Goal: Task Accomplishment & Management: Use online tool/utility

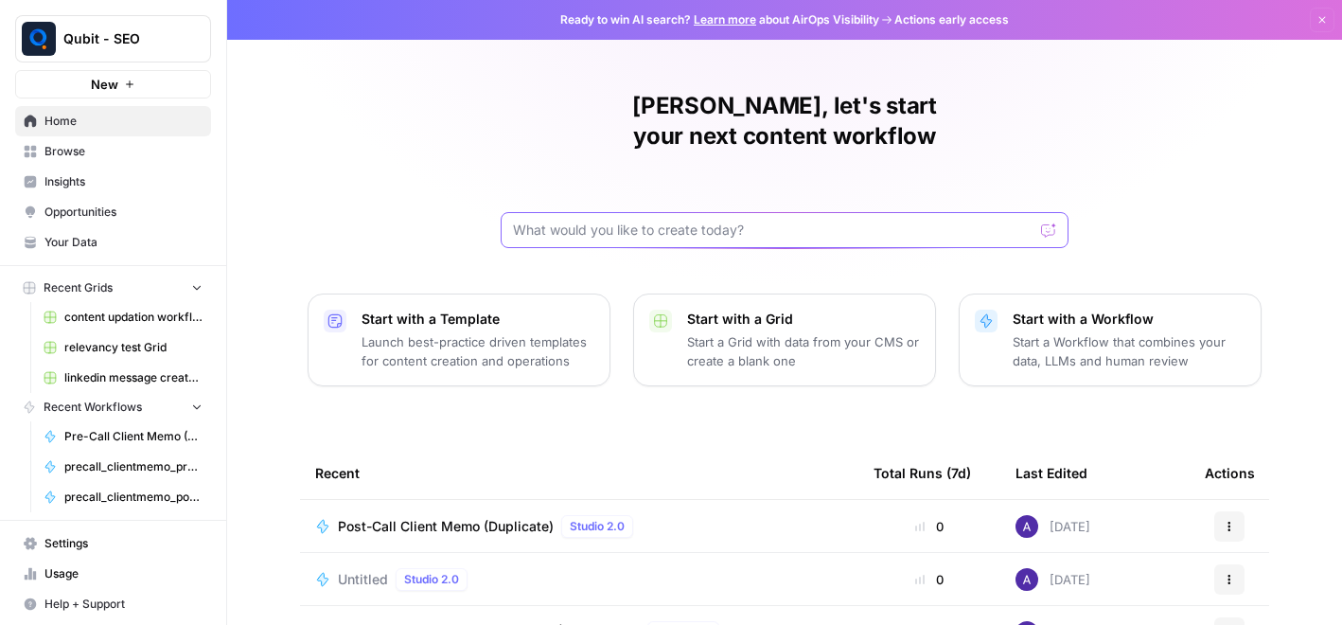
click at [619, 220] on input "text" at bounding box center [773, 229] width 520 height 19
type input "p"
click at [125, 160] on link "Browse" at bounding box center [113, 151] width 196 height 30
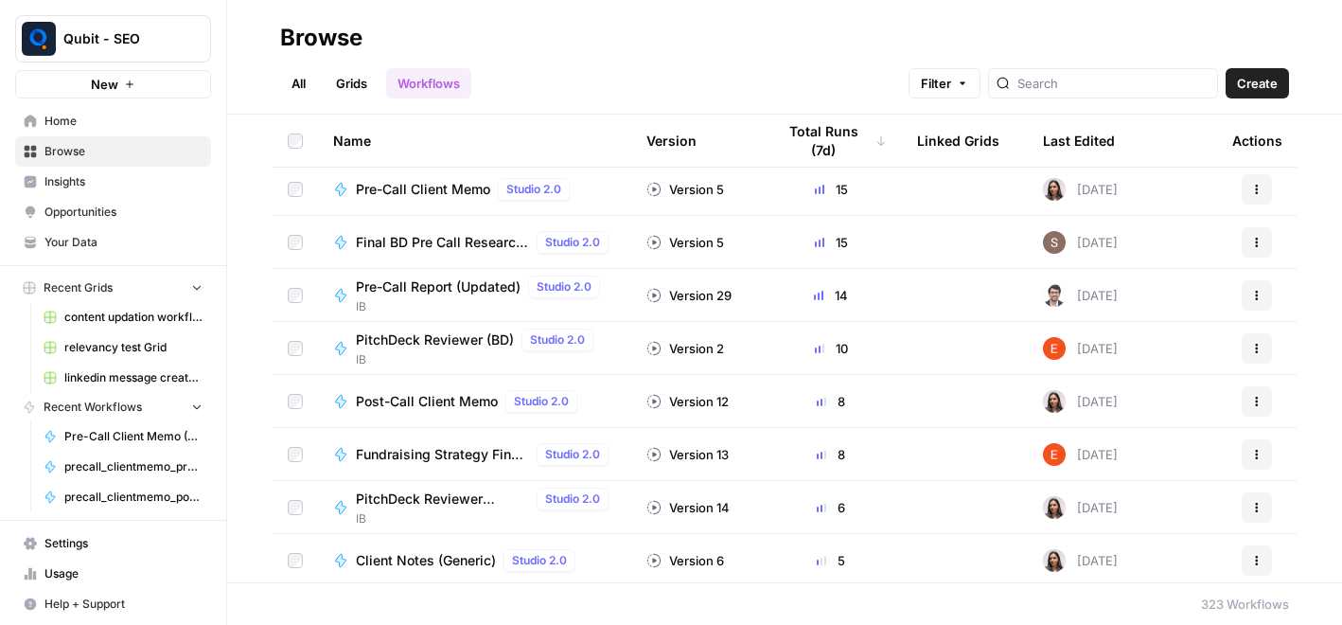
scroll to position [74, 0]
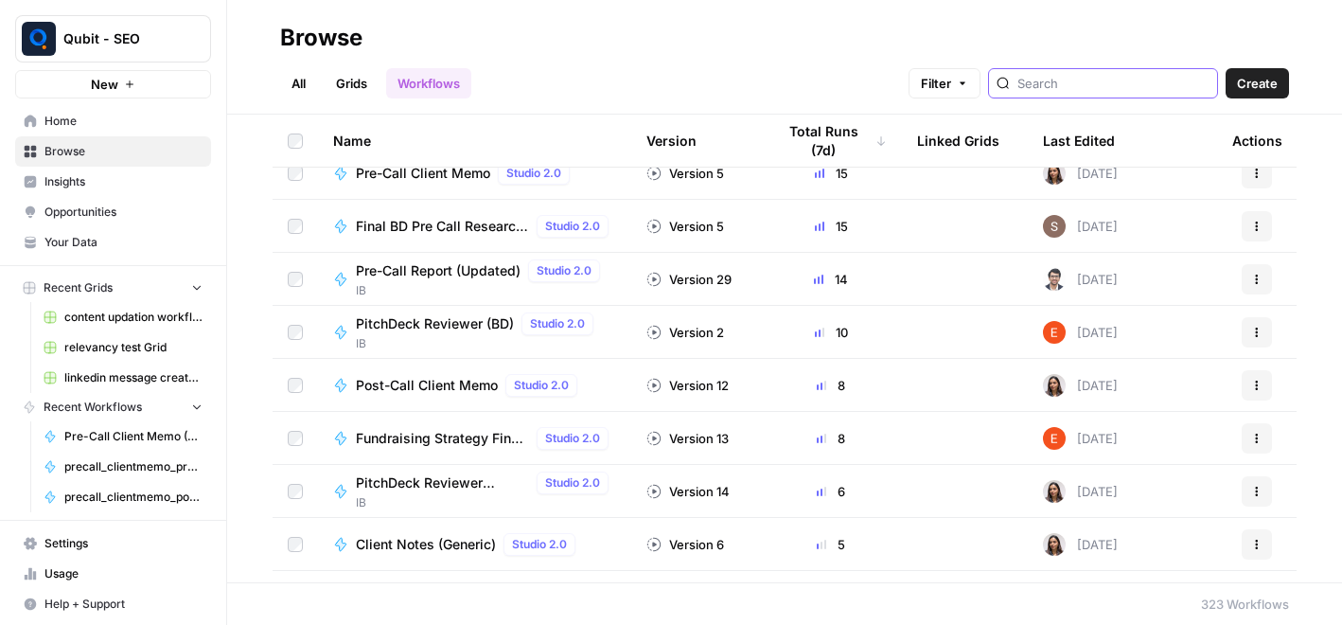
click at [1126, 79] on input "search" at bounding box center [1113, 83] width 192 height 19
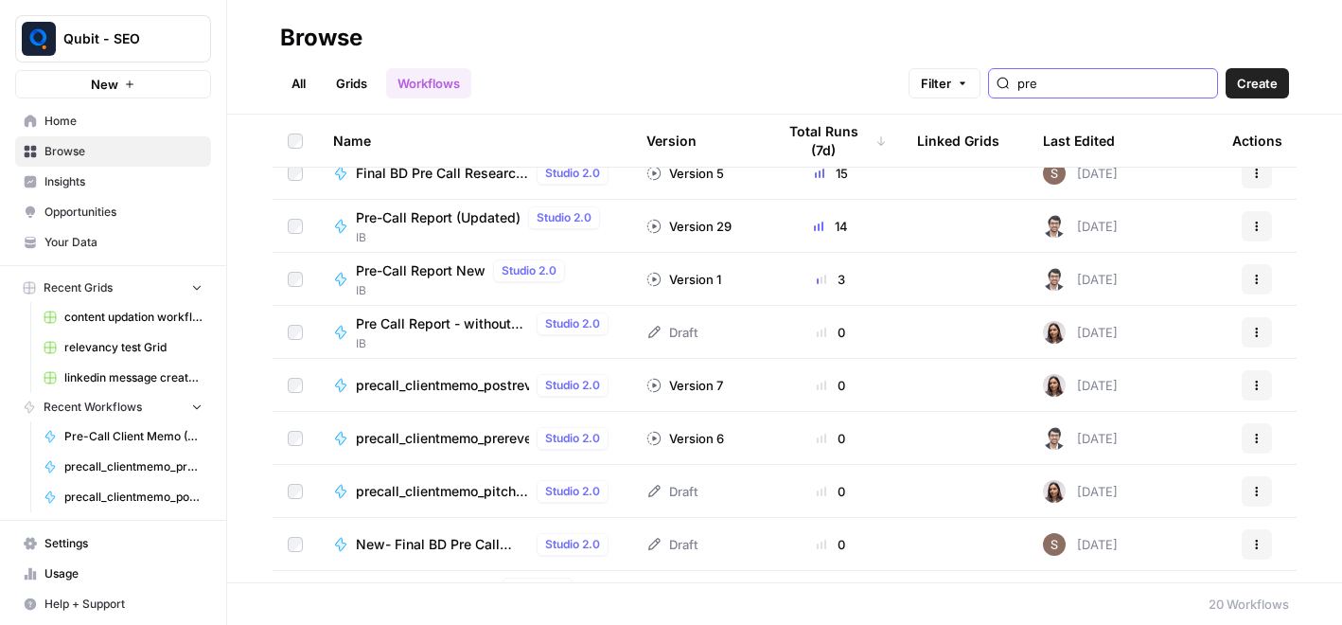
type input "pre"
click at [487, 454] on td "precall_clientmemo_prerevenue_sagar Studio 2.0" at bounding box center [474, 438] width 313 height 52
click at [437, 433] on span "precall_clientmemo_prerevenue_sagar" at bounding box center [442, 438] width 173 height 19
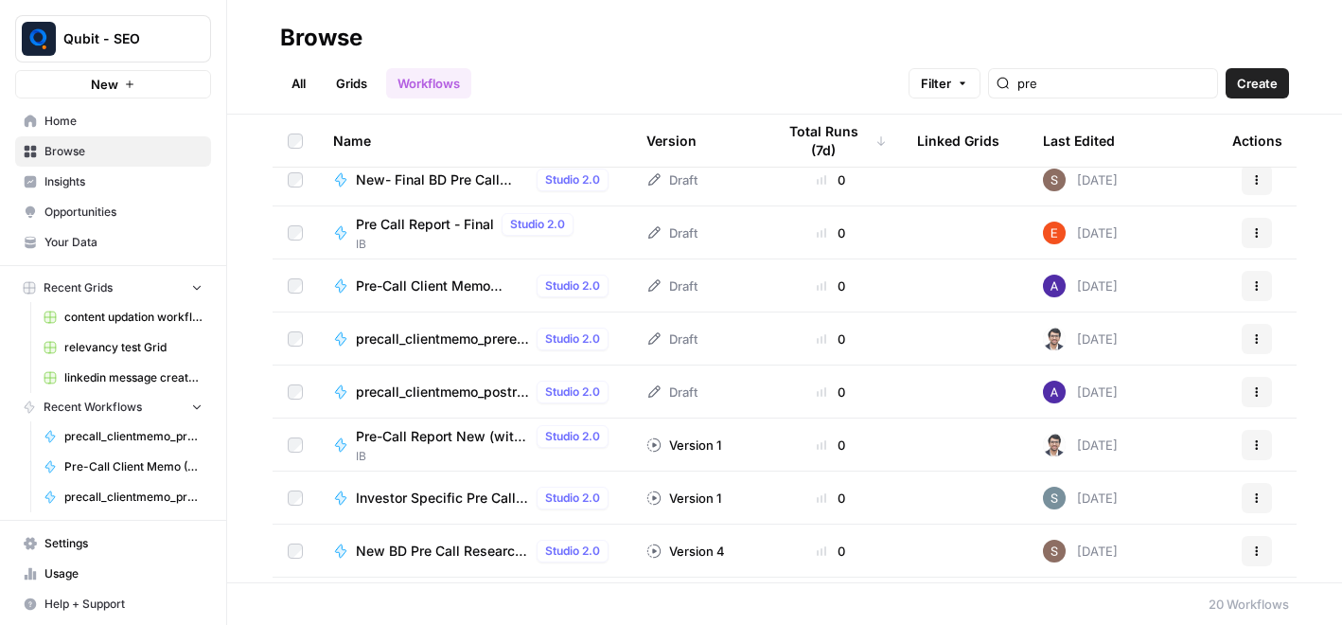
scroll to position [435, 0]
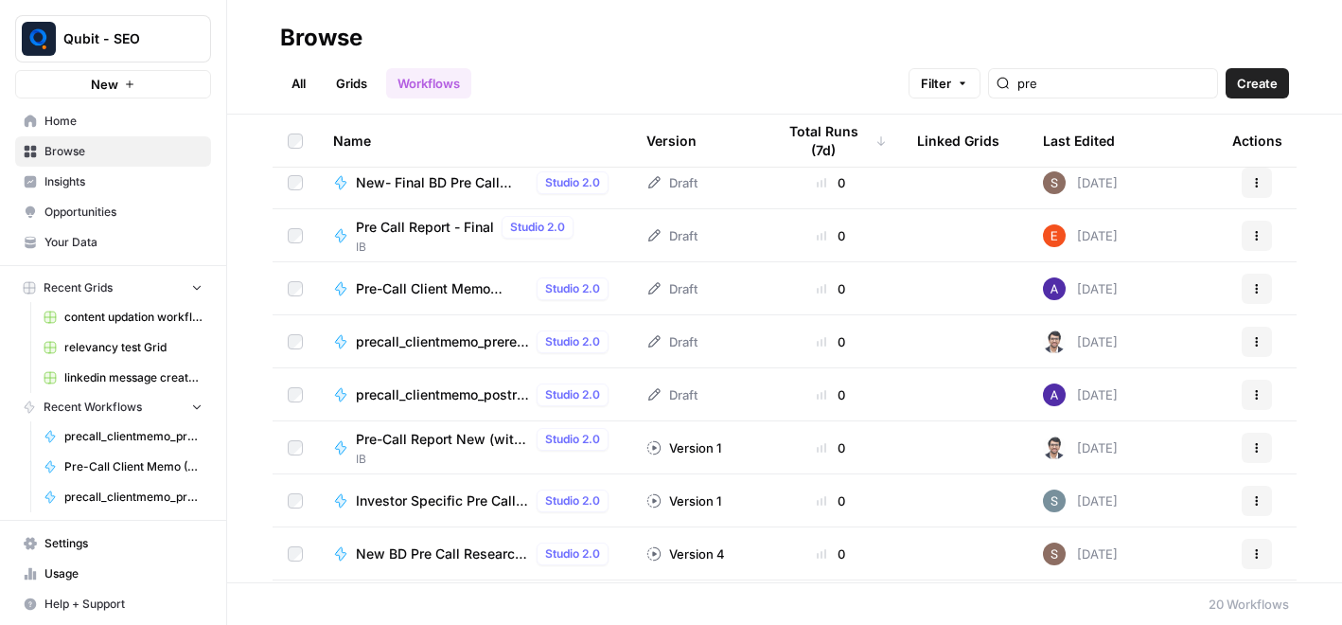
click at [463, 294] on span "Pre-Call Client Memo (Dupilcate)" at bounding box center [442, 288] width 173 height 19
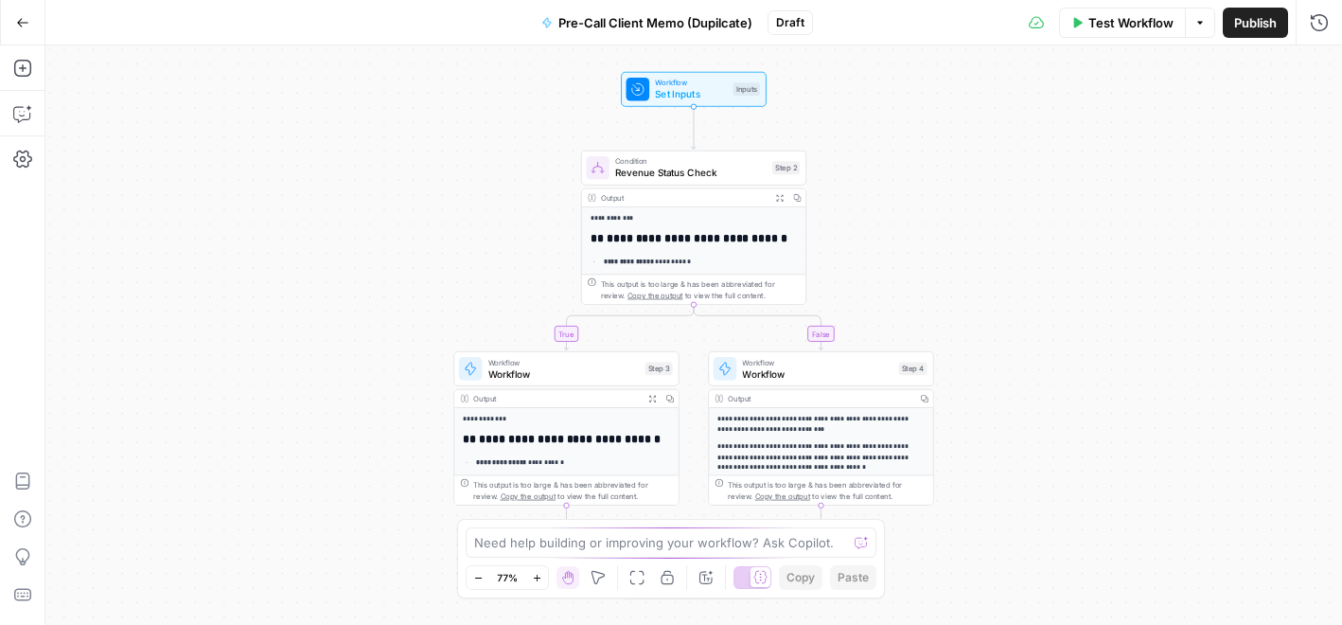
click at [25, 29] on button "Go Back" at bounding box center [23, 23] width 34 height 34
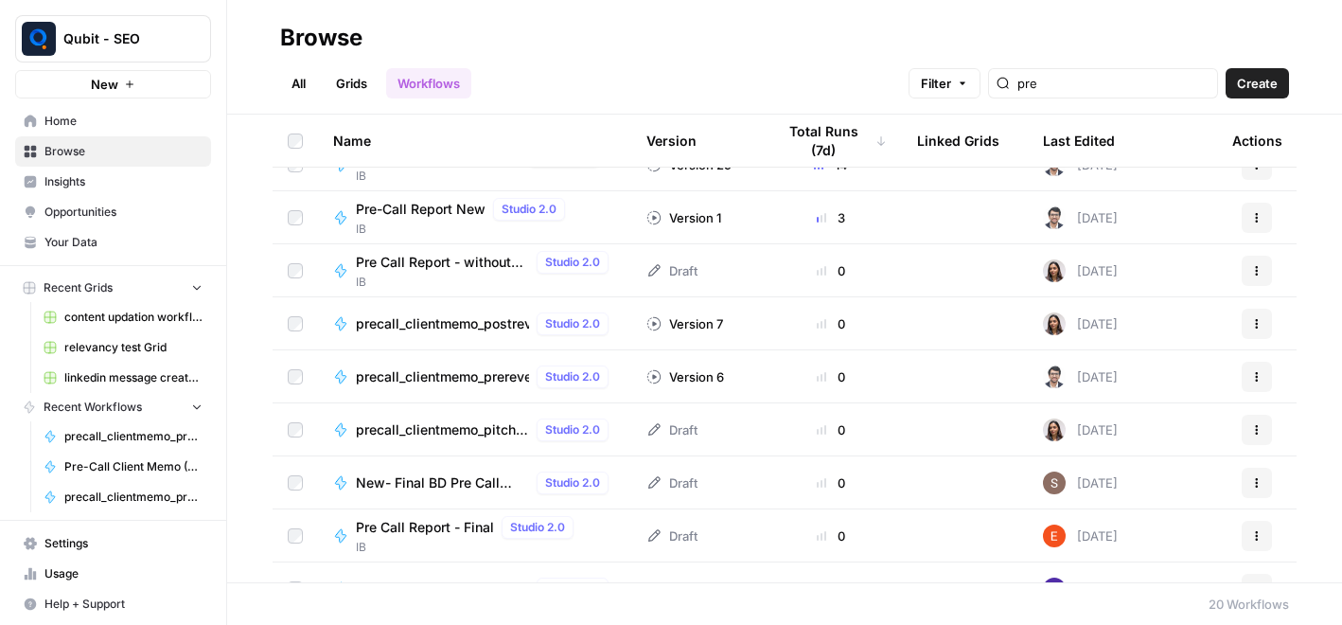
scroll to position [132, 0]
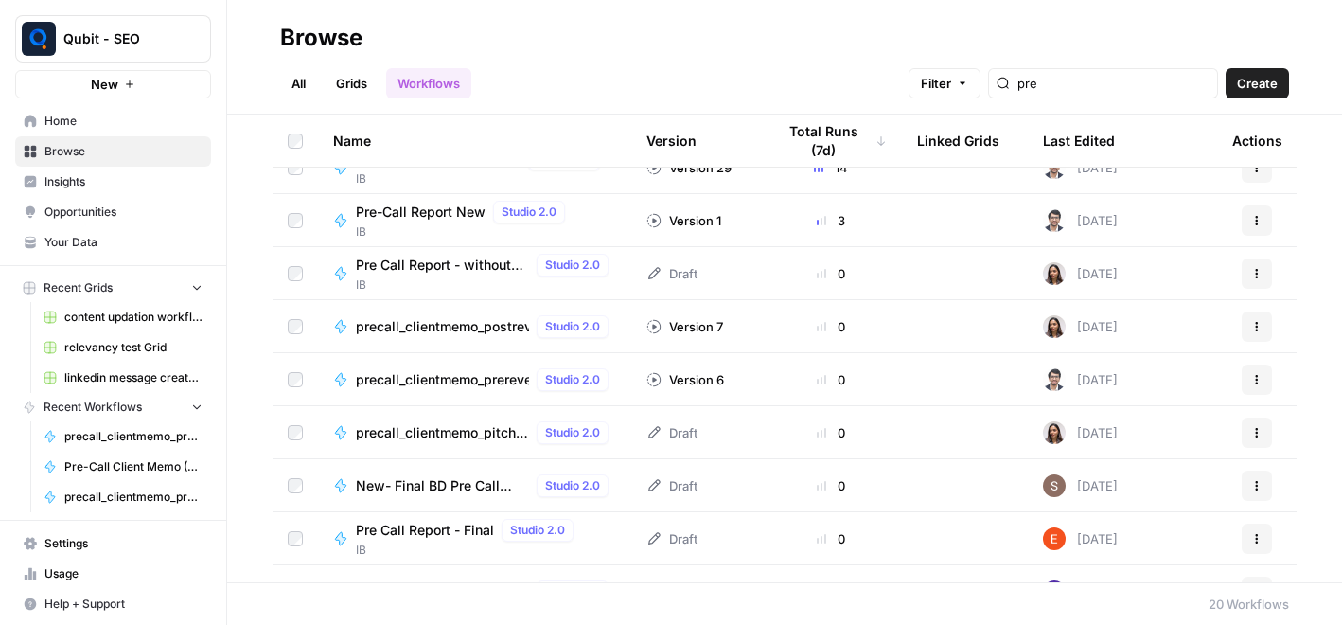
click at [463, 373] on span "precall_clientmemo_prerevenue_sagar" at bounding box center [442, 379] width 173 height 19
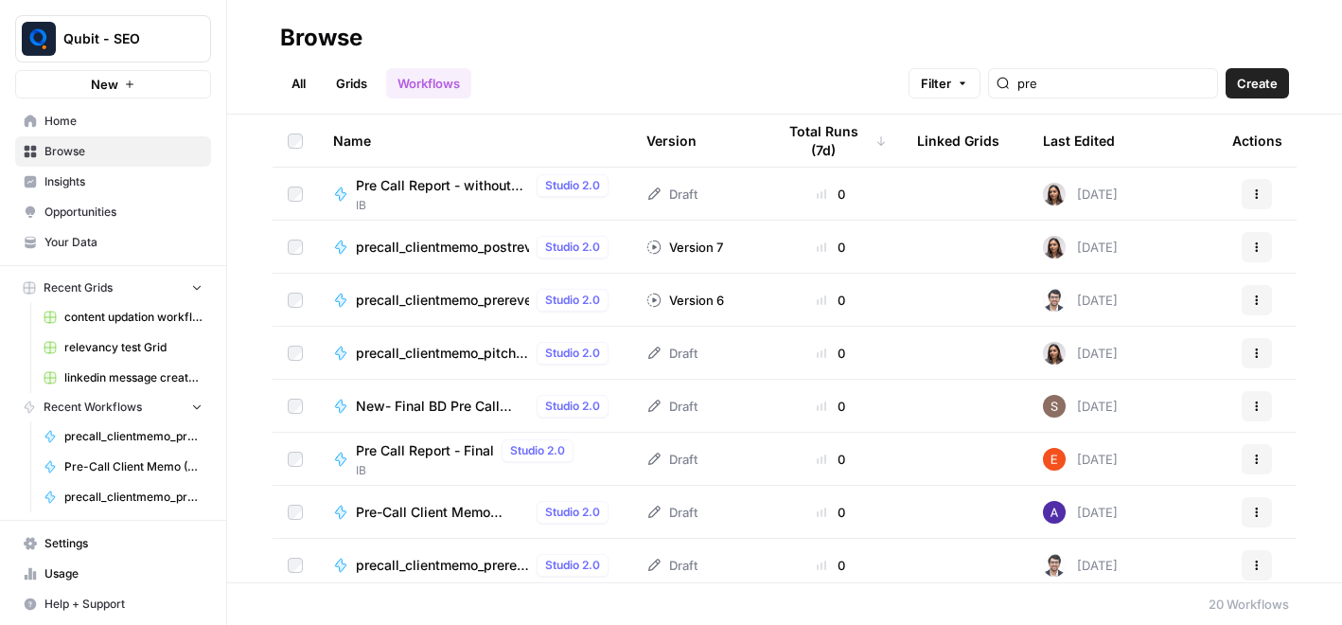
scroll to position [214, 0]
click at [472, 513] on span "Pre-Call Client Memo (Dupilcate)" at bounding box center [442, 510] width 173 height 19
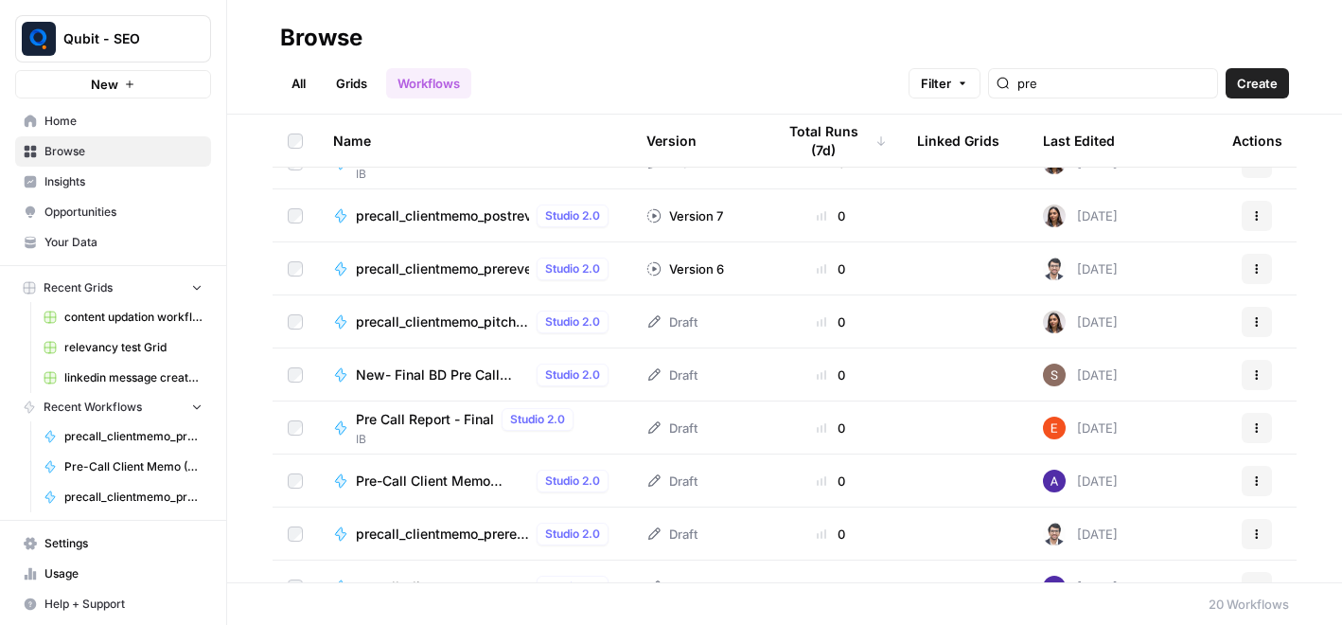
scroll to position [327, 0]
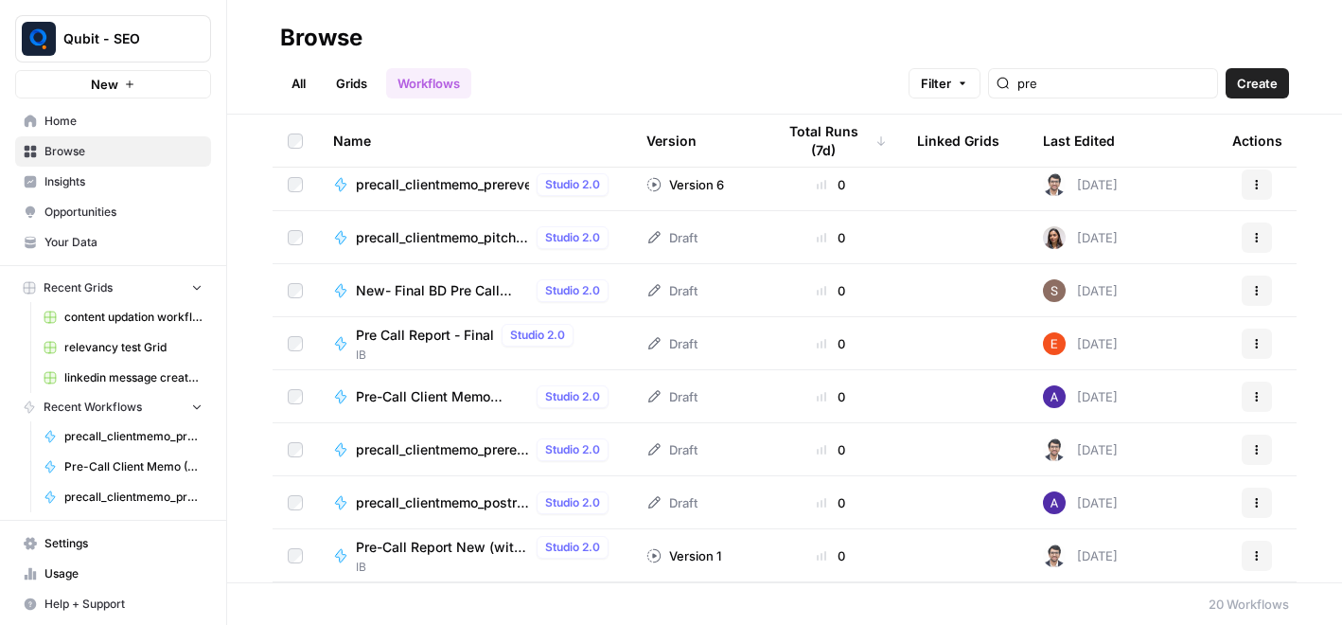
click at [498, 448] on span "precall_clientmemo_prerevenue_sagar | DUPLICATE" at bounding box center [442, 449] width 173 height 19
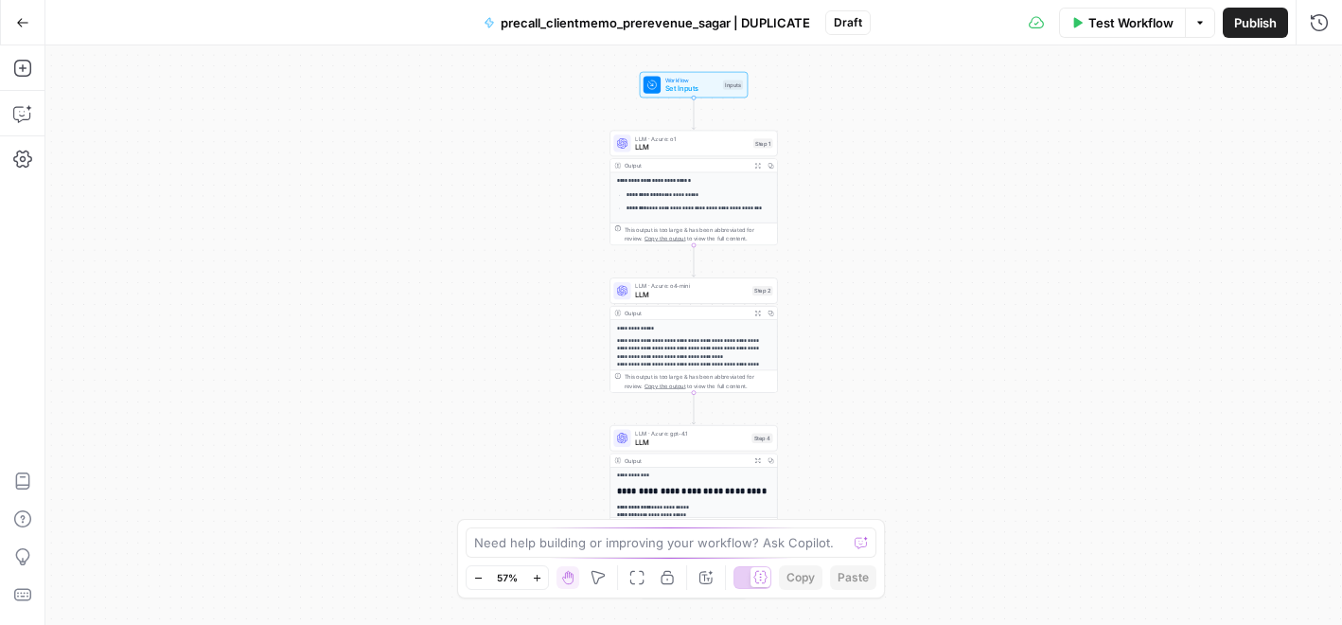
click at [730, 204] on p "**********" at bounding box center [698, 208] width 144 height 8
click at [730, 208] on p "**********" at bounding box center [698, 208] width 144 height 8
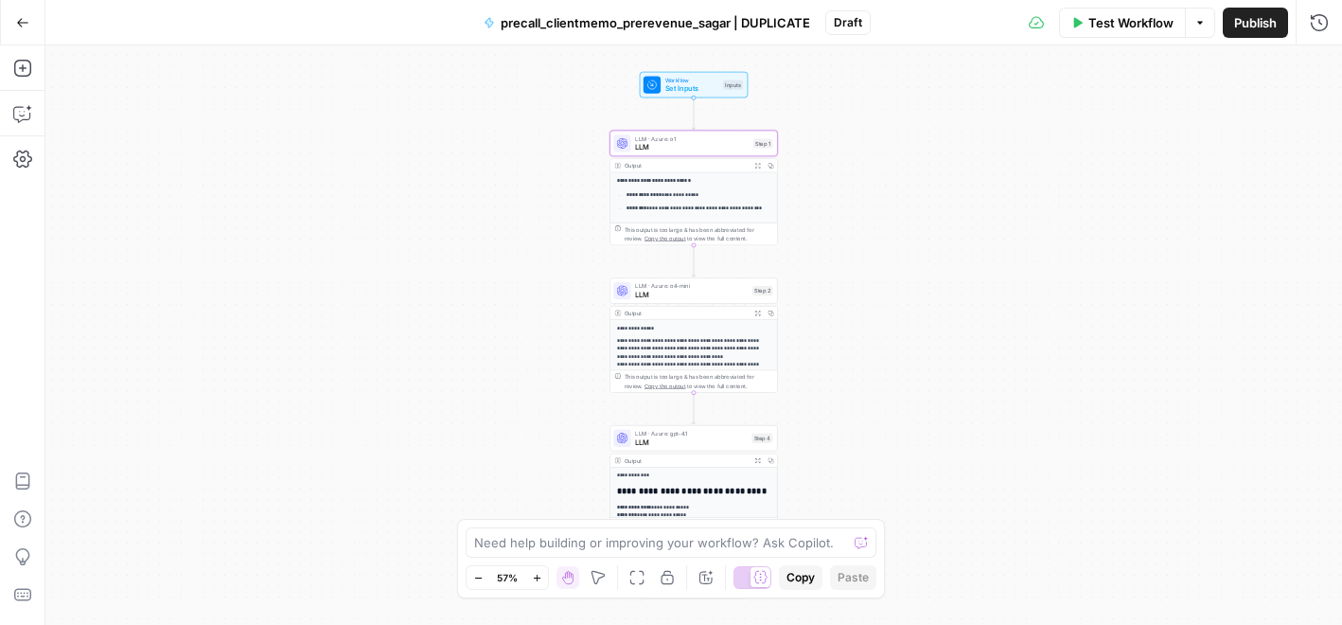
click at [730, 208] on p "**********" at bounding box center [698, 208] width 144 height 8
click at [708, 149] on span "LLM" at bounding box center [692, 147] width 114 height 10
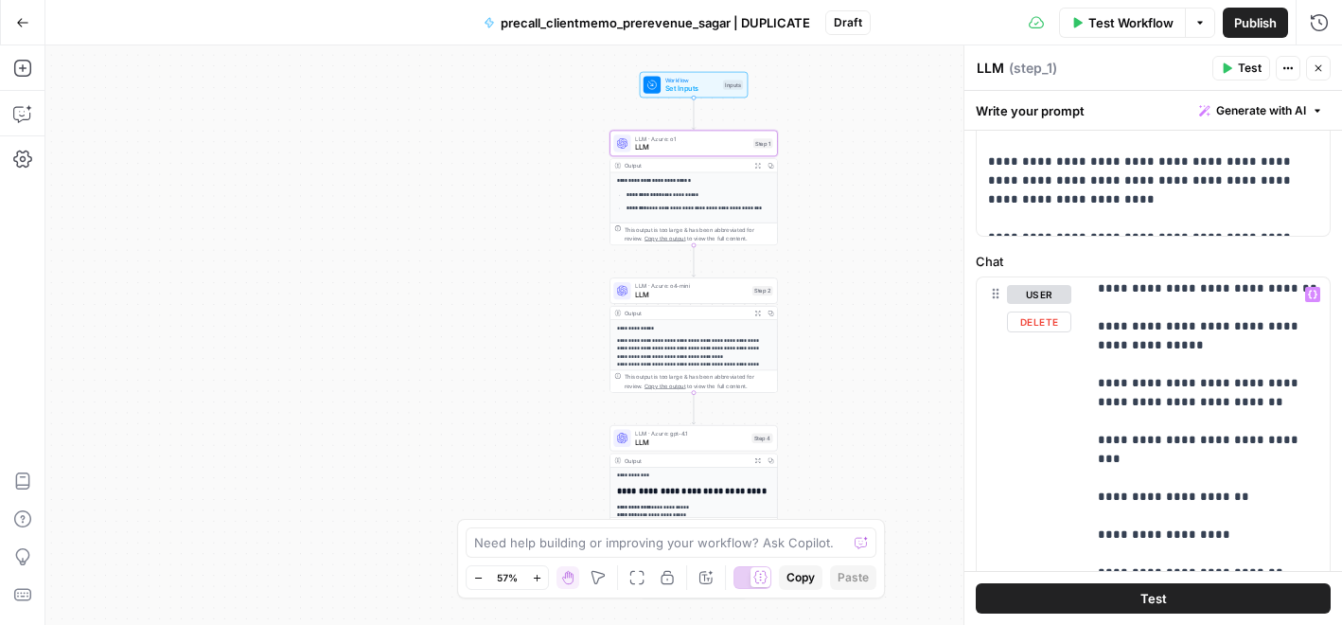
scroll to position [354, 0]
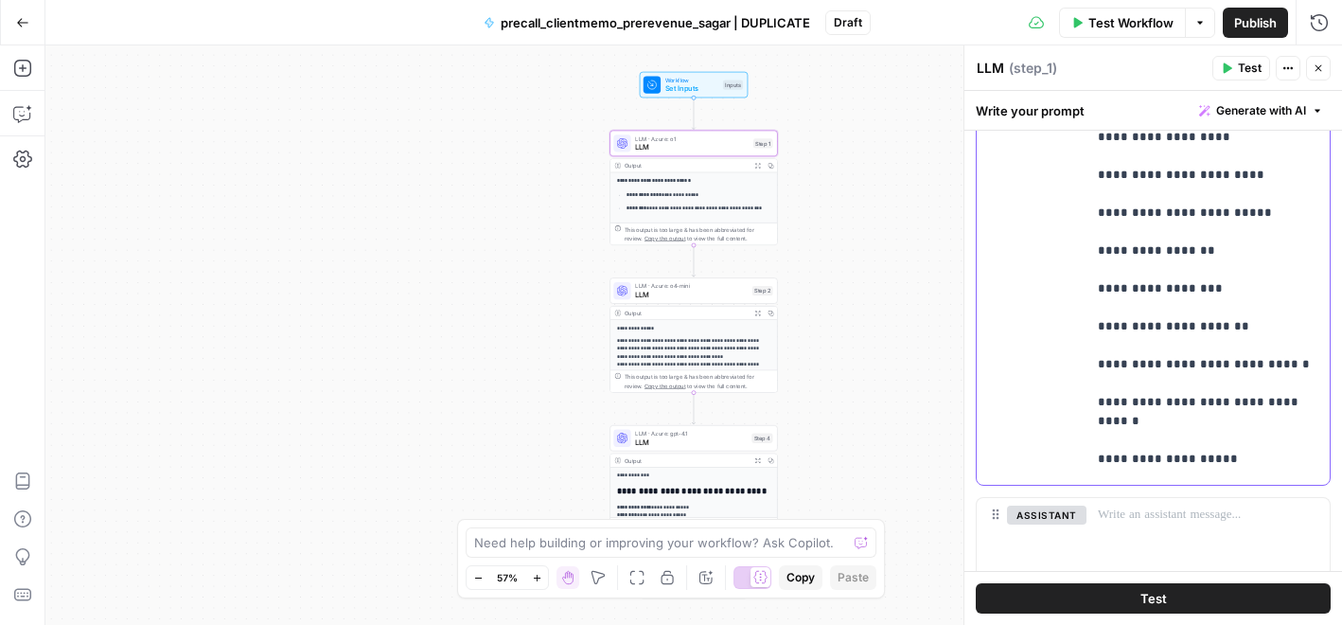
scroll to position [1543, 0]
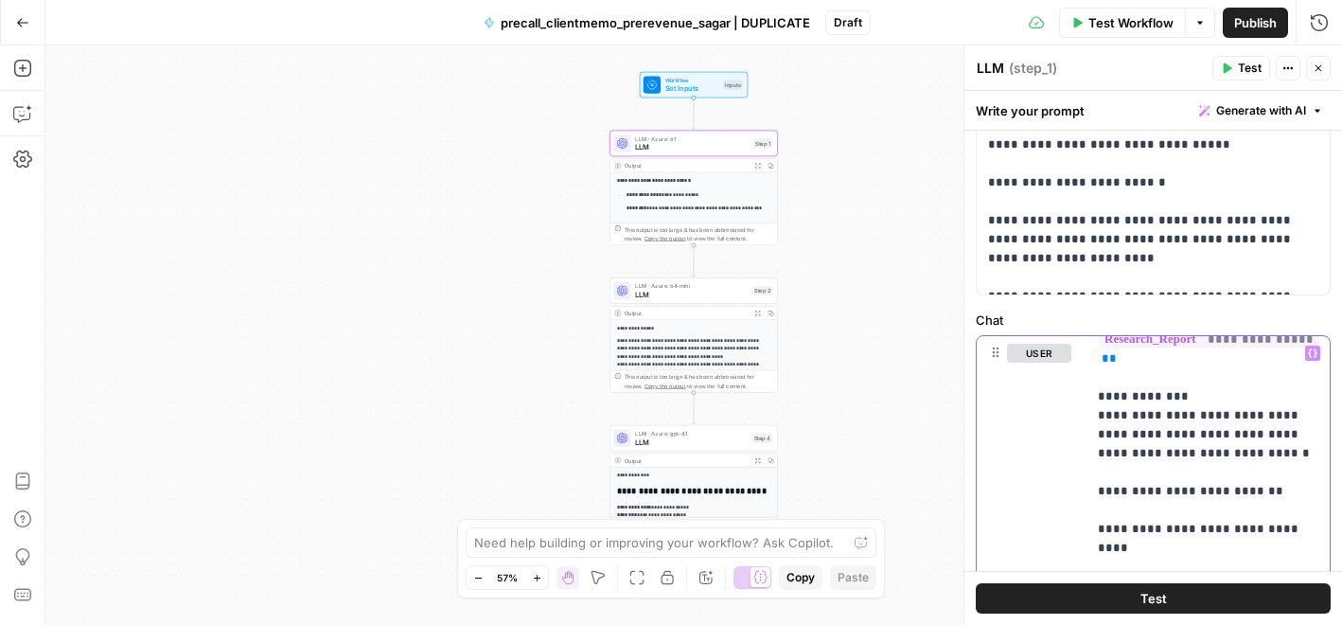
scroll to position [706, 0]
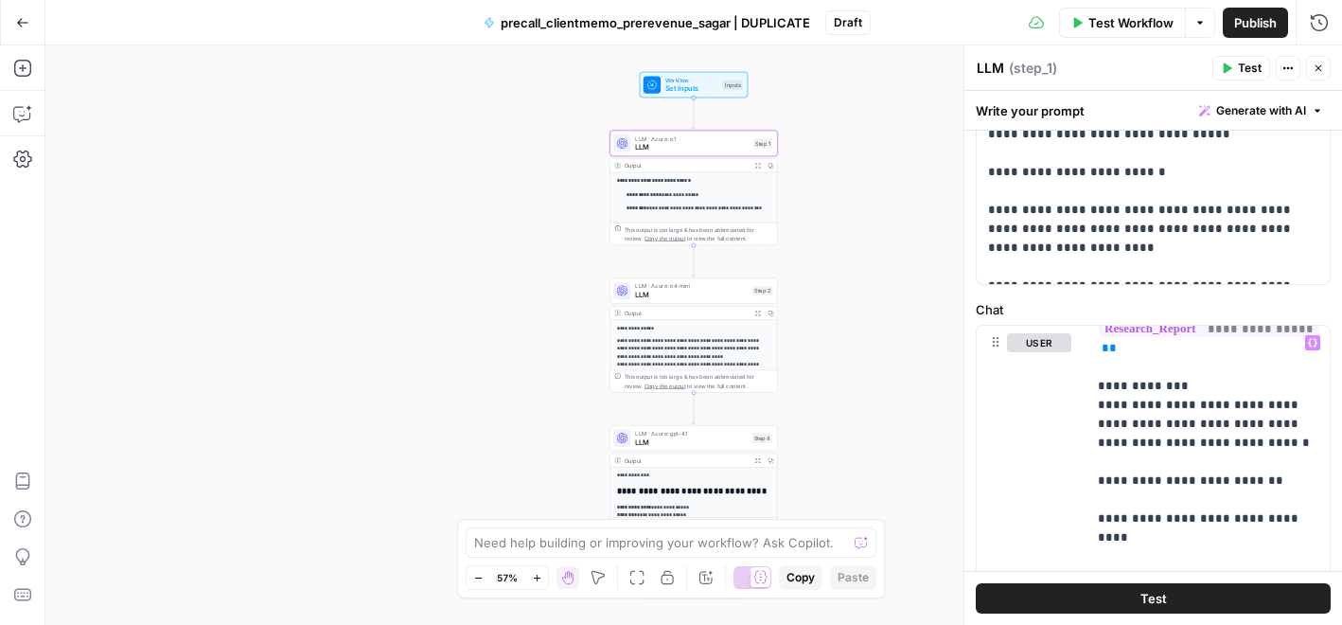
click at [703, 496] on div "**********" at bounding box center [693, 632] width 167 height 331
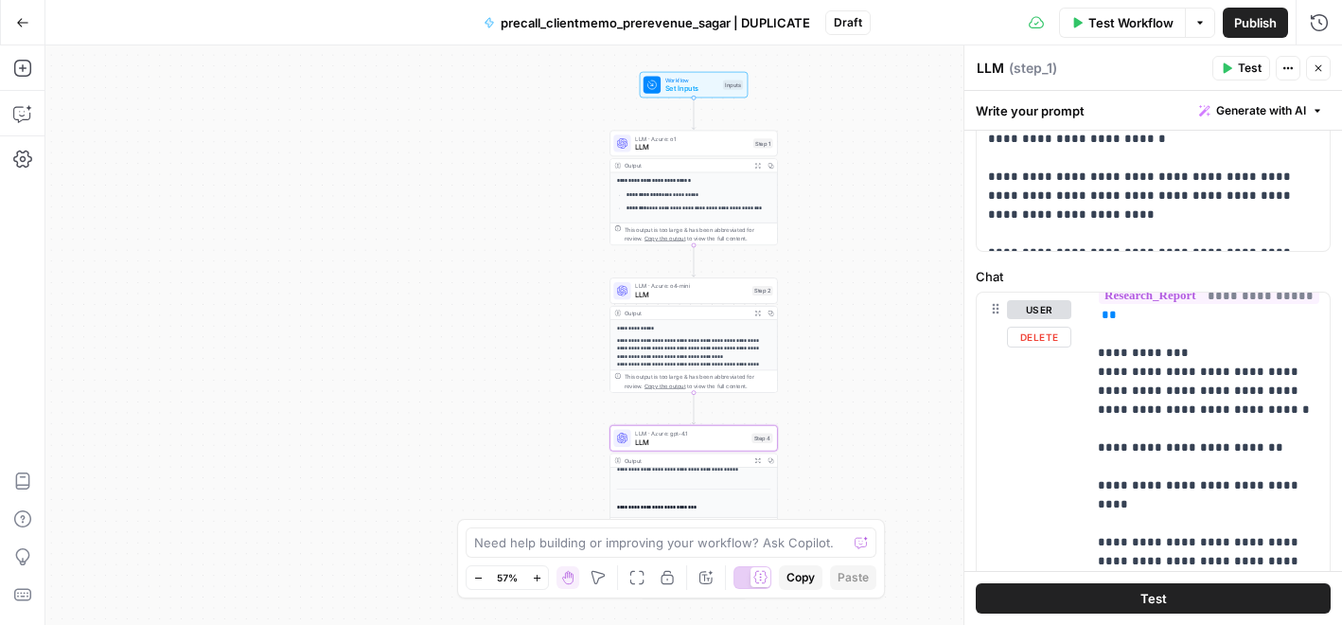
scroll to position [752, 0]
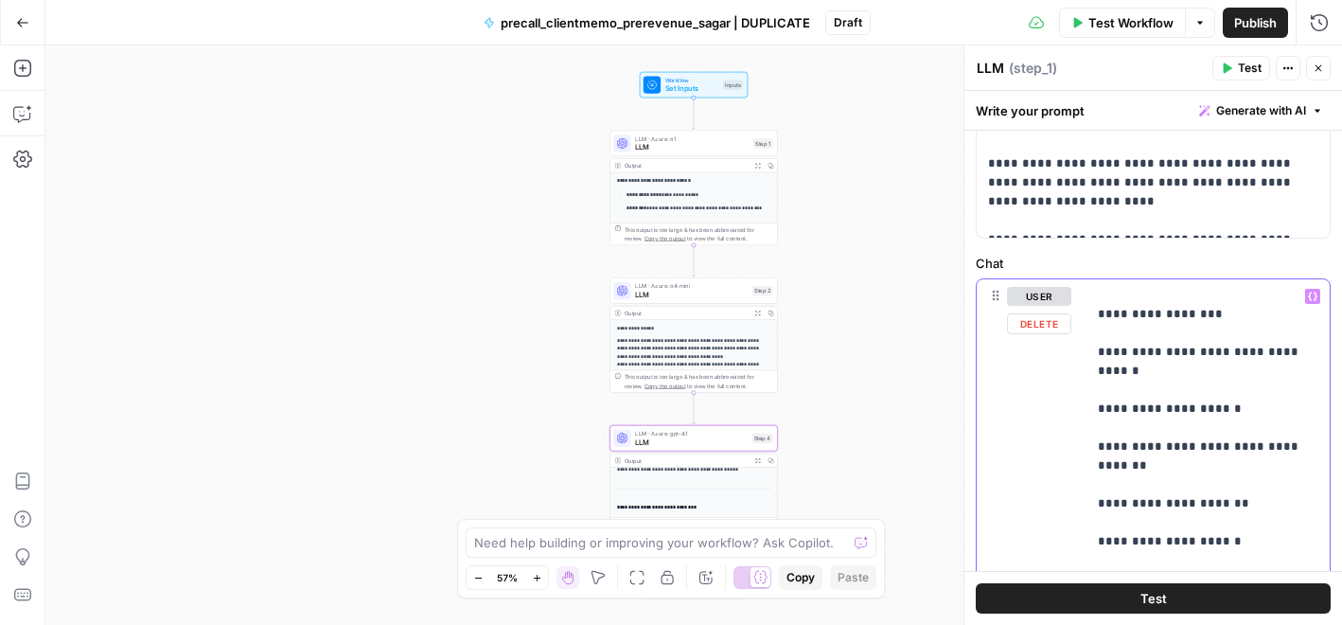
scroll to position [1387, 0]
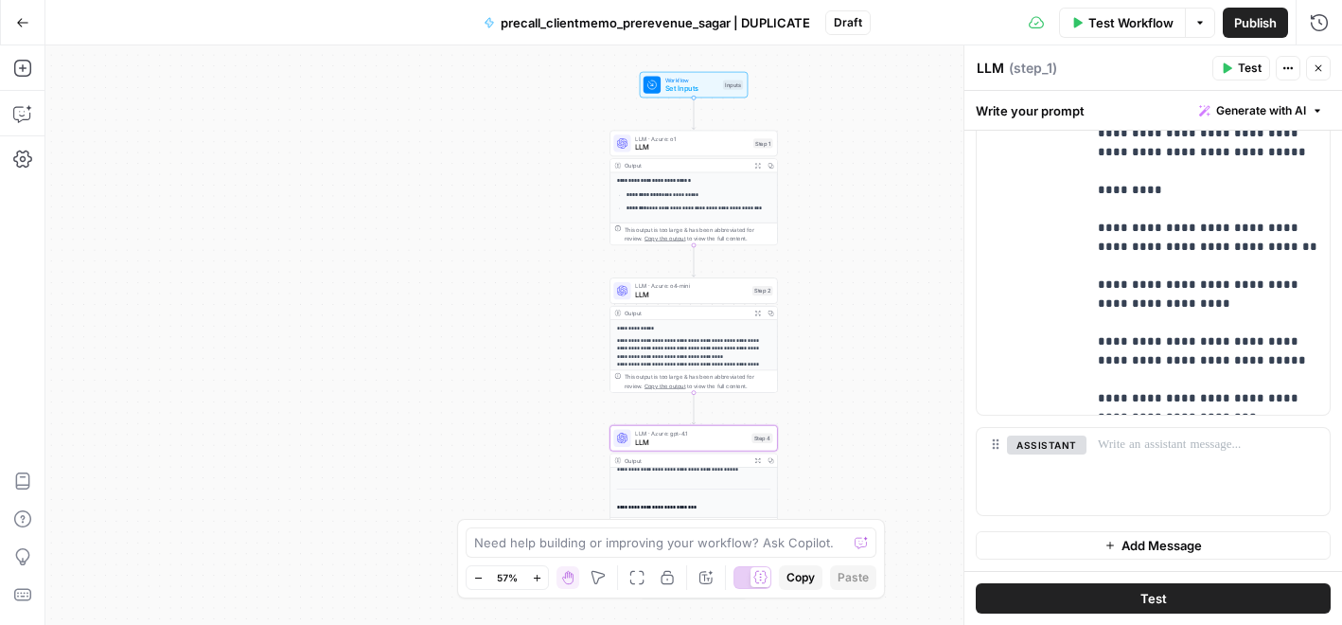
click at [26, 29] on button "Go Back" at bounding box center [23, 23] width 34 height 34
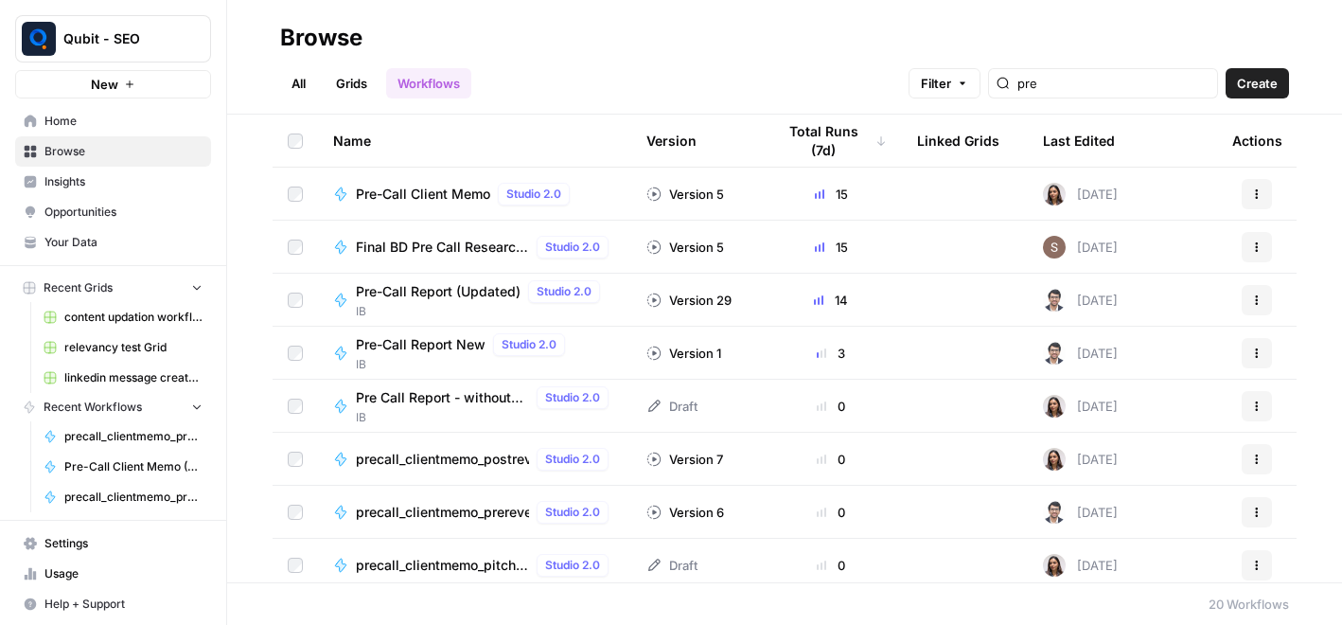
scroll to position [33, 0]
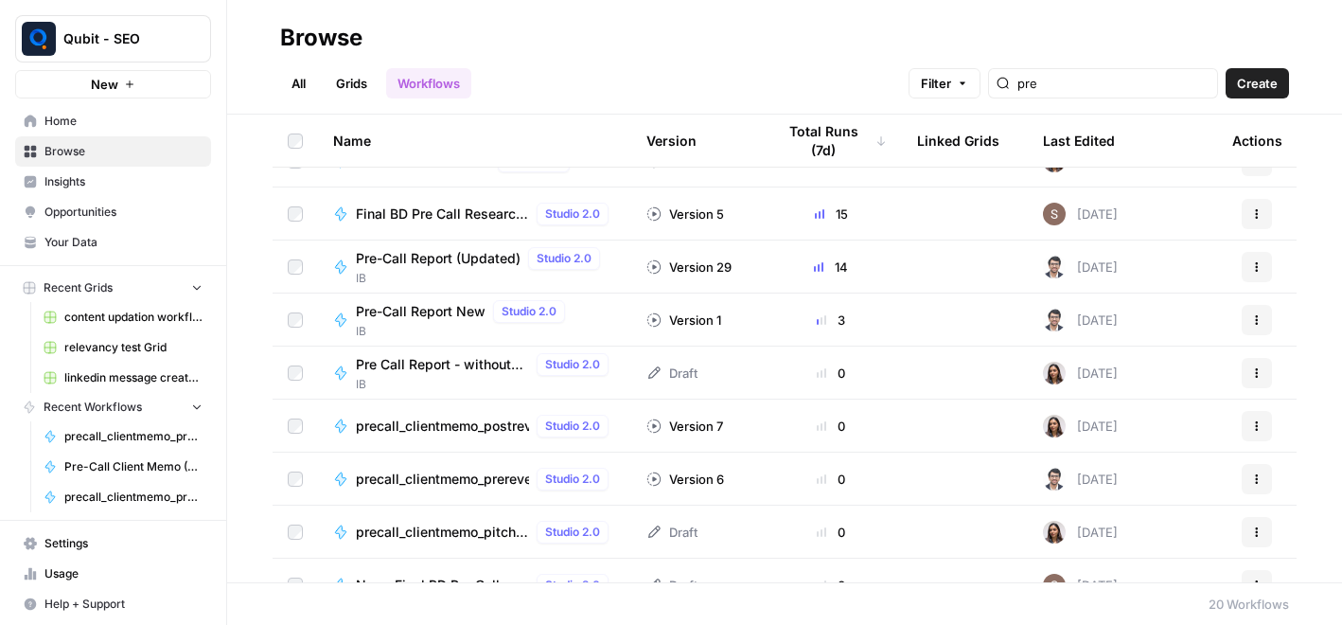
click at [482, 477] on span "precall_clientmemo_prerevenue_sagar" at bounding box center [442, 478] width 173 height 19
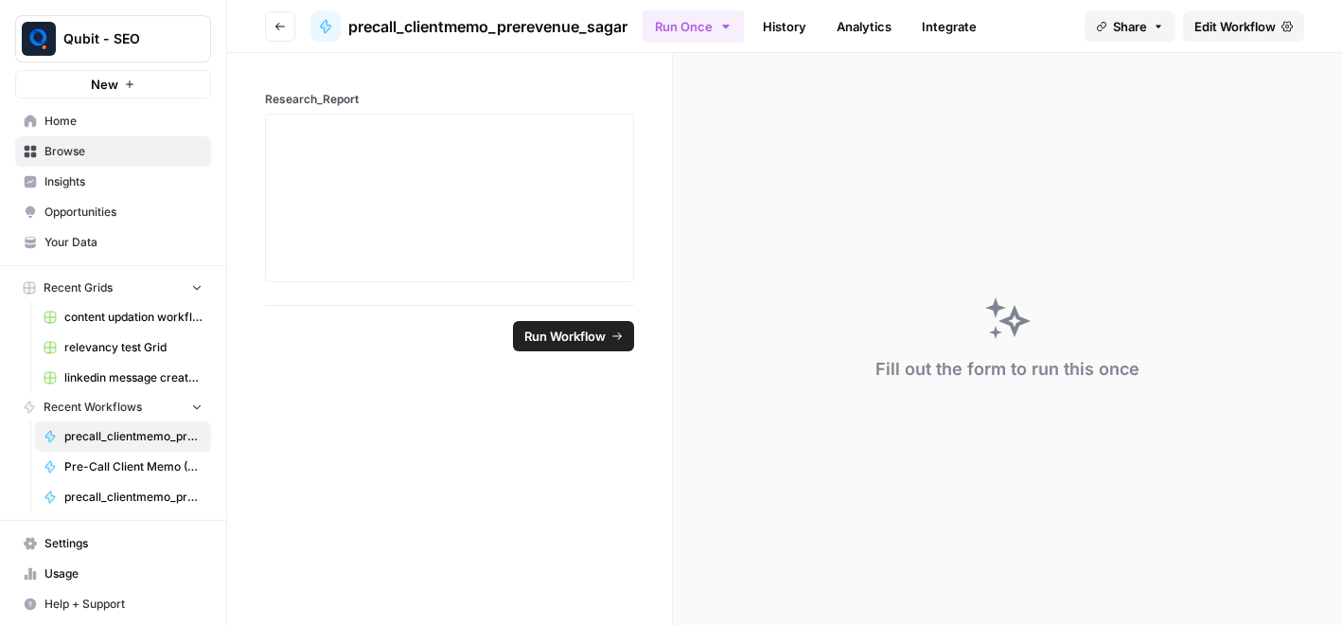
click at [1239, 25] on span "Edit Workflow" at bounding box center [1234, 26] width 81 height 19
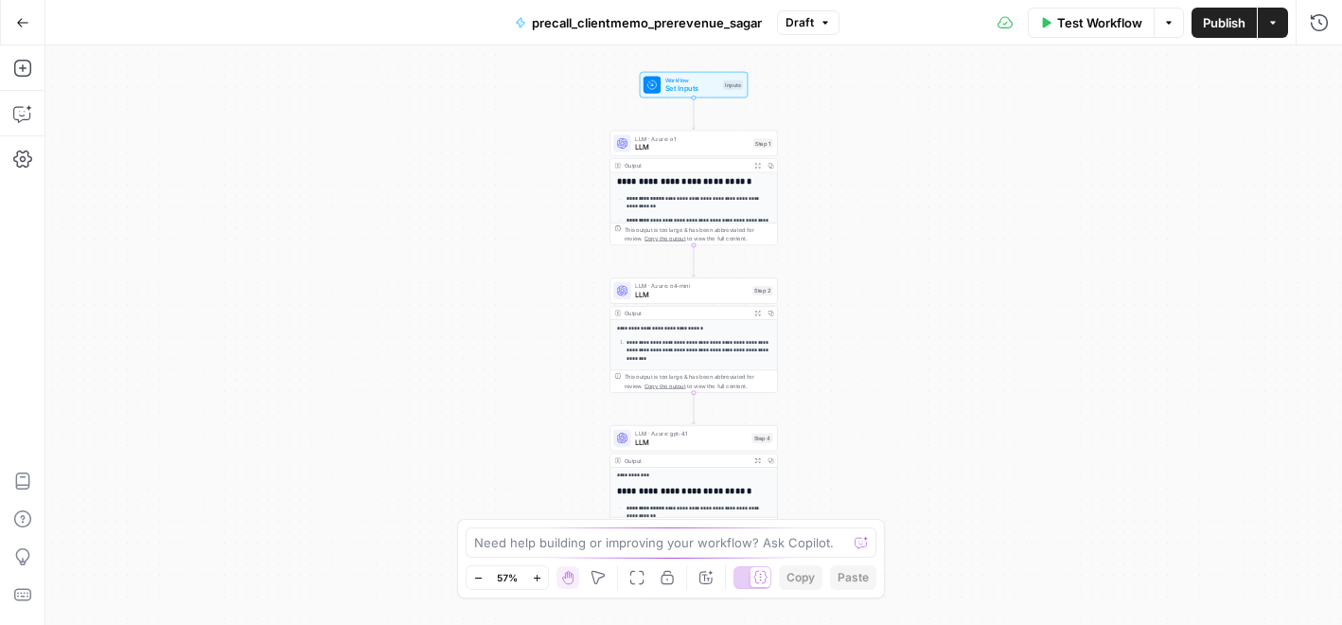
click at [681, 143] on span "LLM" at bounding box center [692, 147] width 114 height 10
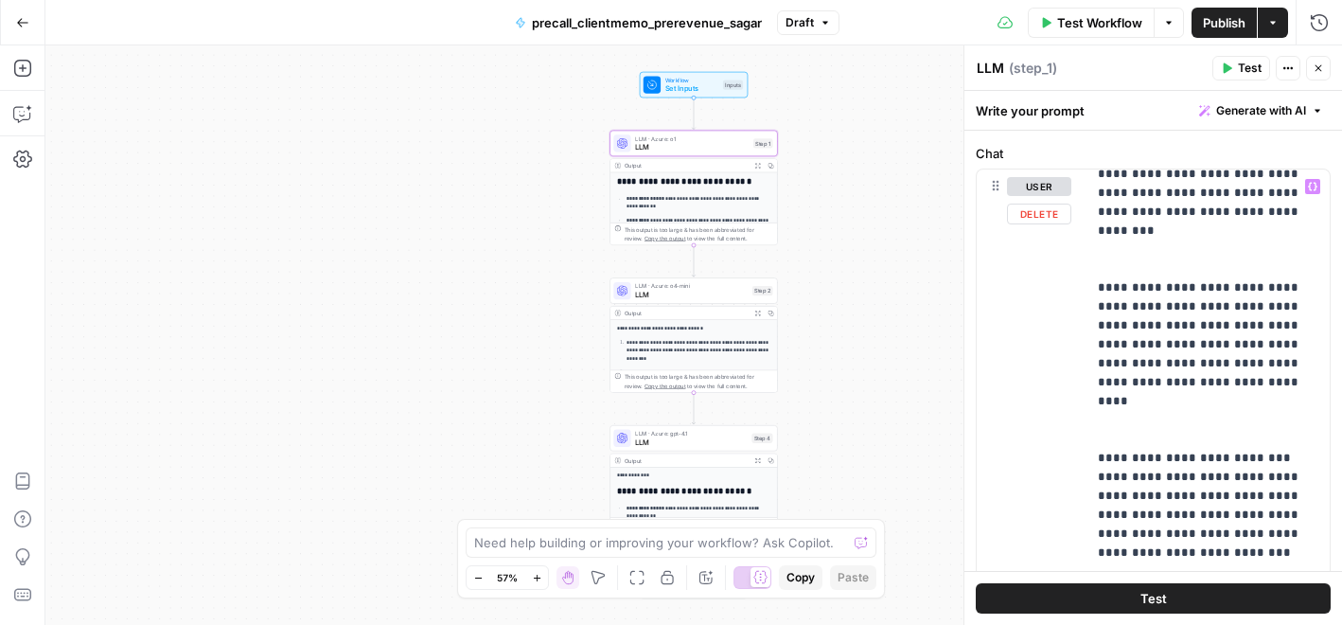
scroll to position [740, 0]
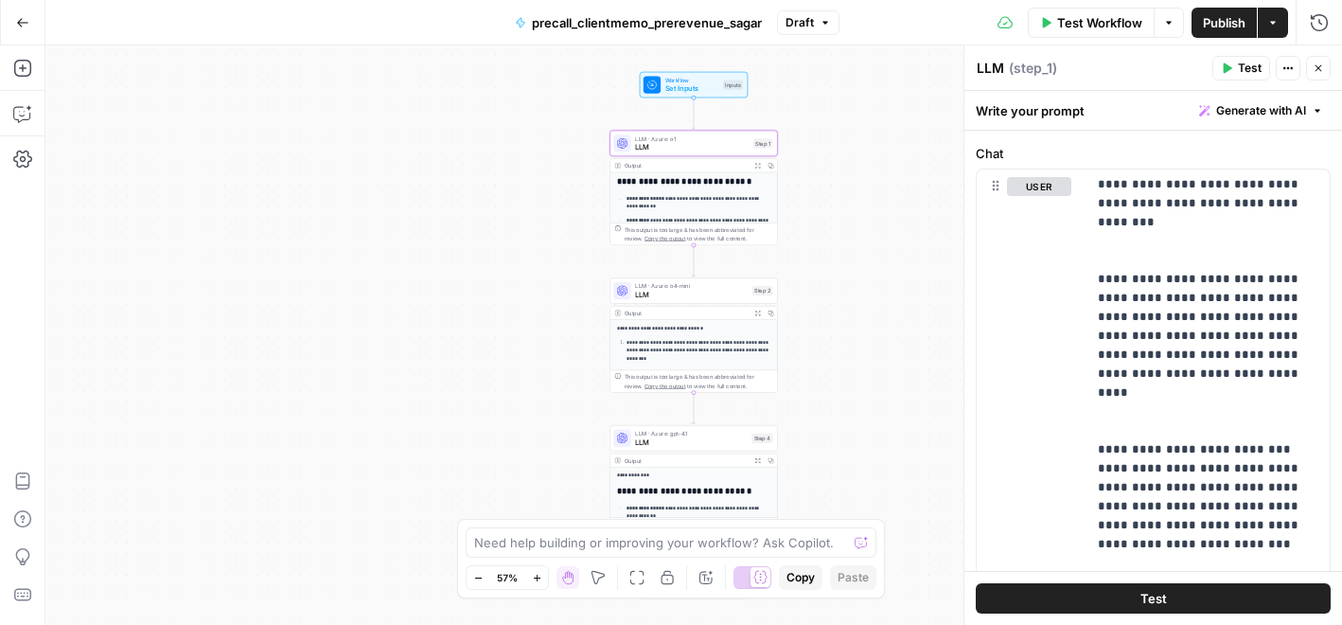
click at [670, 298] on span "LLM" at bounding box center [691, 294] width 113 height 10
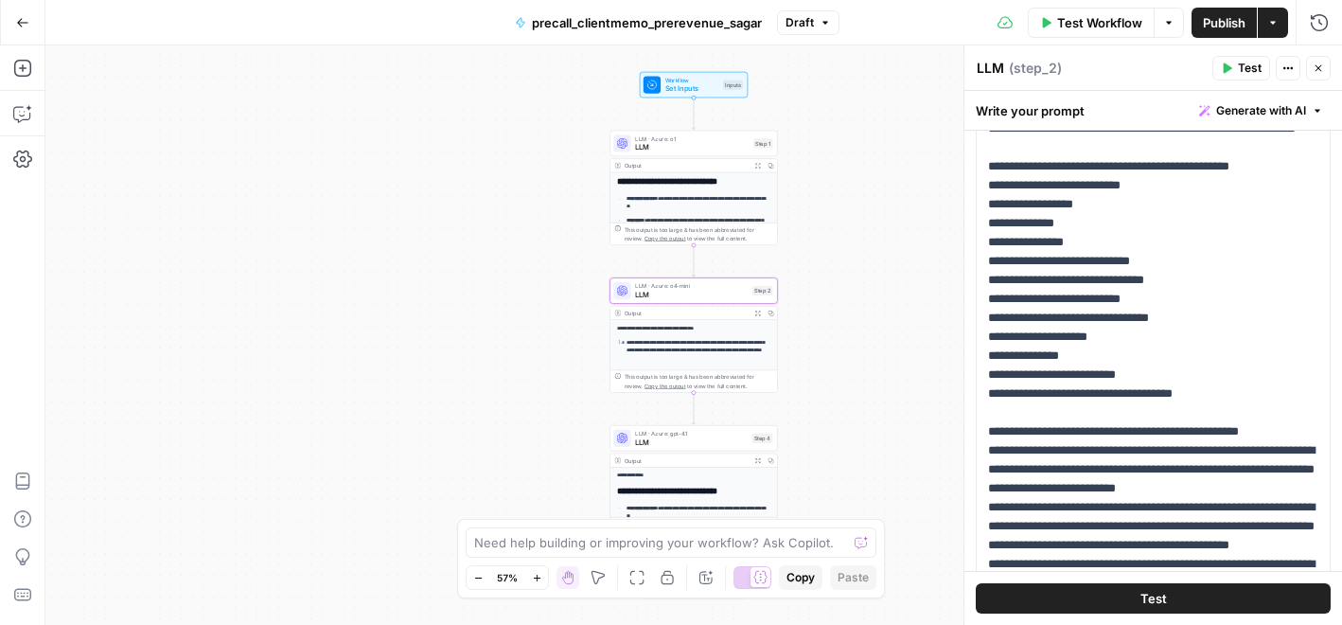
scroll to position [377, 0]
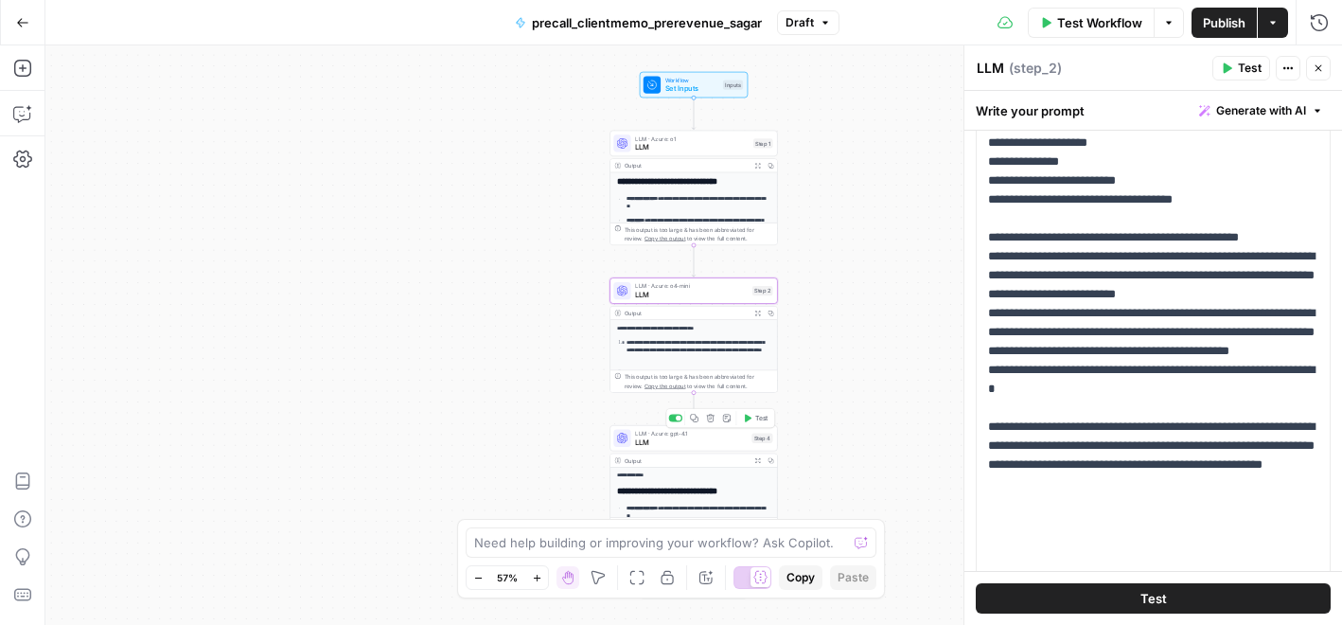
click at [690, 437] on span "LLM" at bounding box center [691, 441] width 112 height 10
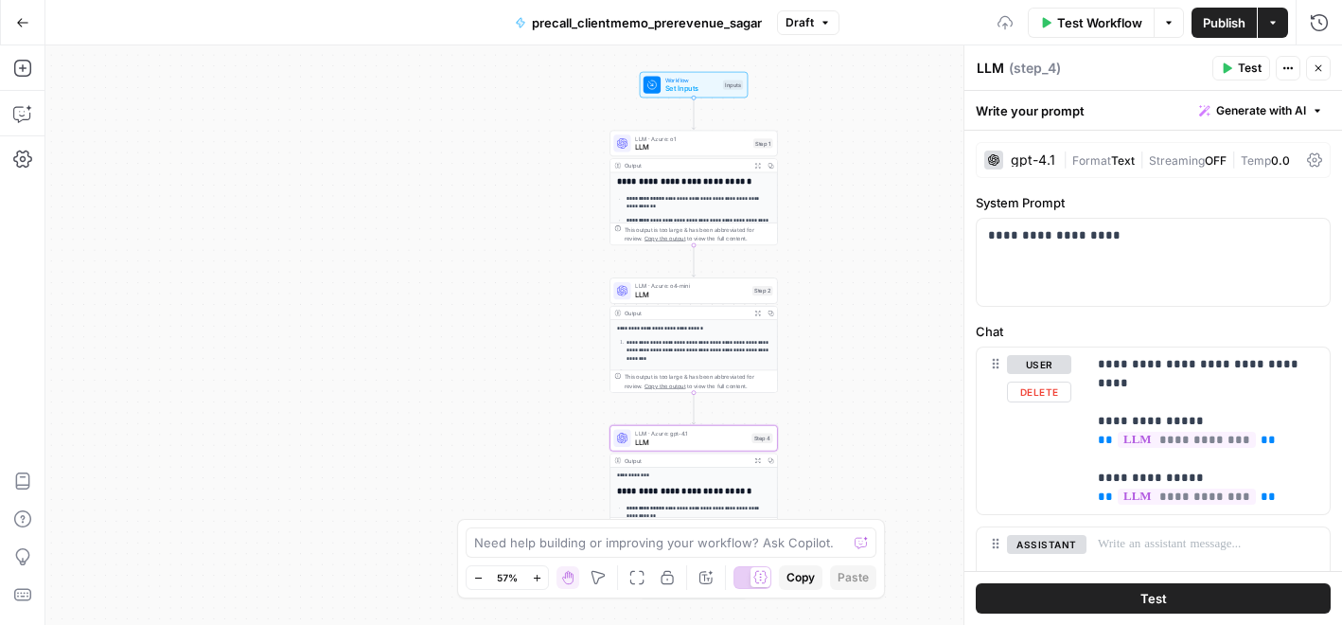
scroll to position [100, 0]
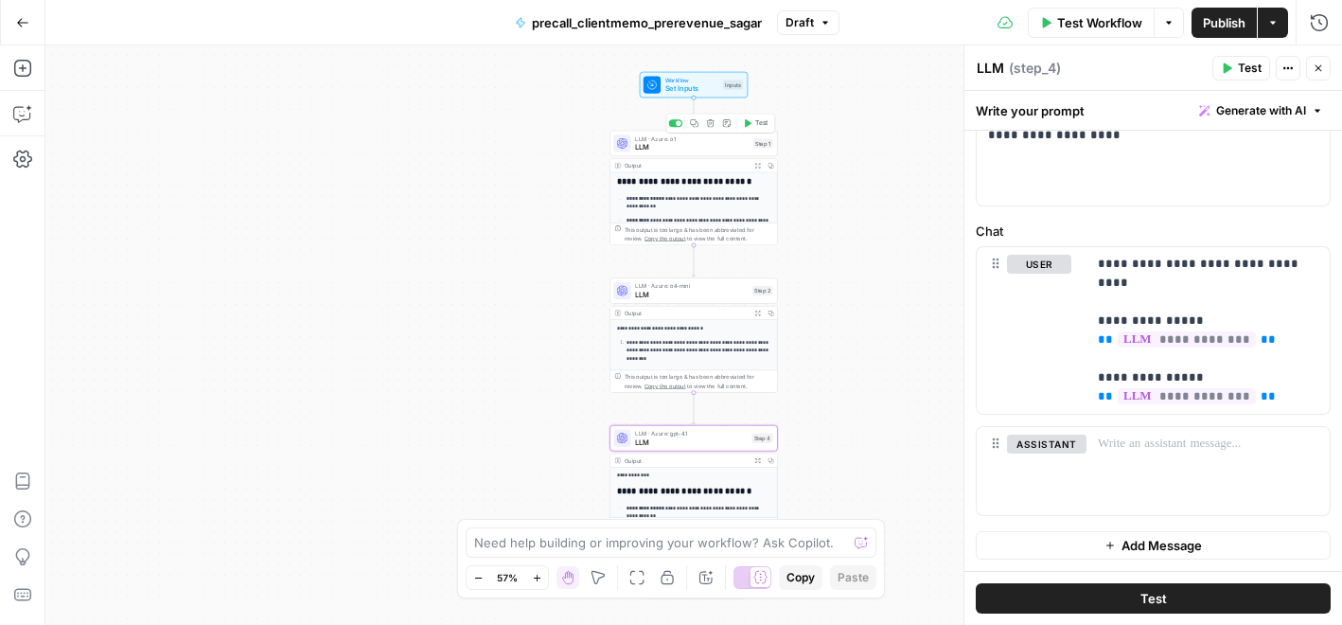
click at [661, 152] on div "LLM · Azure: o1 LLM Step 1 Copy step Delete step Add Note Test" at bounding box center [692, 144] width 167 height 26
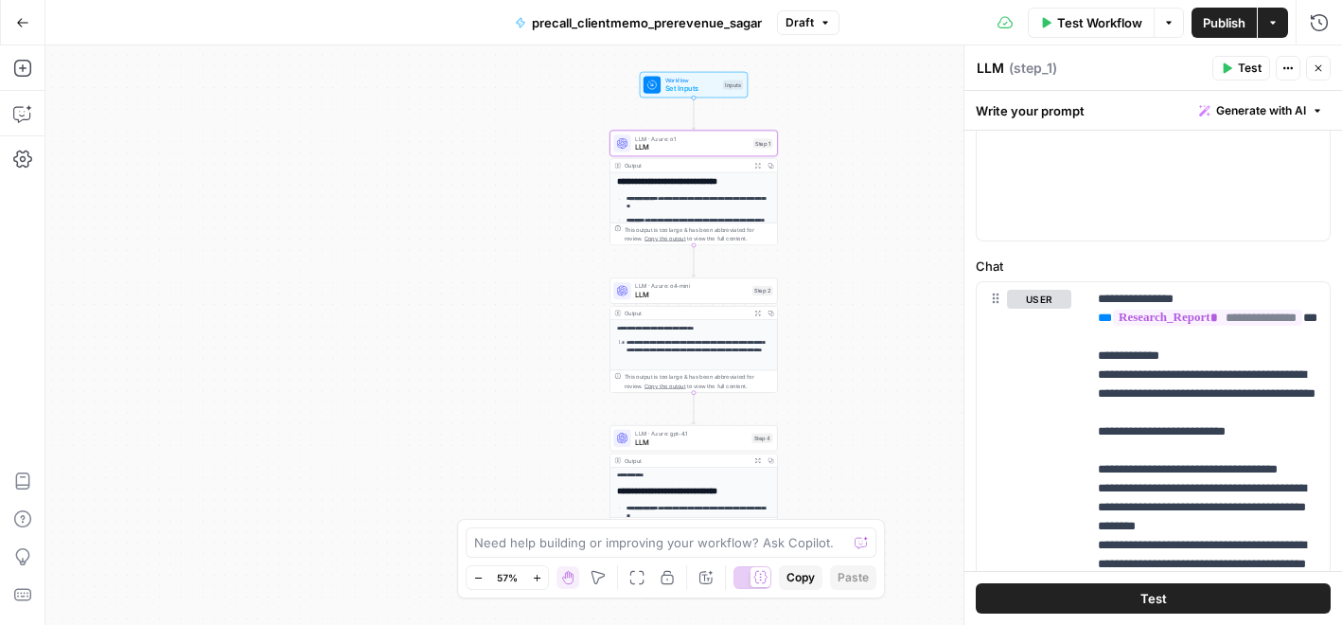
scroll to position [757, 0]
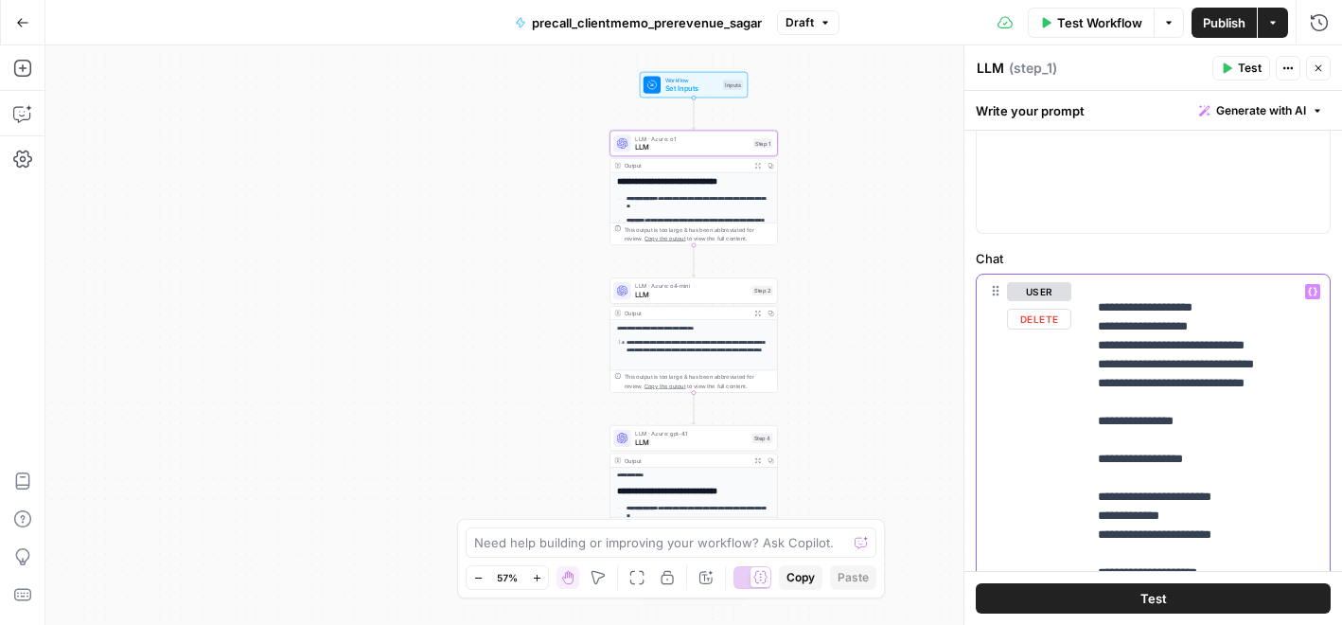
scroll to position [706, 0]
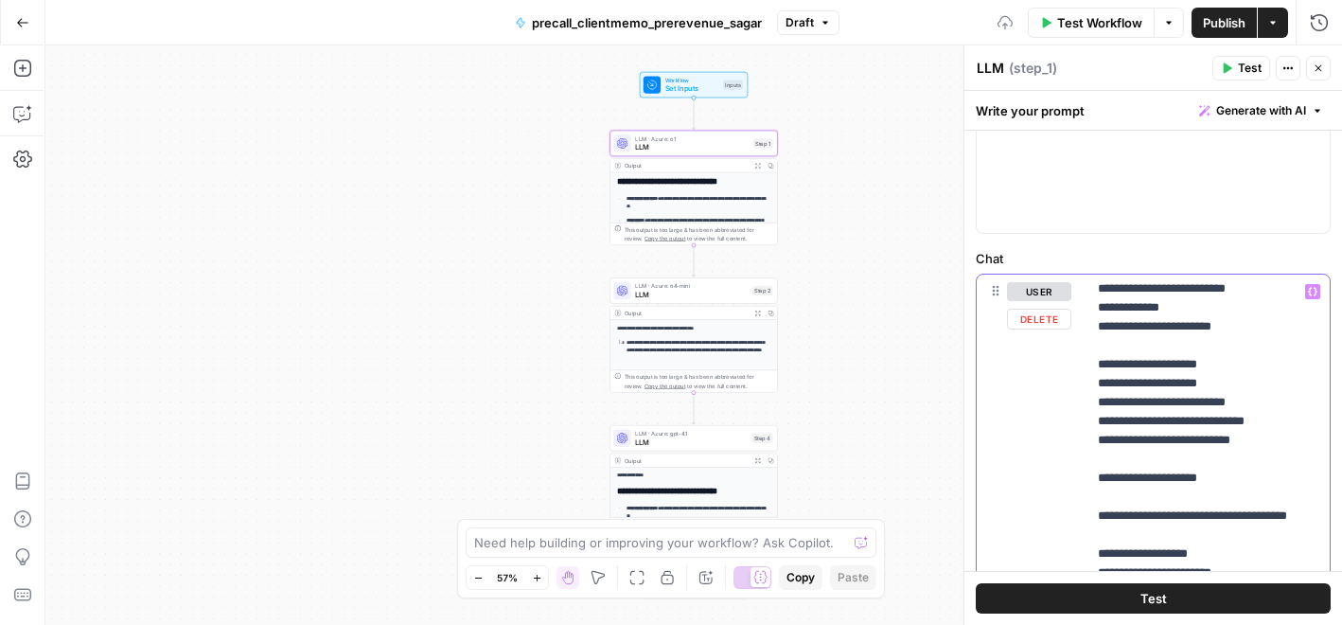
scroll to position [874, 0]
click at [1237, 523] on p "**********" at bounding box center [1208, 543] width 220 height 2271
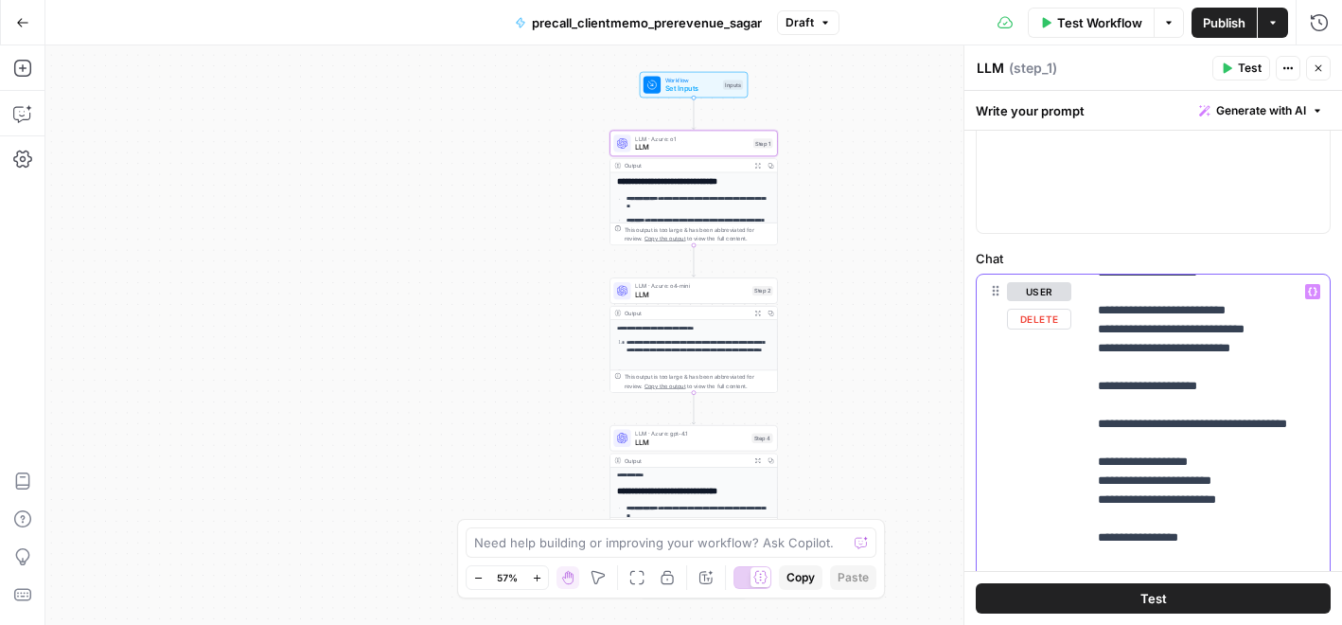
scroll to position [985, 0]
click at [1099, 519] on p "**********" at bounding box center [1208, 442] width 220 height 2290
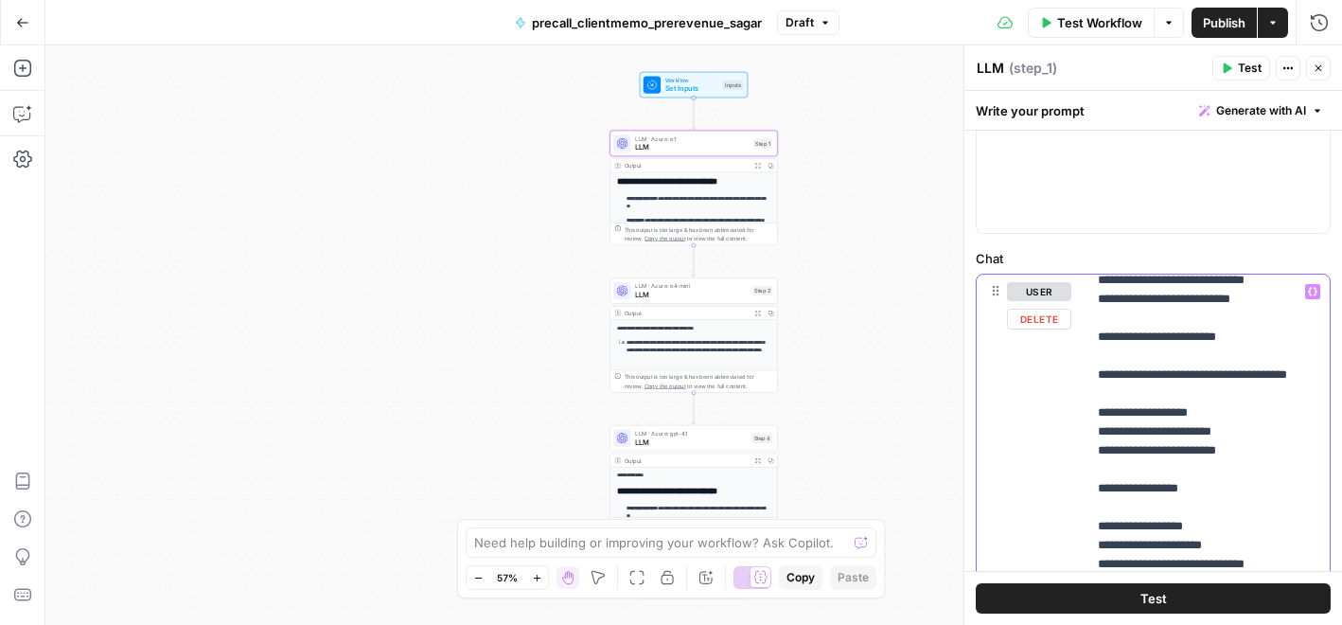
scroll to position [1038, 0]
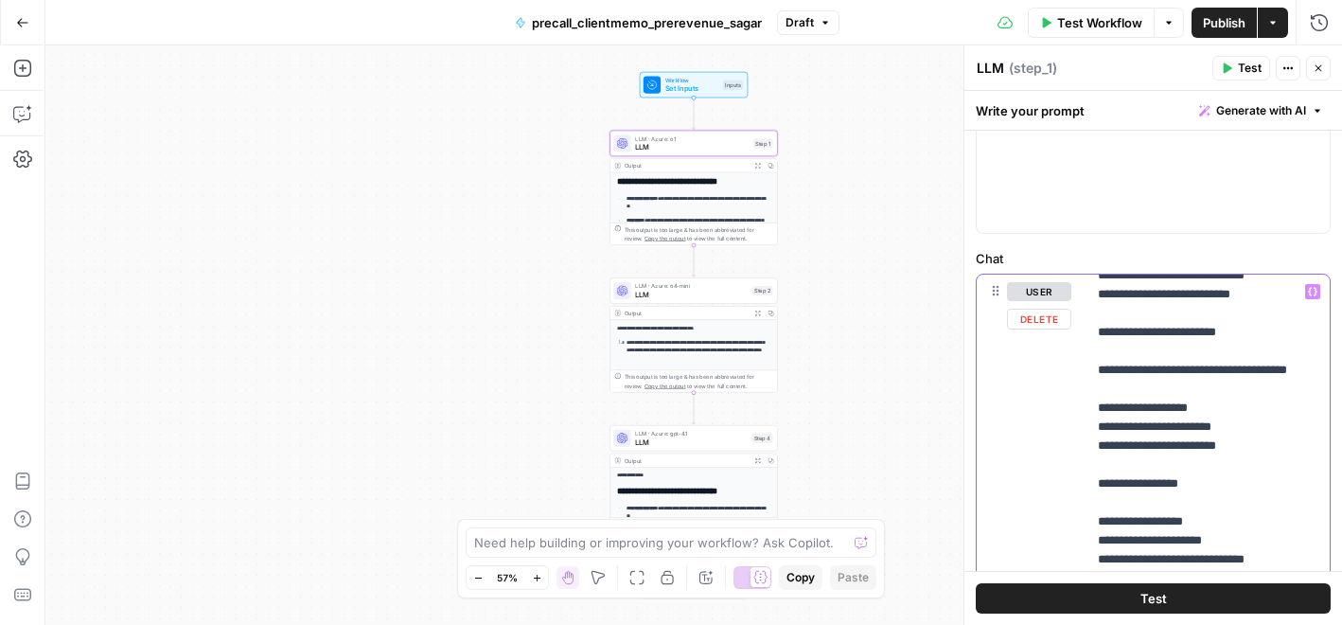
click at [1102, 501] on p "**********" at bounding box center [1208, 389] width 220 height 2290
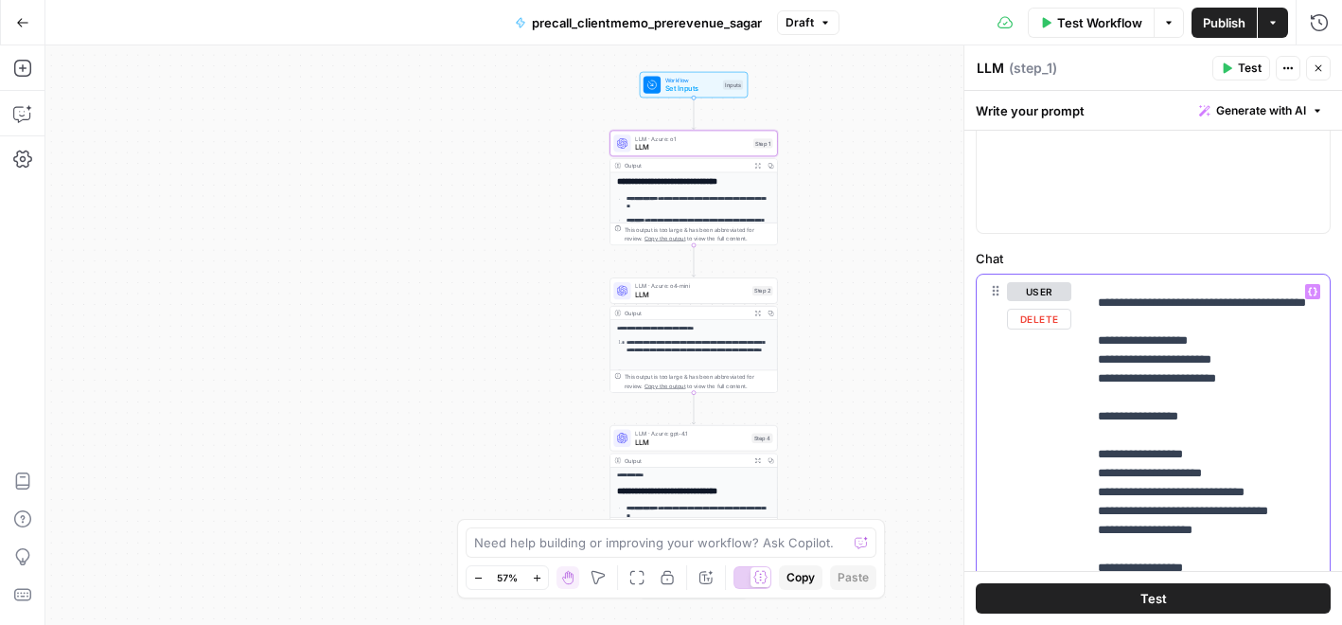
scroll to position [1106, 0]
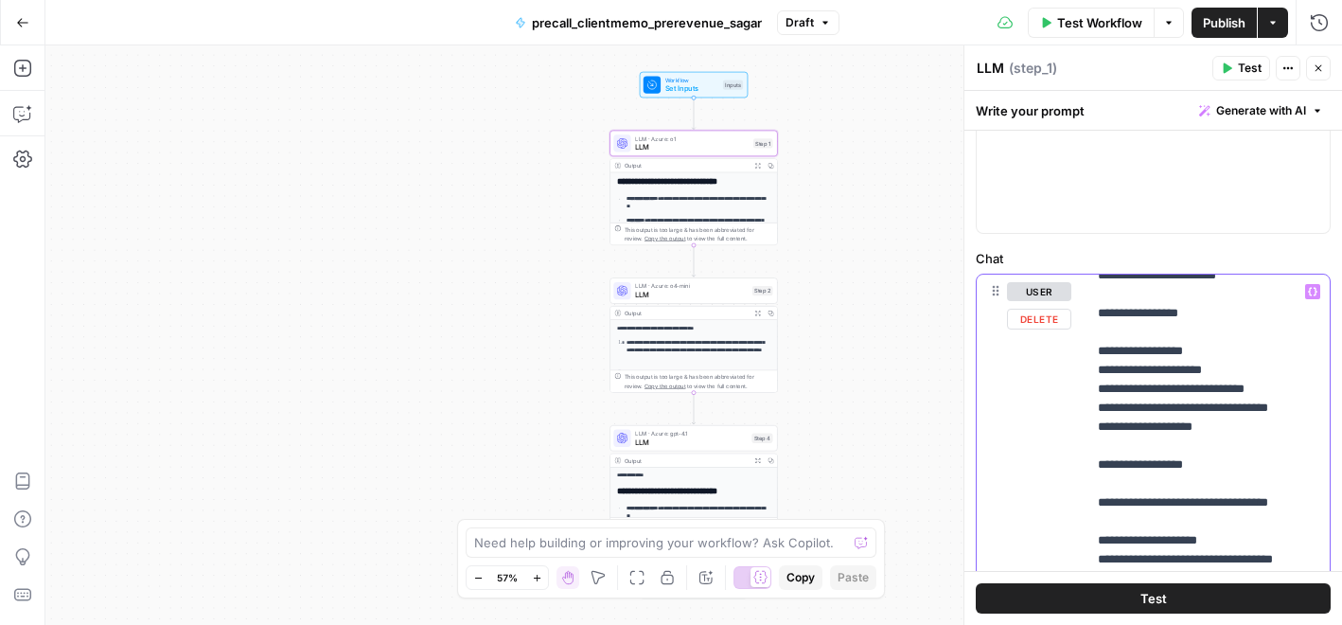
scroll to position [1216, 0]
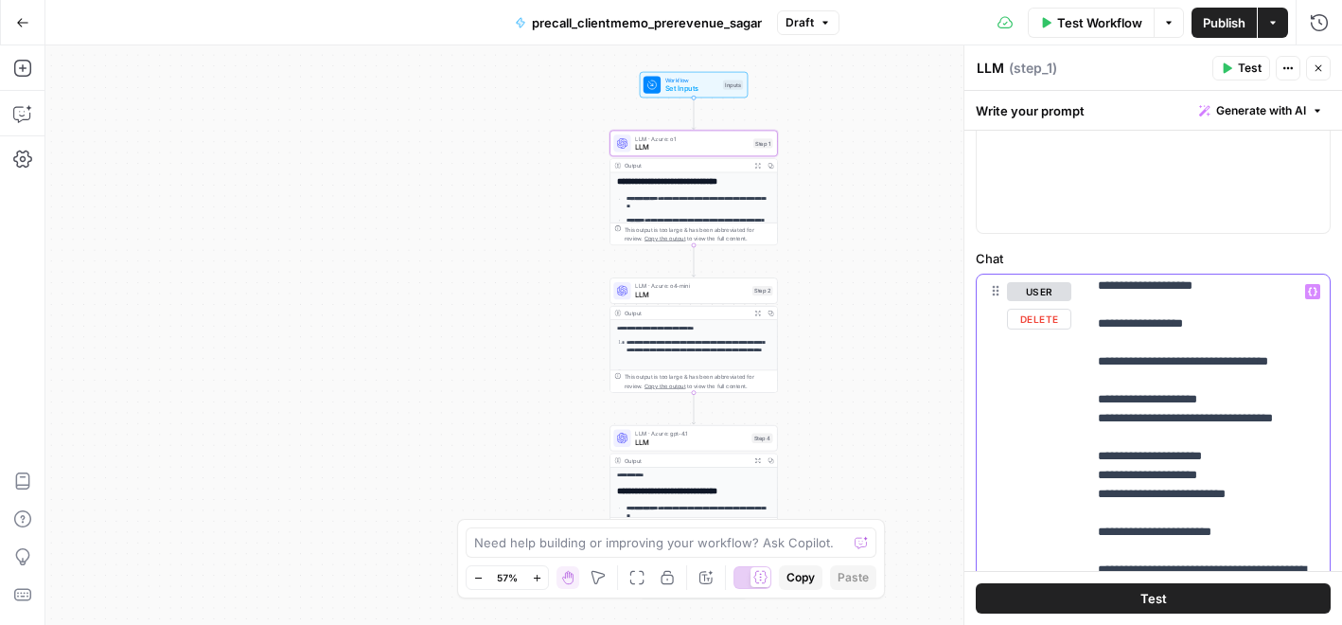
scroll to position [1355, 0]
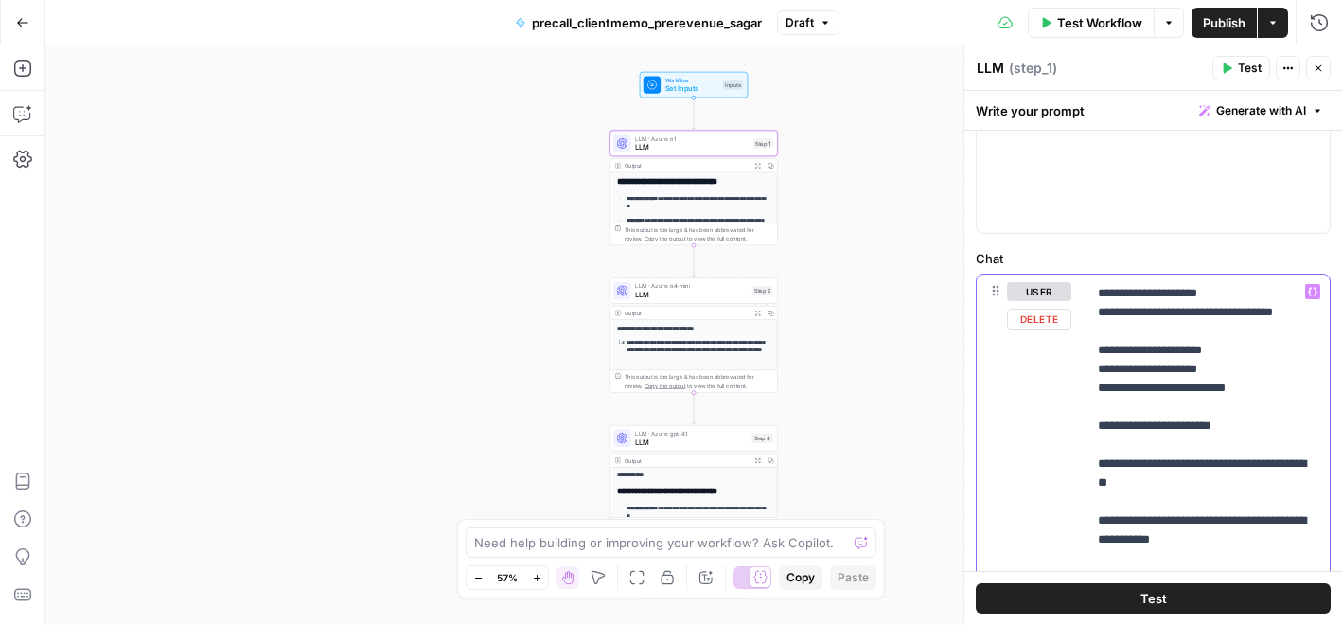
scroll to position [1456, 0]
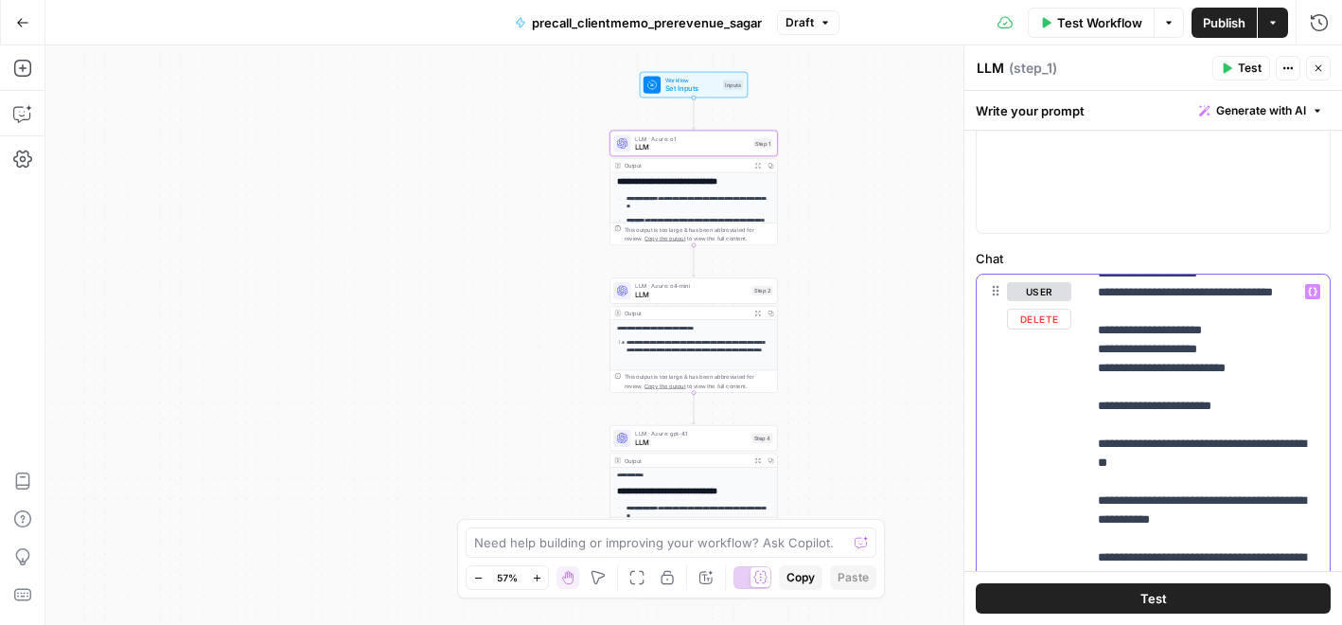
scroll to position [1534, 0]
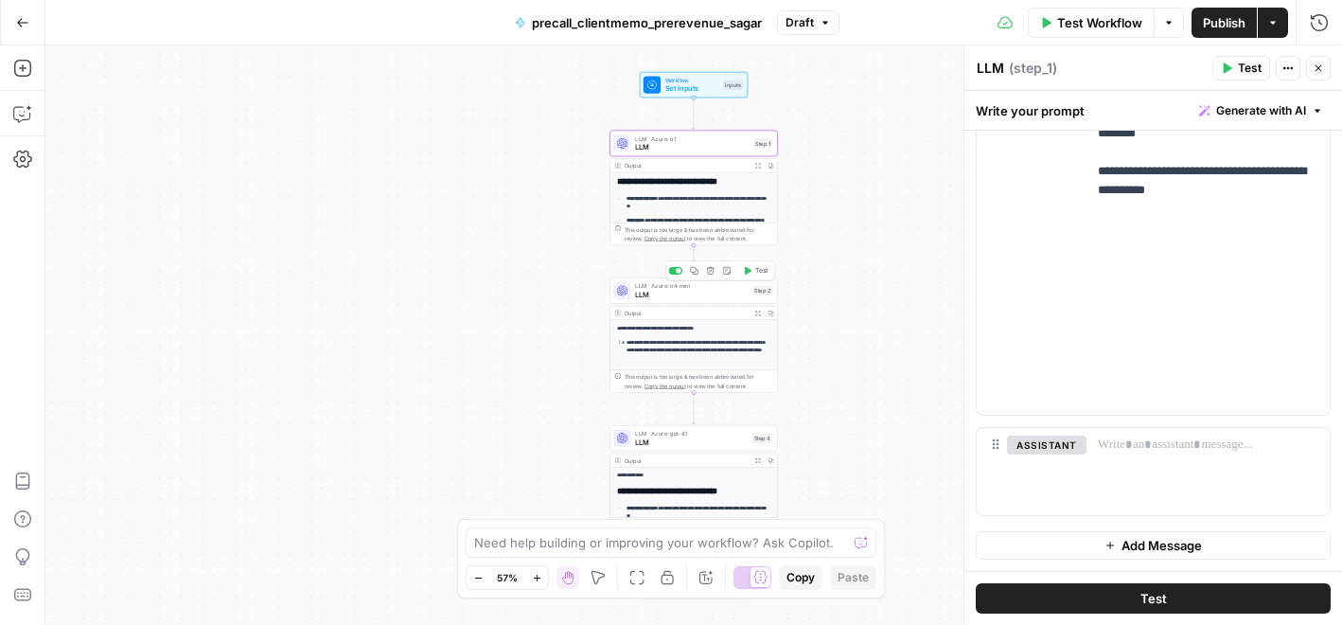
click at [671, 289] on span "LLM" at bounding box center [691, 294] width 113 height 10
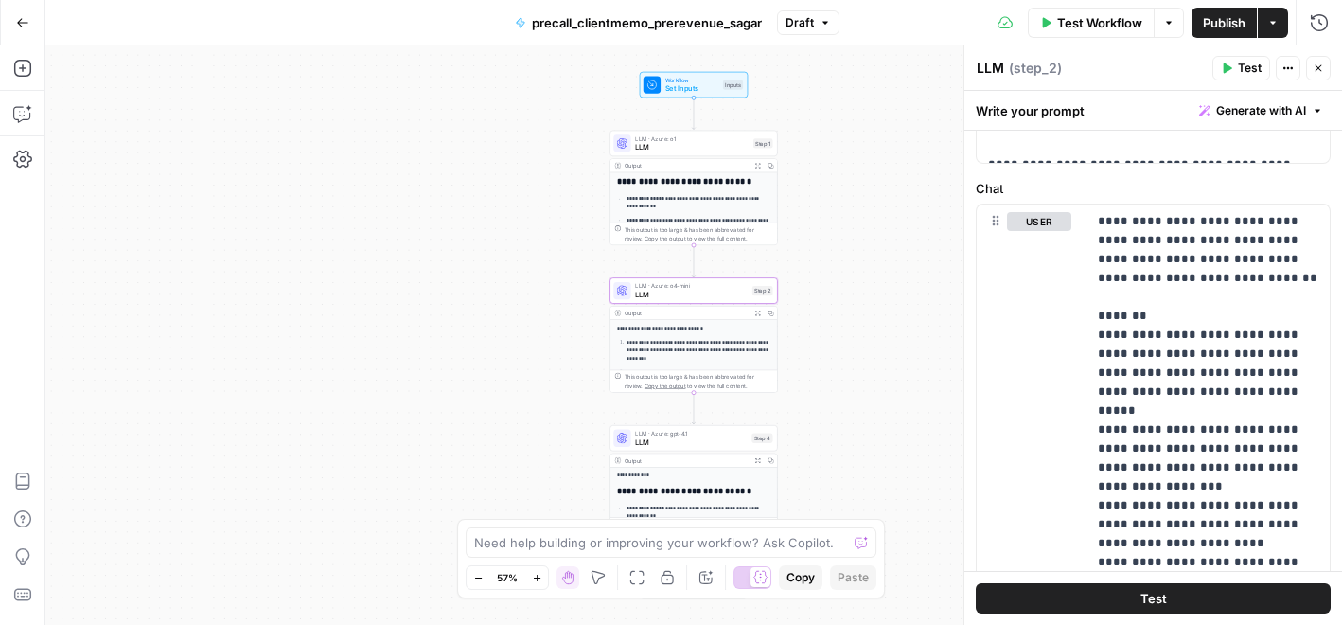
scroll to position [797, 0]
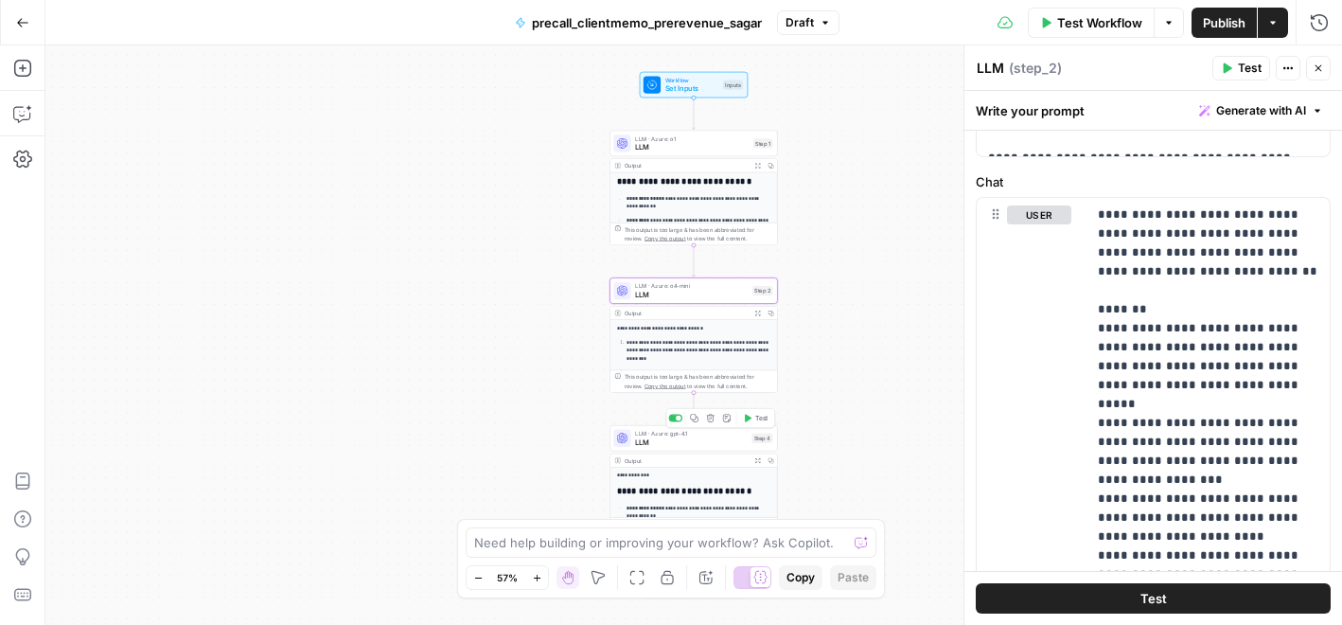
click at [664, 440] on span "LLM" at bounding box center [691, 441] width 112 height 10
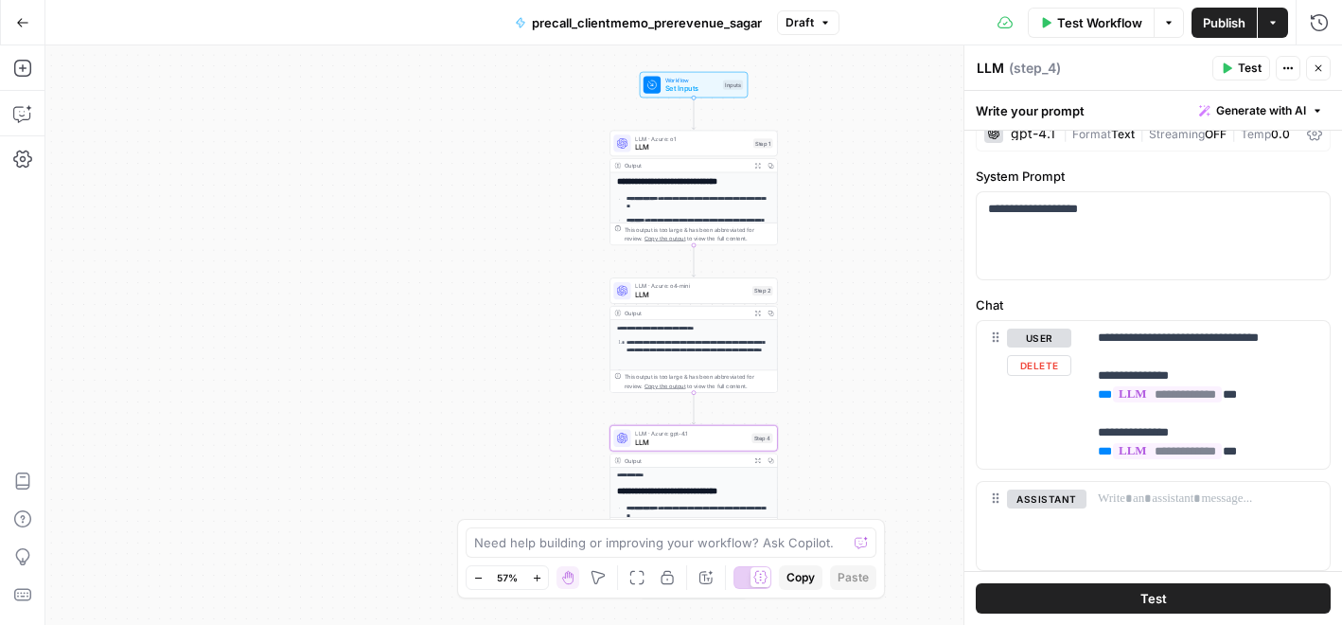
scroll to position [0, 0]
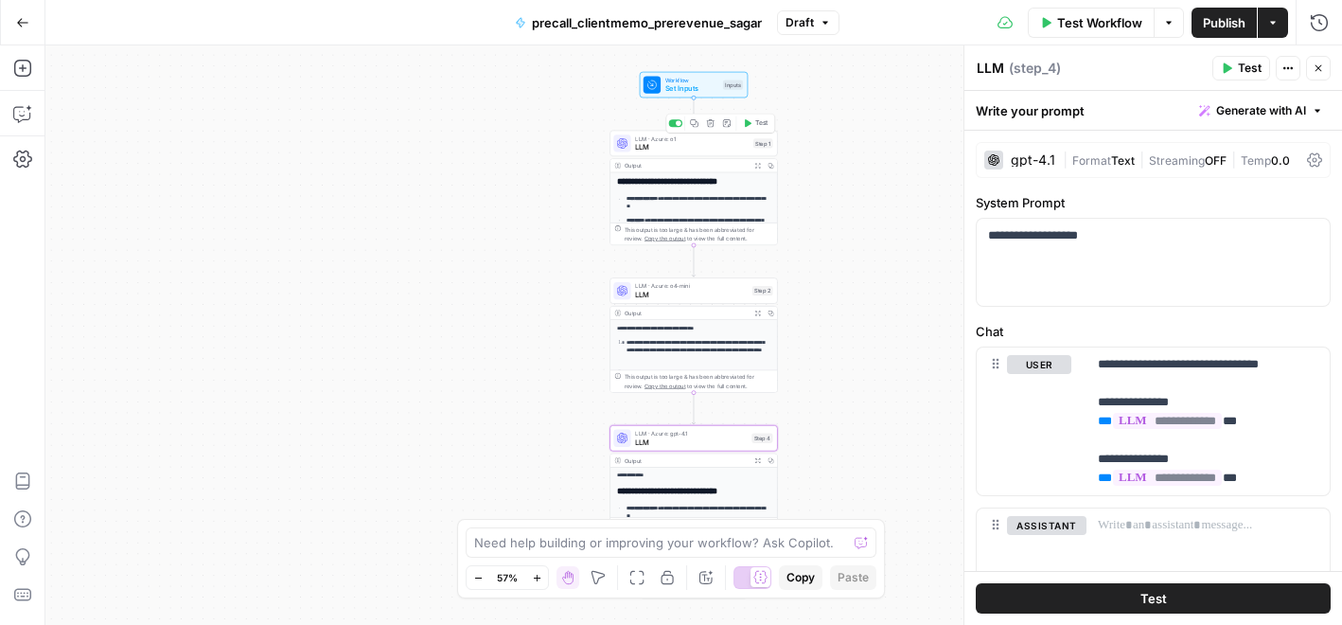
click at [682, 146] on span "LLM" at bounding box center [692, 147] width 114 height 10
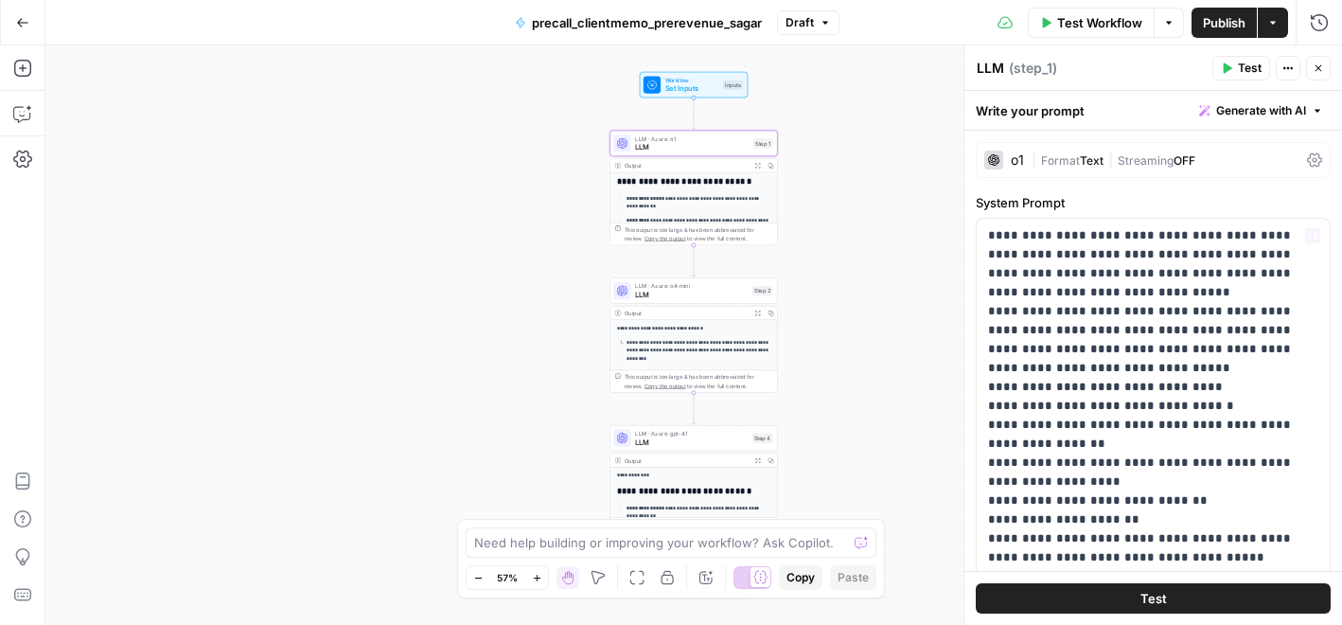
click at [1068, 609] on button "Test" at bounding box center [1153, 598] width 355 height 30
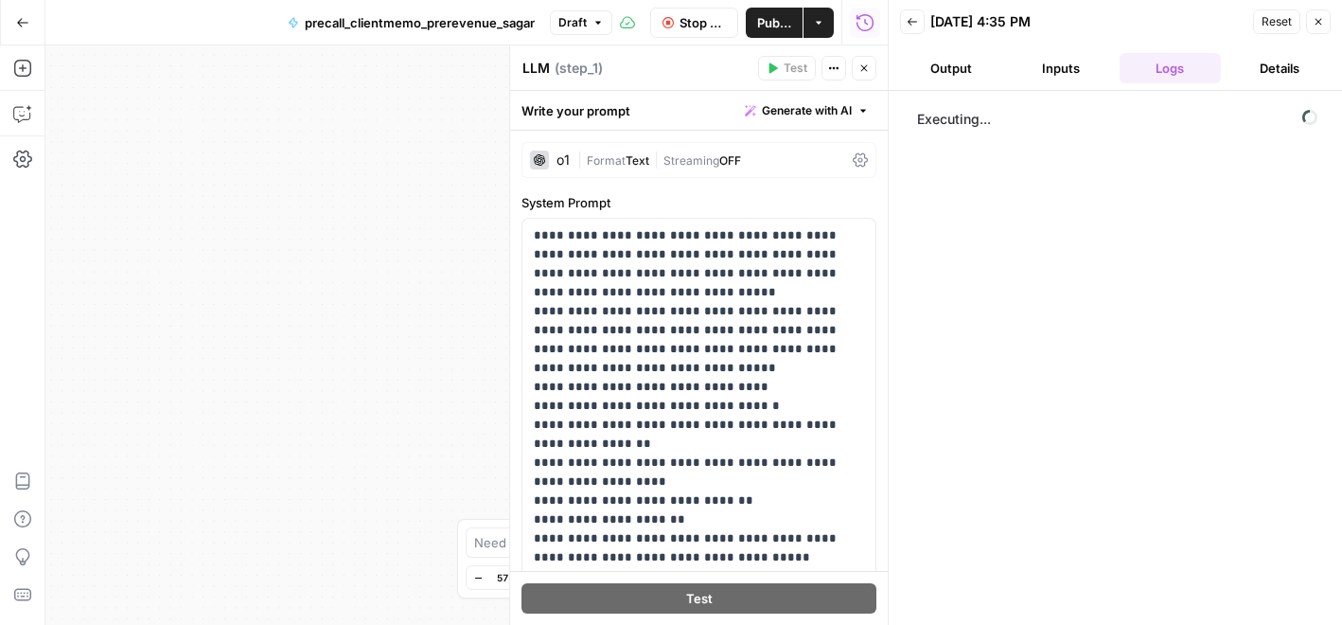
click at [960, 57] on button "Output" at bounding box center [951, 68] width 102 height 30
click at [862, 156] on icon at bounding box center [860, 159] width 15 height 15
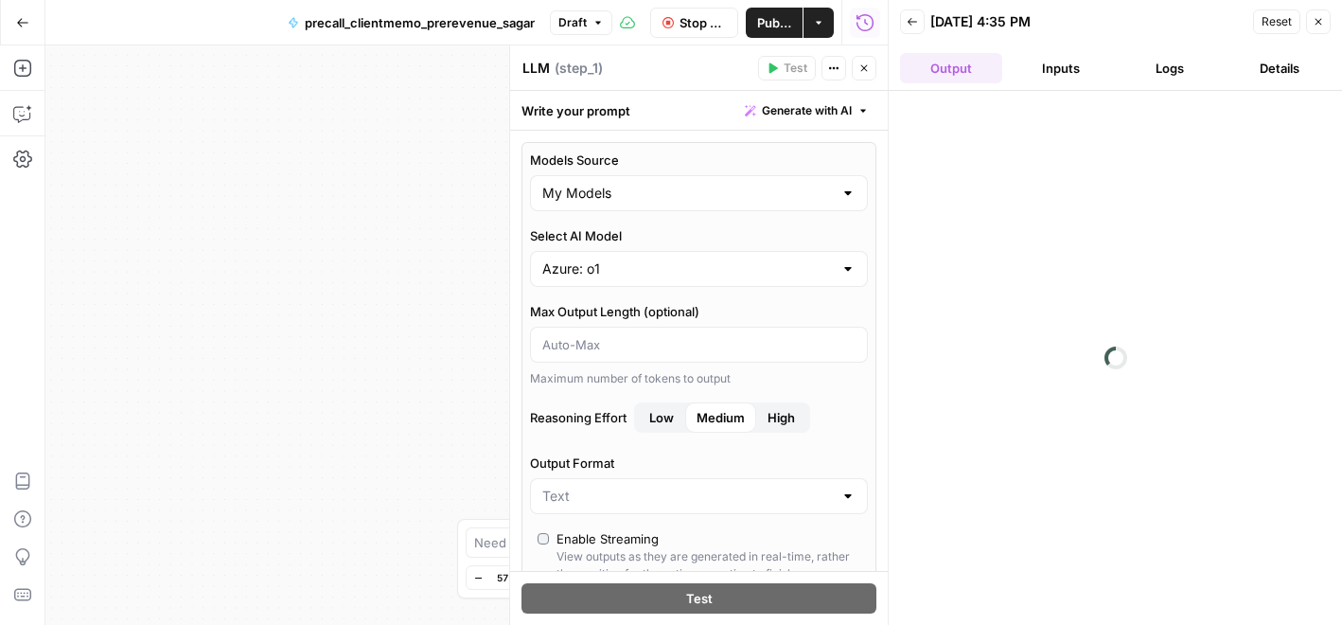
click at [704, 94] on div "Write your prompt Generate with AI" at bounding box center [699, 110] width 378 height 39
click at [1061, 64] on button "Inputs" at bounding box center [1061, 68] width 102 height 30
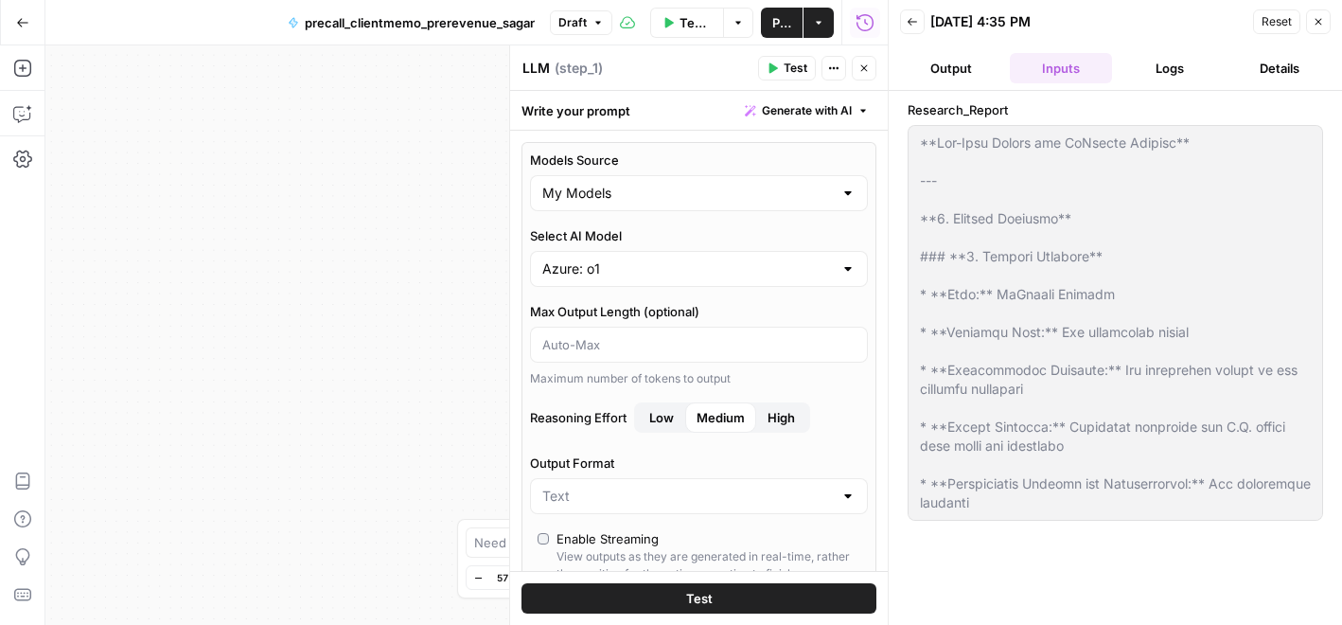
click at [936, 72] on button "Output" at bounding box center [951, 68] width 102 height 30
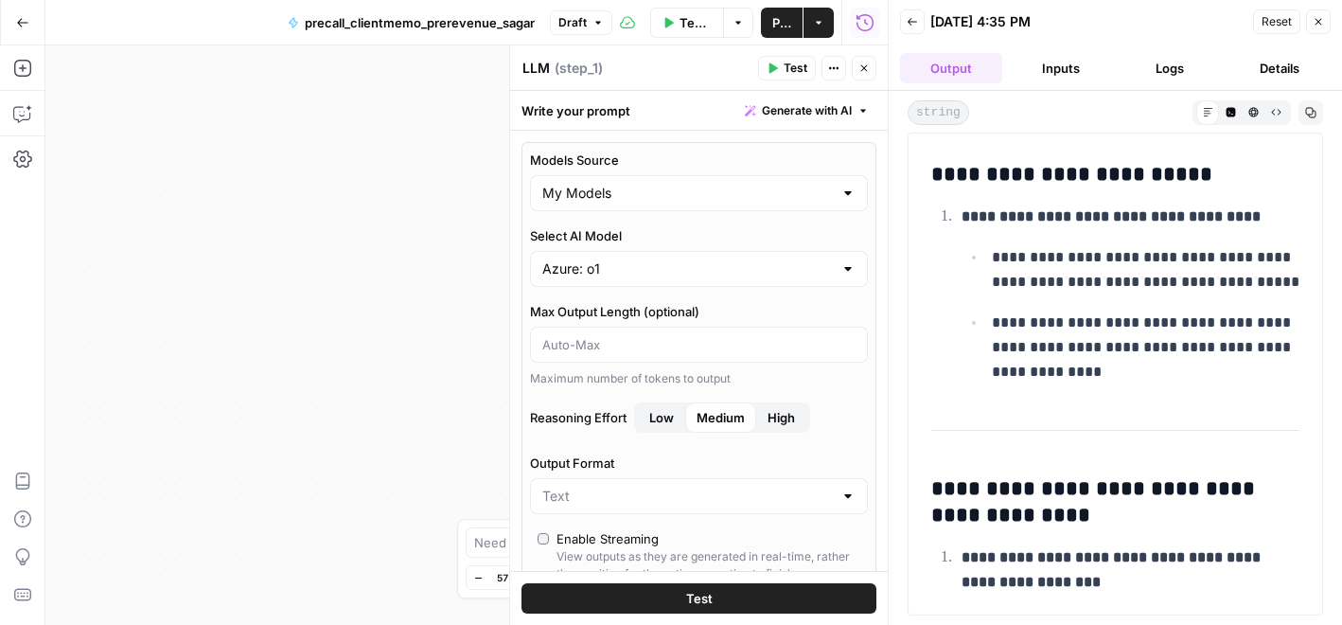
scroll to position [5018, 0]
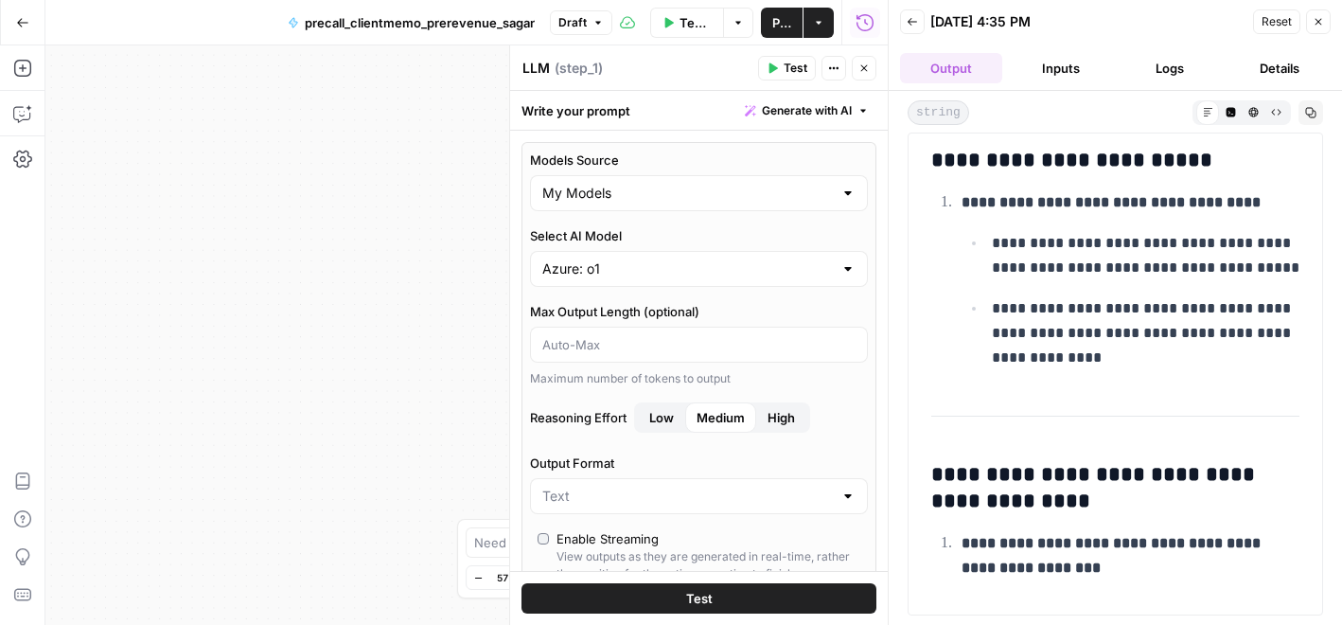
click at [1279, 27] on span "Reset" at bounding box center [1276, 21] width 30 height 17
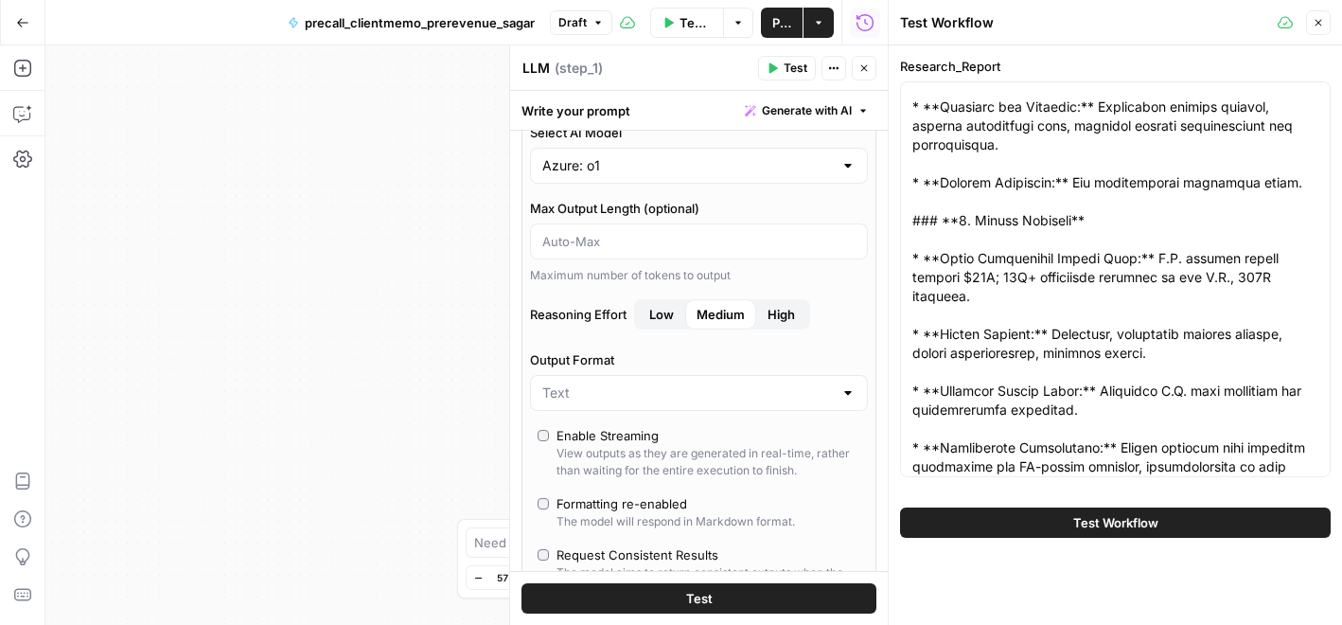
scroll to position [1721, 0]
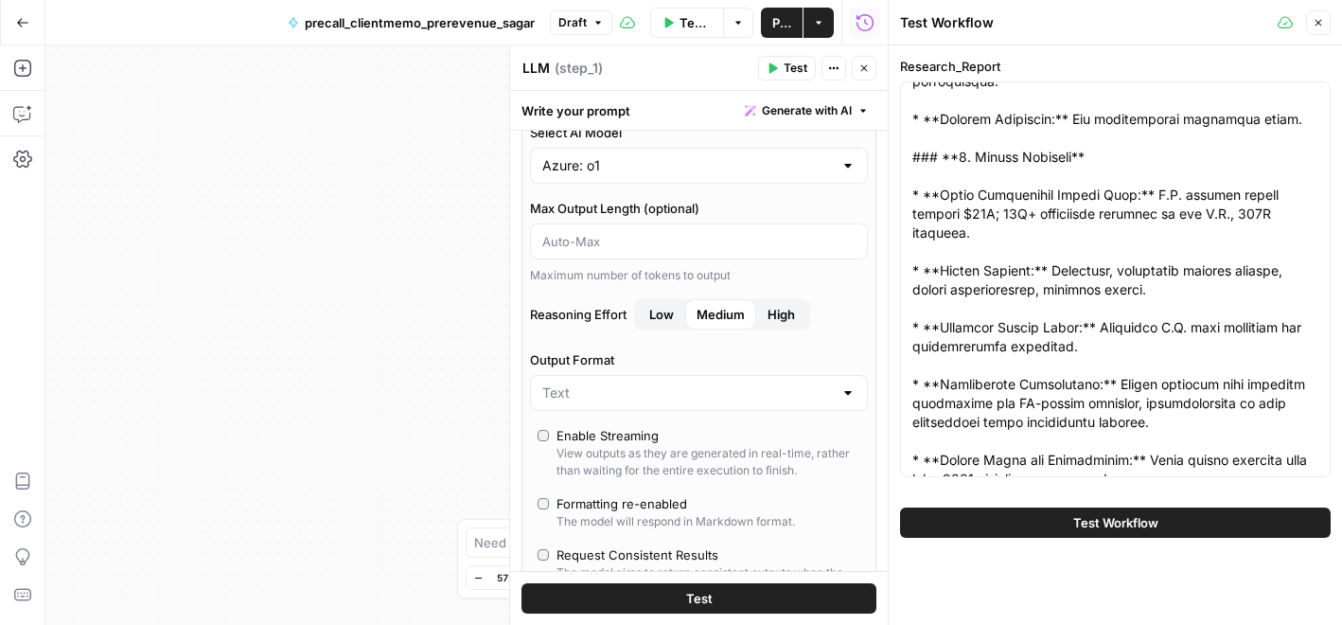
click at [1327, 20] on button "Close" at bounding box center [1318, 22] width 25 height 25
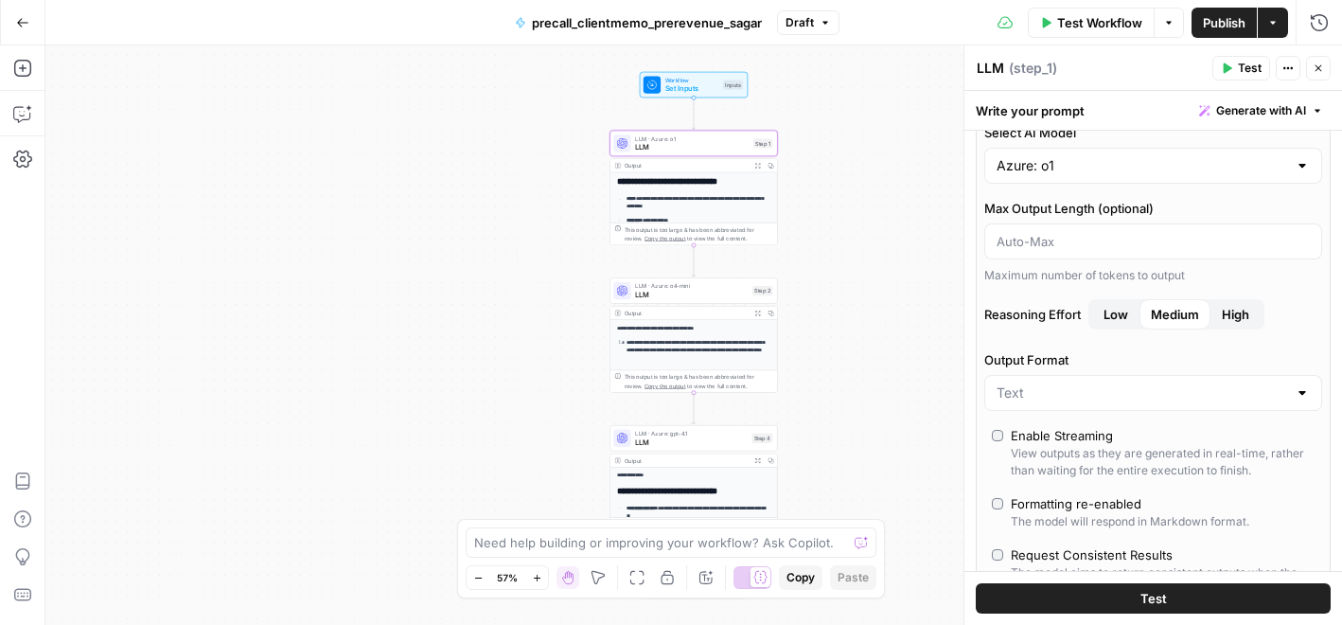
click at [1311, 61] on button "Close" at bounding box center [1318, 68] width 25 height 25
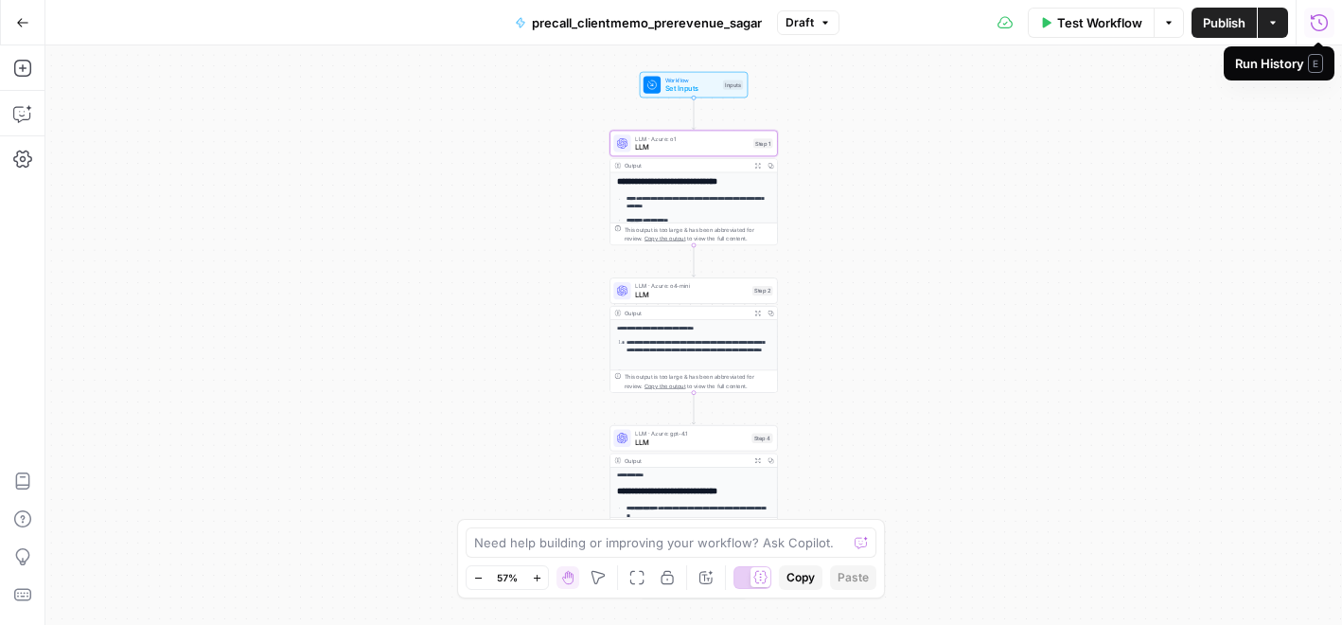
click at [1314, 15] on icon "button" at bounding box center [1319, 21] width 17 height 17
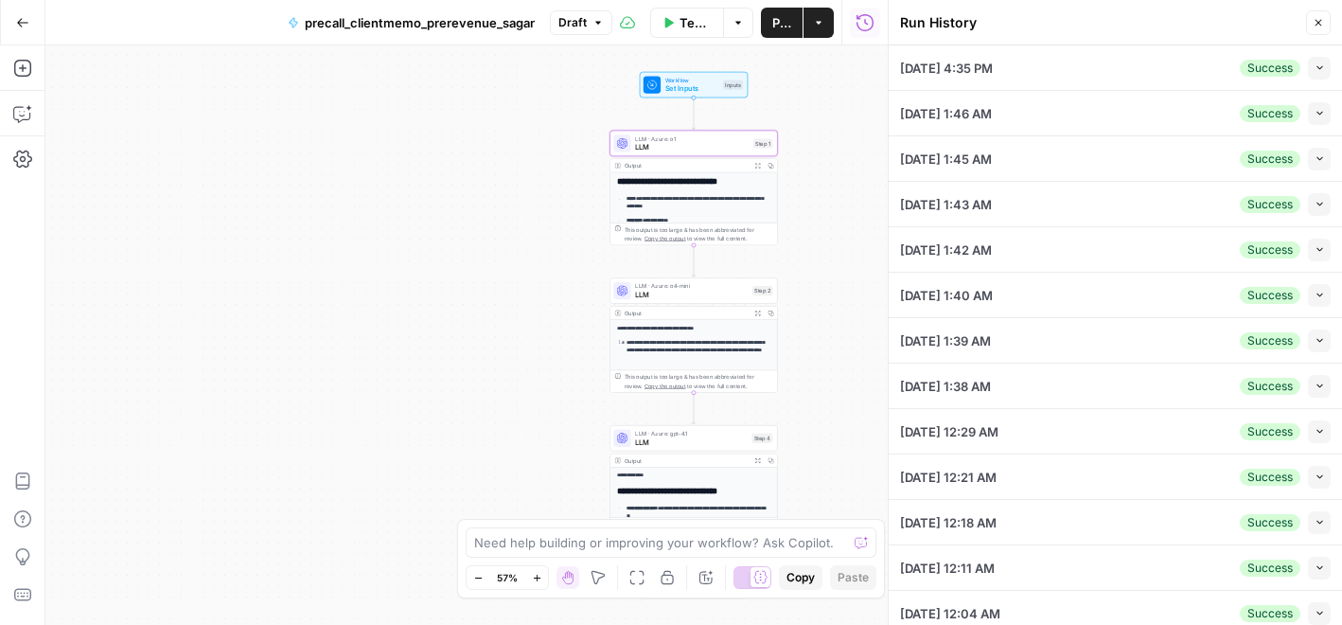
click at [1324, 17] on button "Close" at bounding box center [1318, 22] width 25 height 25
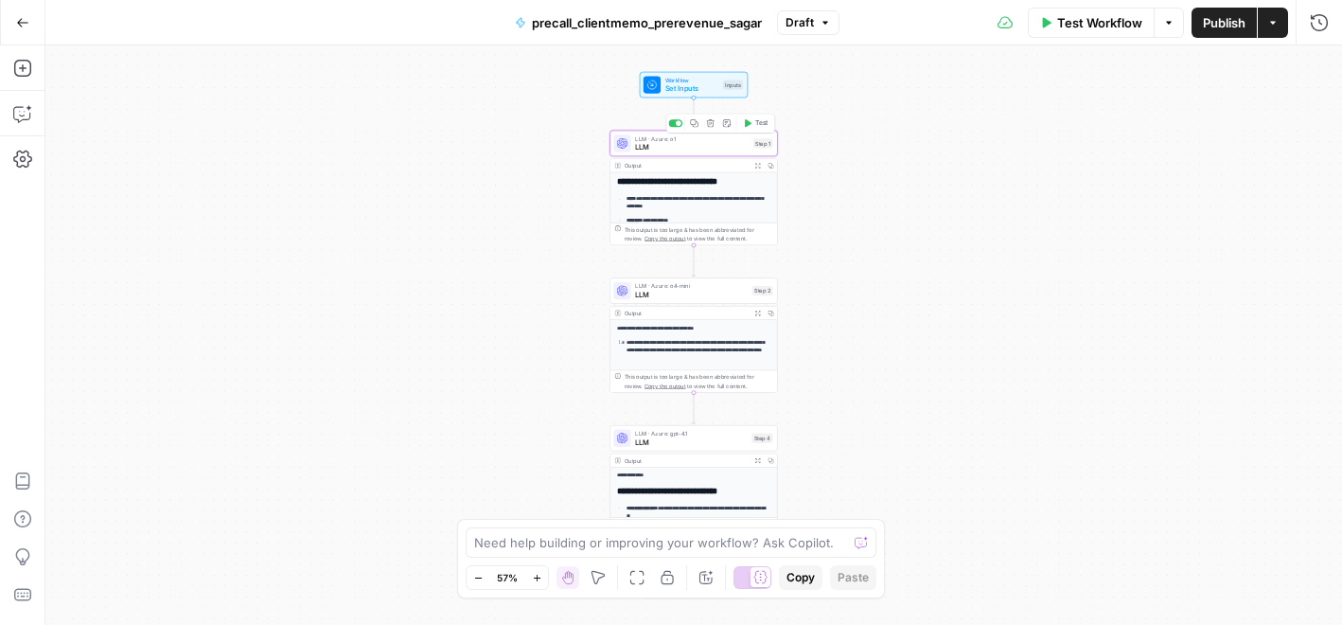
click at [693, 146] on span "LLM" at bounding box center [692, 147] width 114 height 10
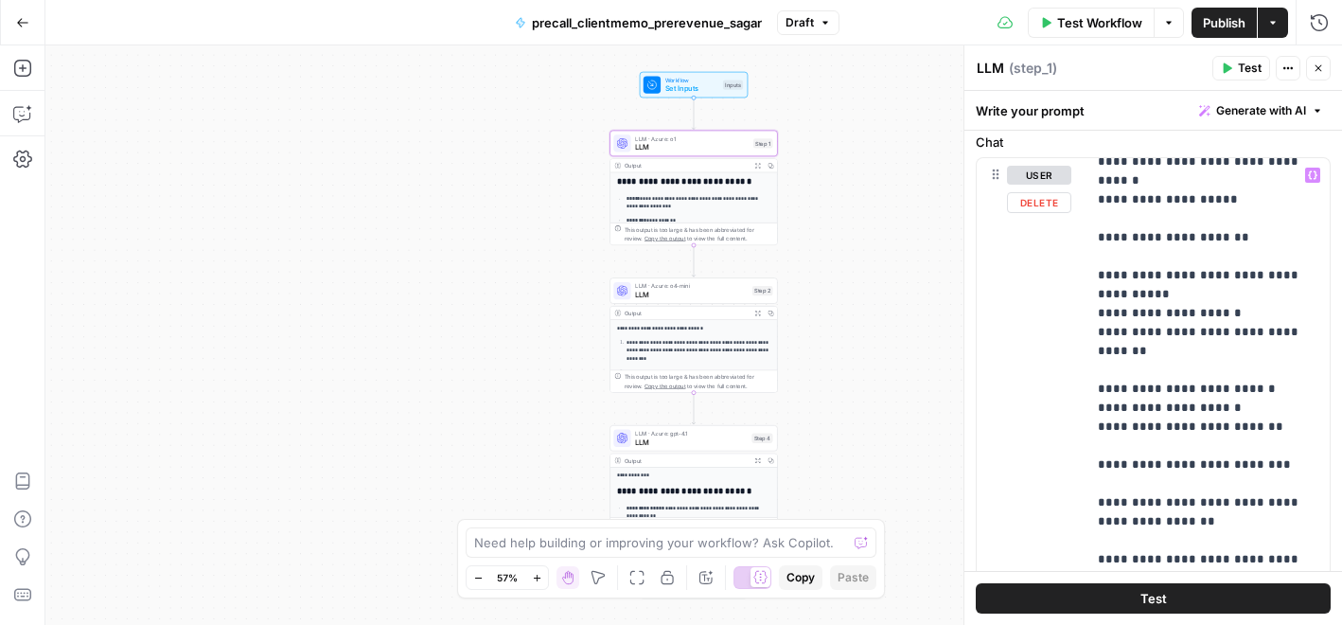
scroll to position [1534, 0]
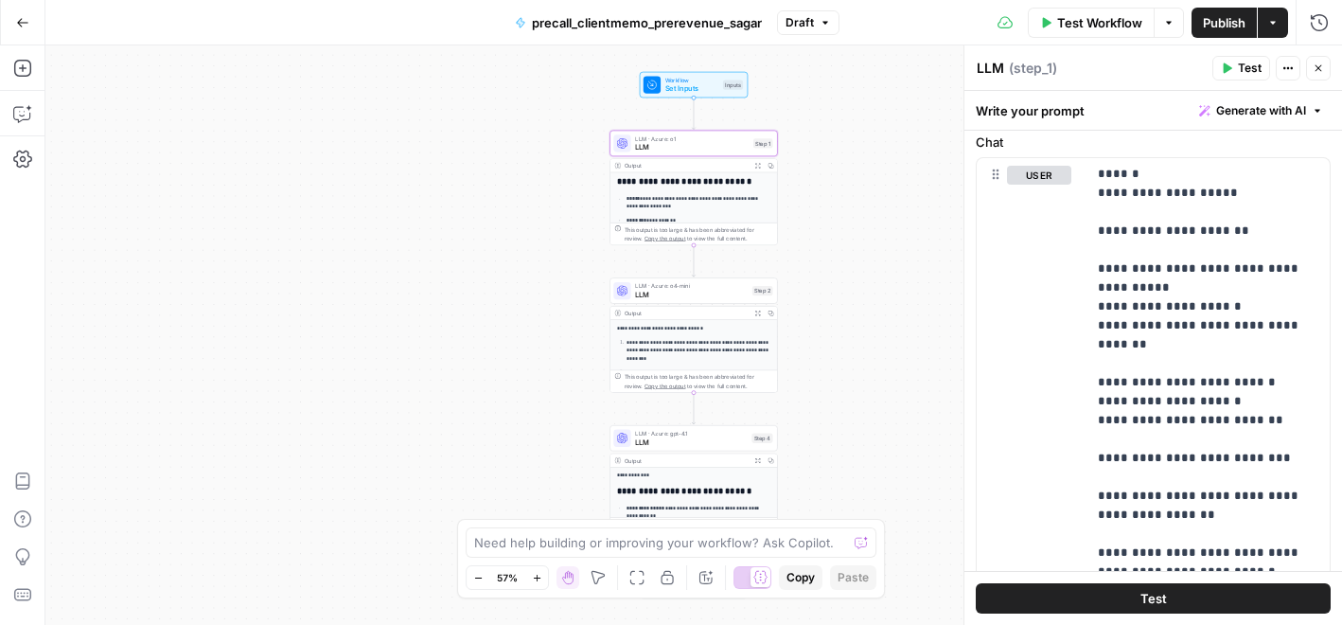
click at [9, 28] on button "Go Back" at bounding box center [23, 23] width 34 height 34
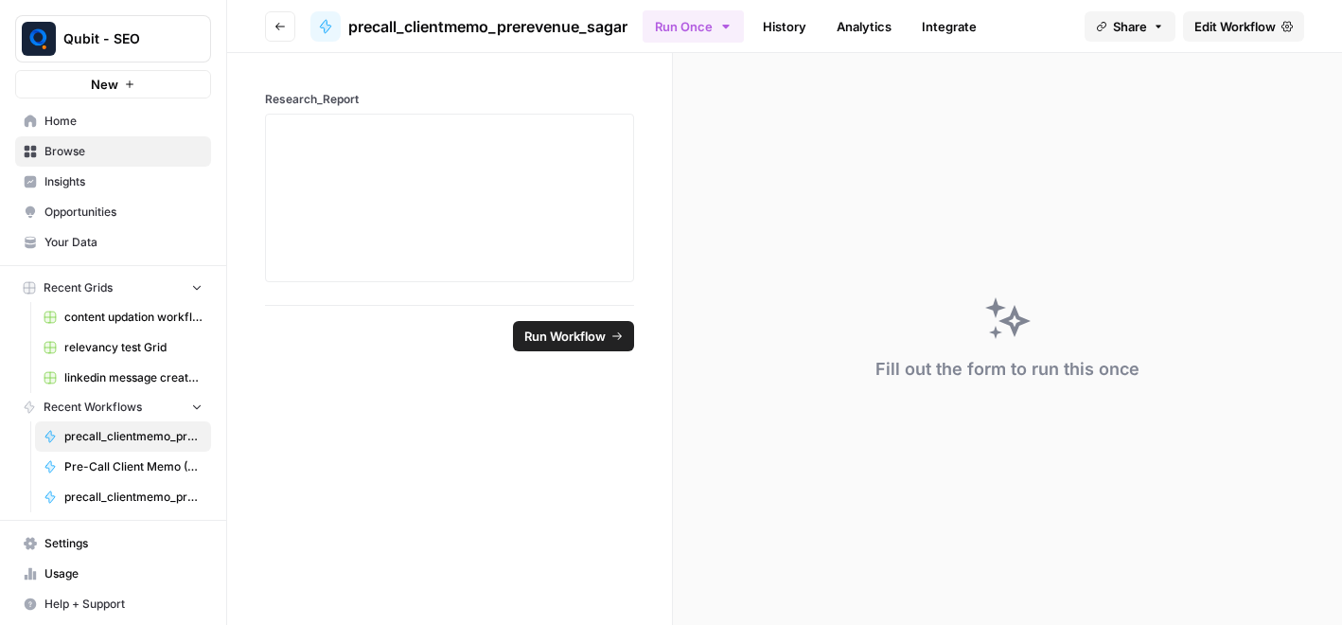
click at [137, 148] on span "Browse" at bounding box center [123, 151] width 158 height 17
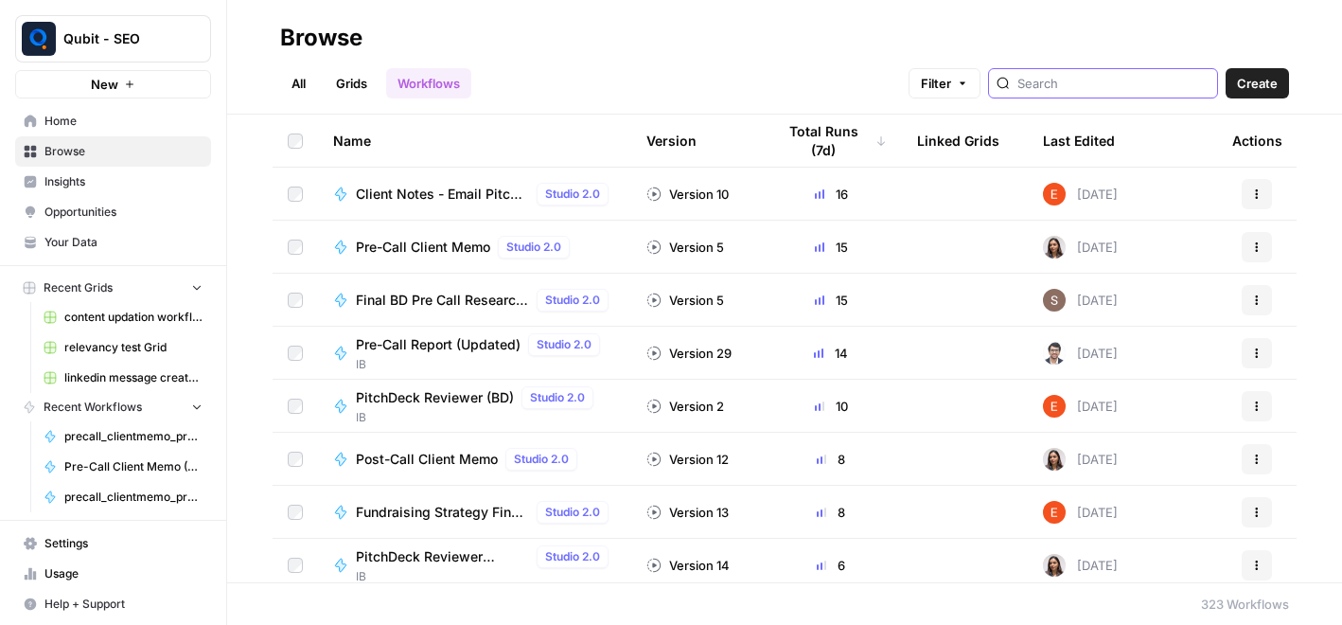
click at [1082, 74] on input "search" at bounding box center [1113, 83] width 192 height 19
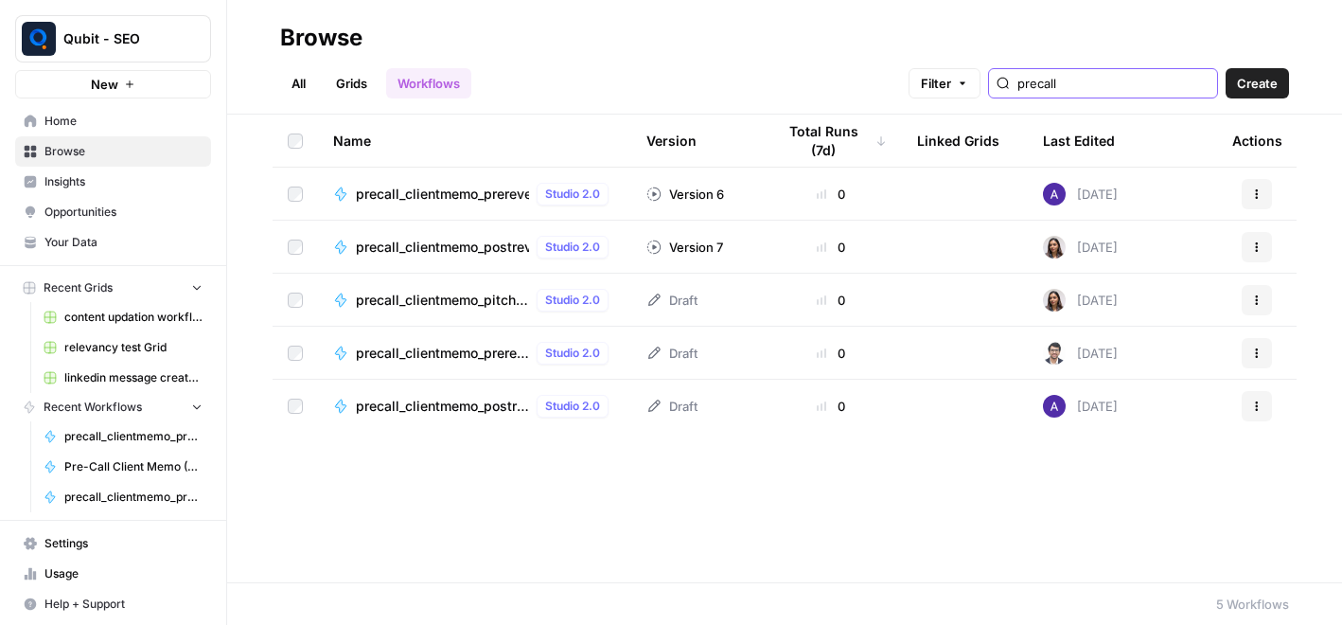
type input "precall"
click at [484, 351] on span "precall_clientmemo_prerevenue_sagar | DUPLICATE" at bounding box center [442, 352] width 173 height 19
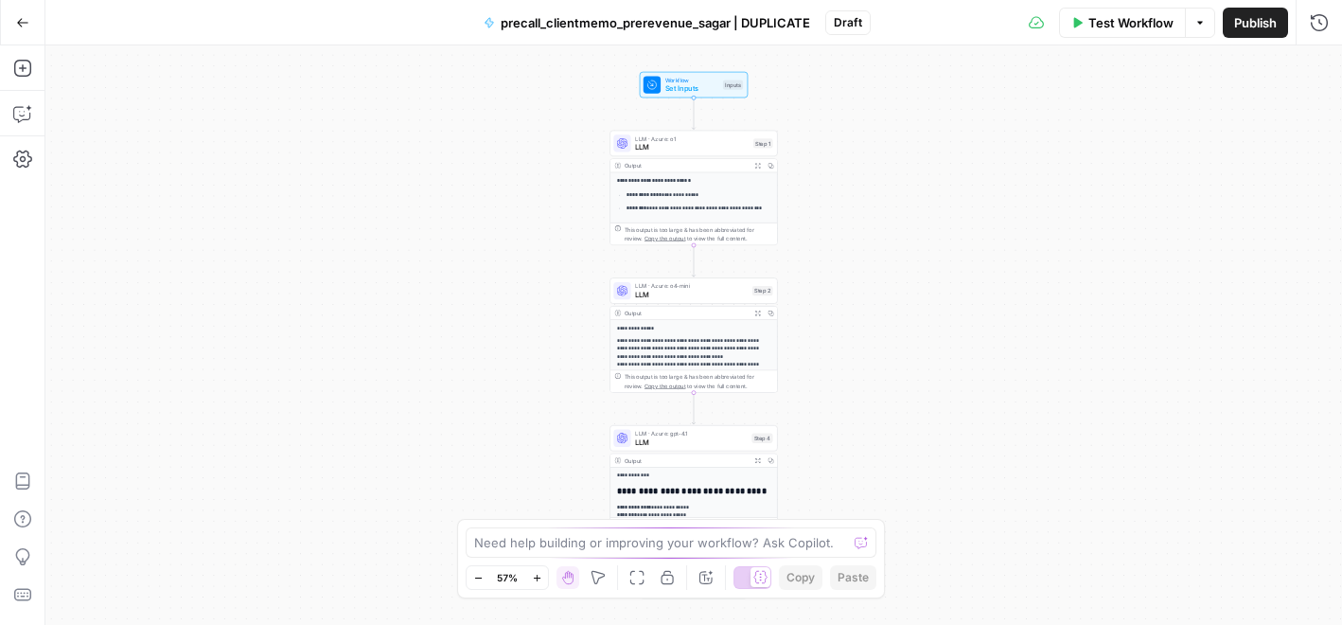
click at [653, 151] on span "LLM" at bounding box center [692, 147] width 114 height 10
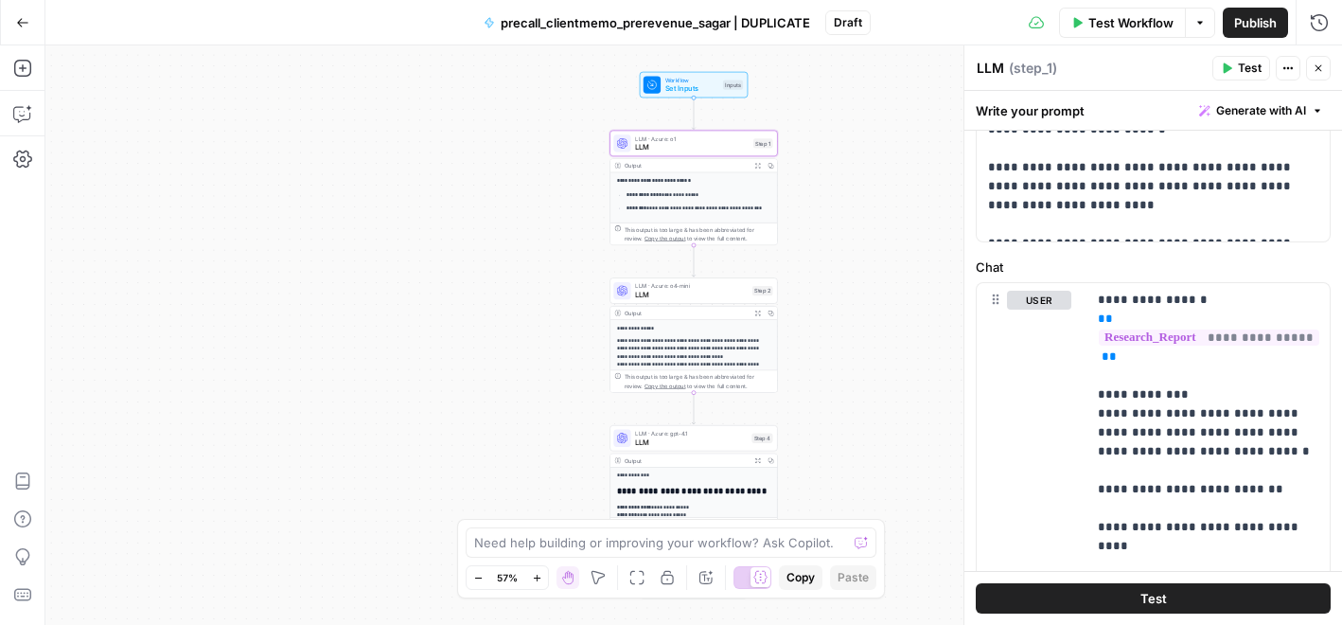
scroll to position [783, 0]
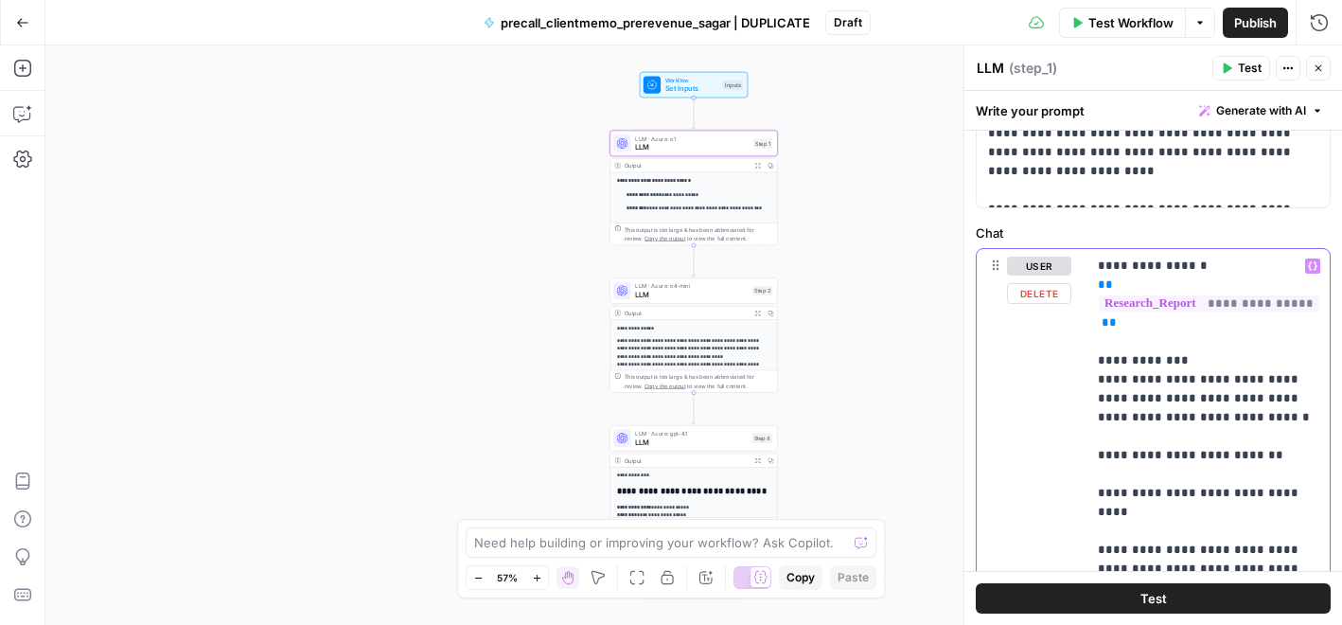
click at [1089, 358] on div "**********" at bounding box center [1207, 634] width 243 height 771
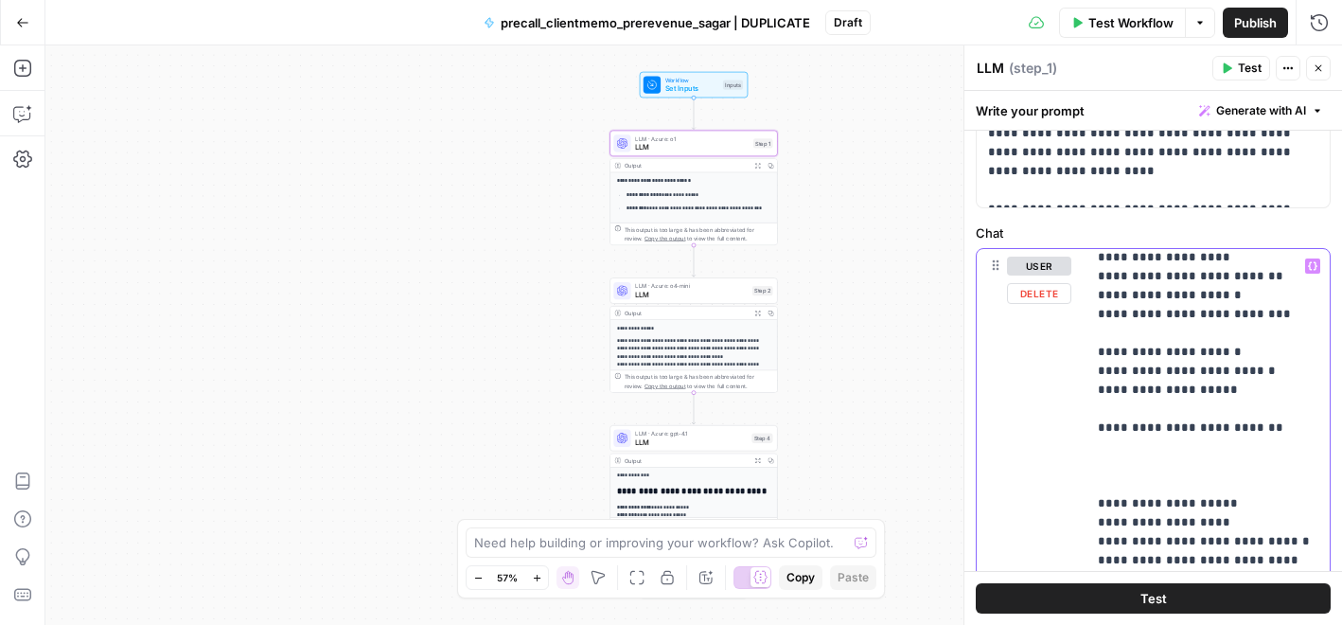
scroll to position [596, 0]
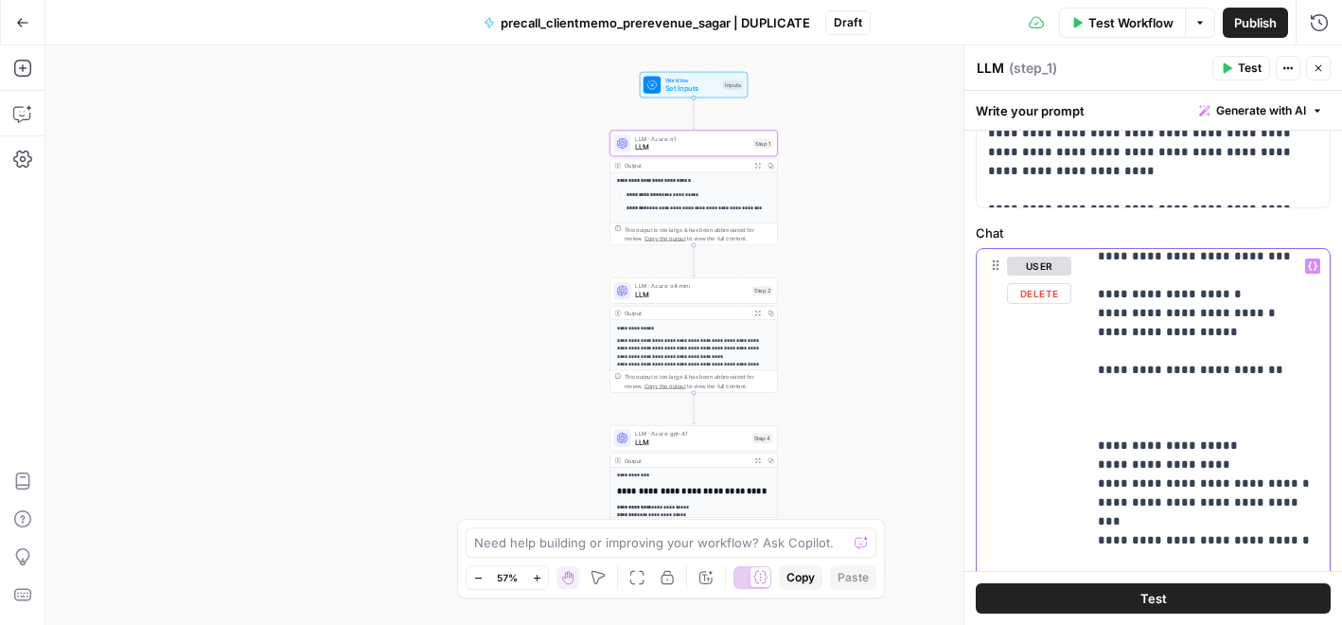
click at [1089, 427] on div "**********" at bounding box center [1207, 634] width 243 height 771
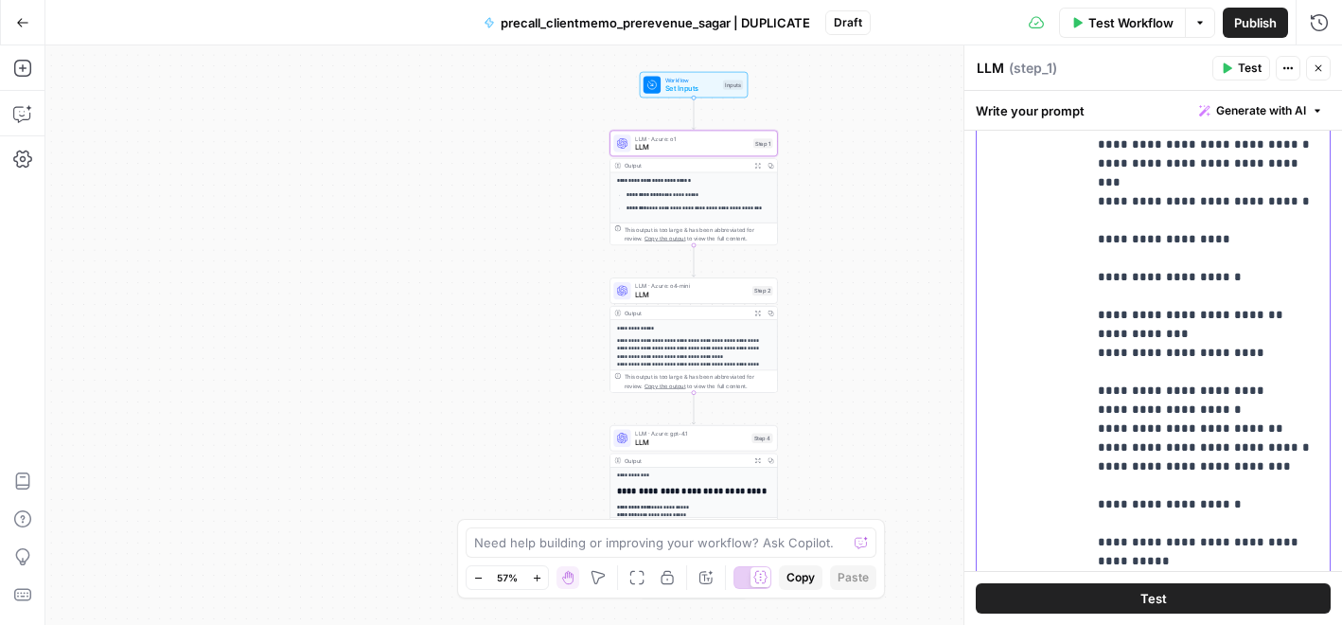
scroll to position [617, 0]
click at [1111, 278] on p "**********" at bounding box center [1208, 446] width 220 height 2176
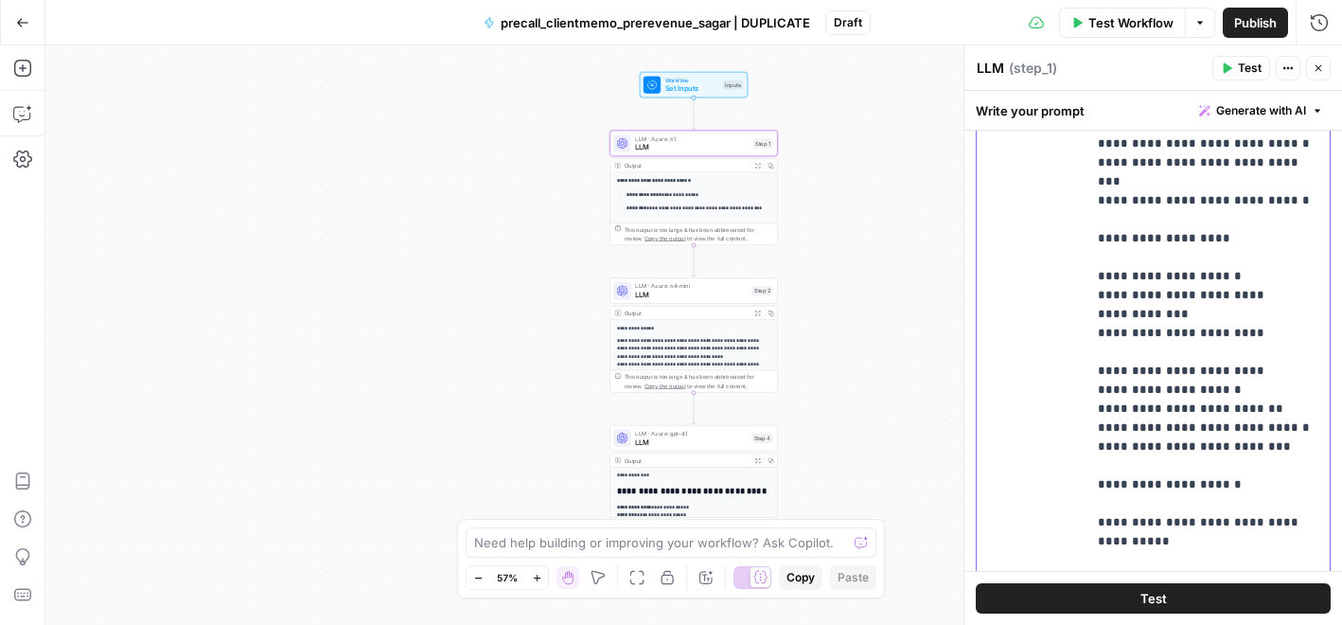
click at [1219, 356] on p "**********" at bounding box center [1208, 436] width 220 height 2157
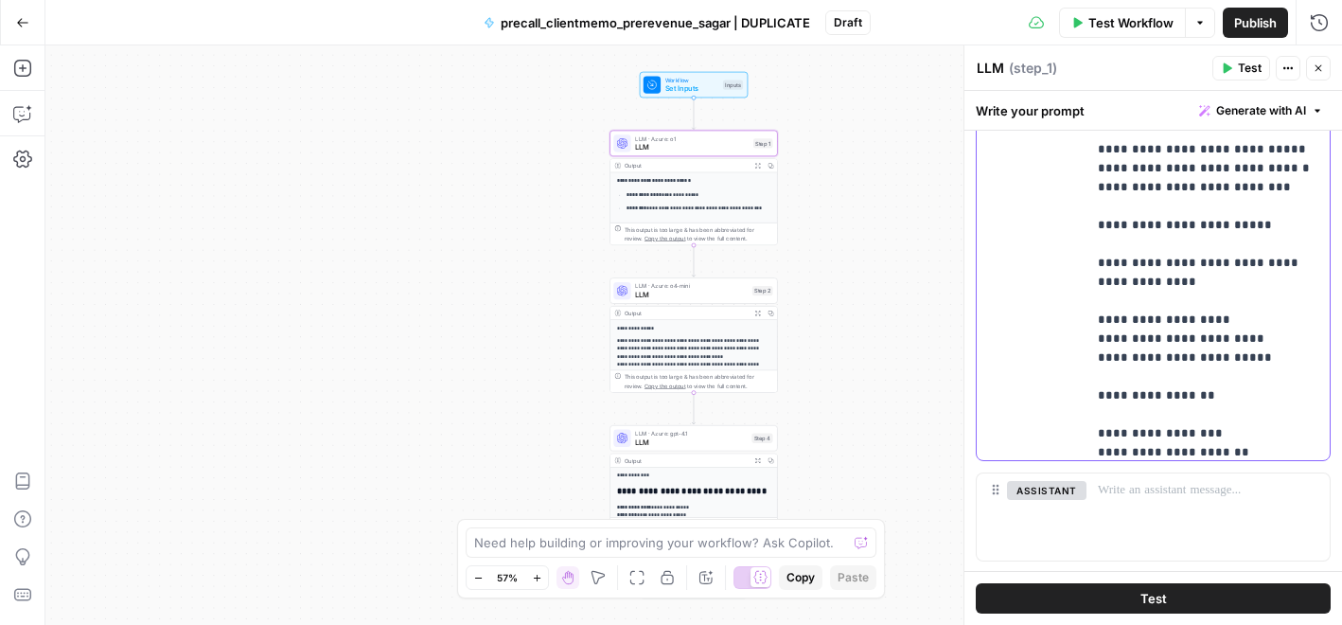
scroll to position [634, 0]
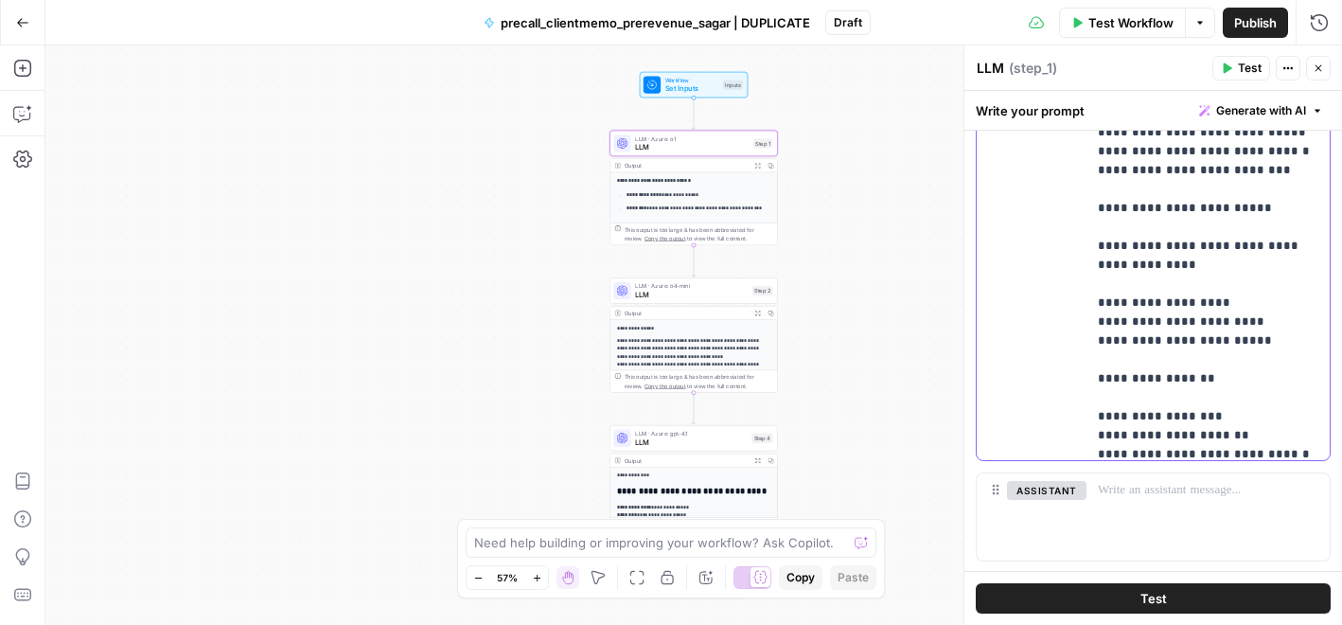
click at [1091, 269] on div "**********" at bounding box center [1207, 75] width 243 height 771
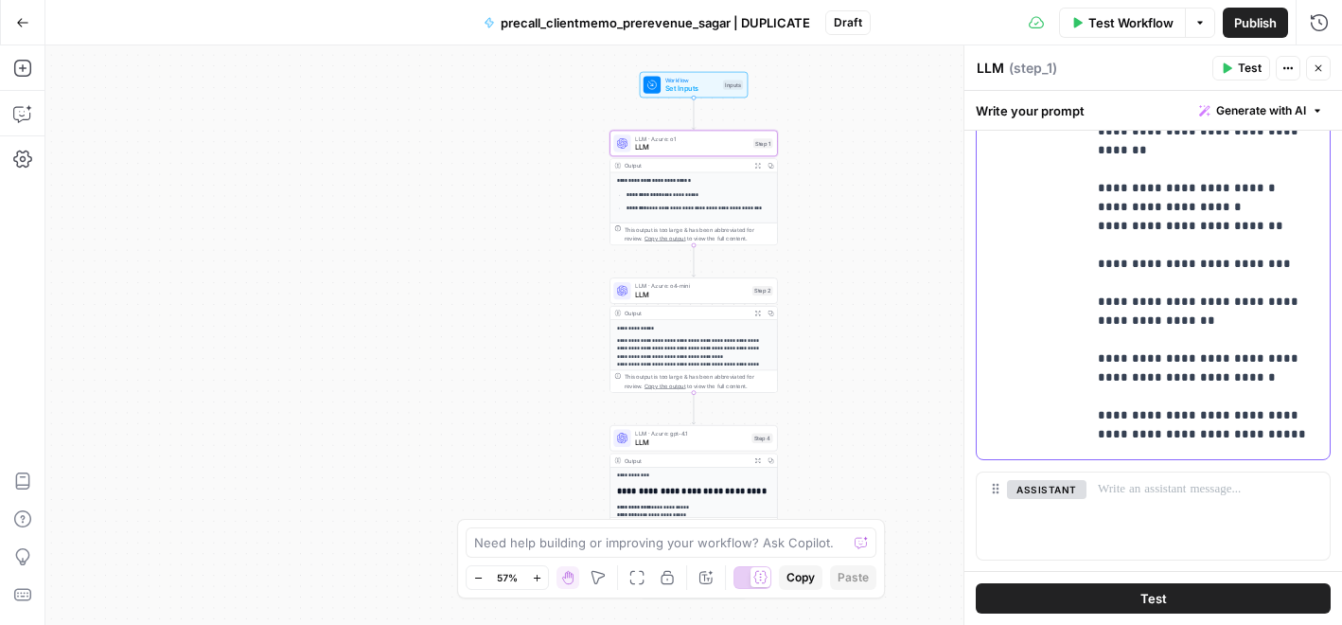
scroll to position [1093, 0]
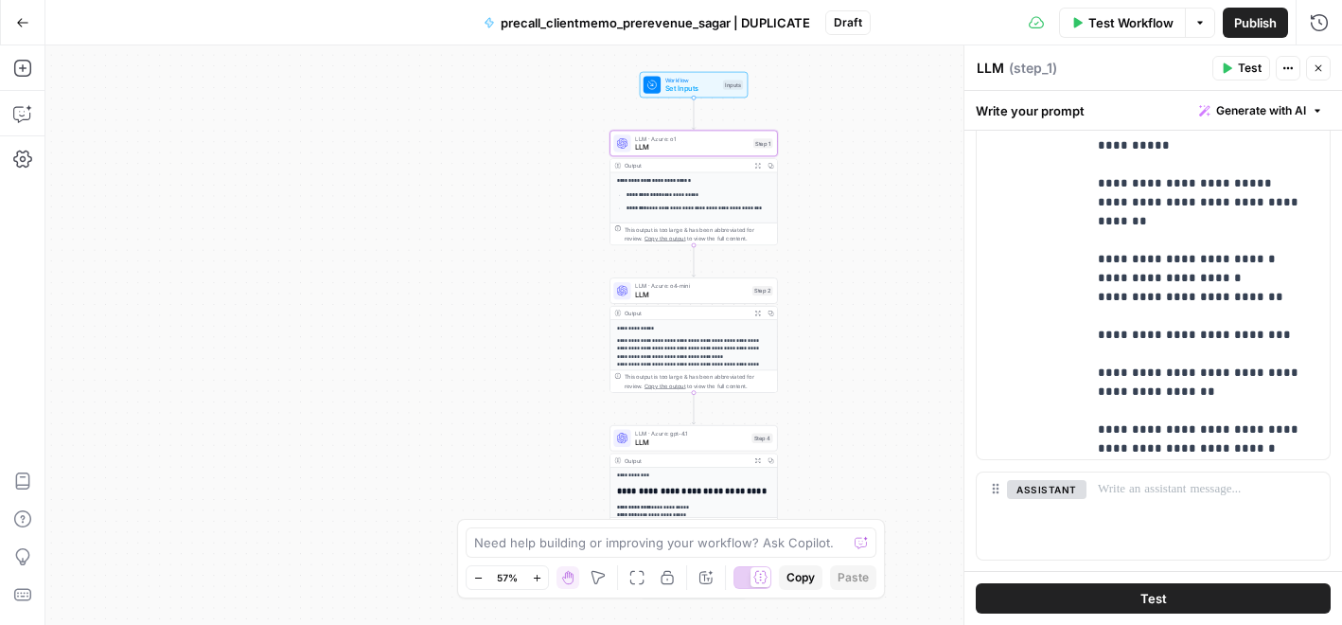
click at [928, 268] on div "**********" at bounding box center [693, 334] width 1296 height 579
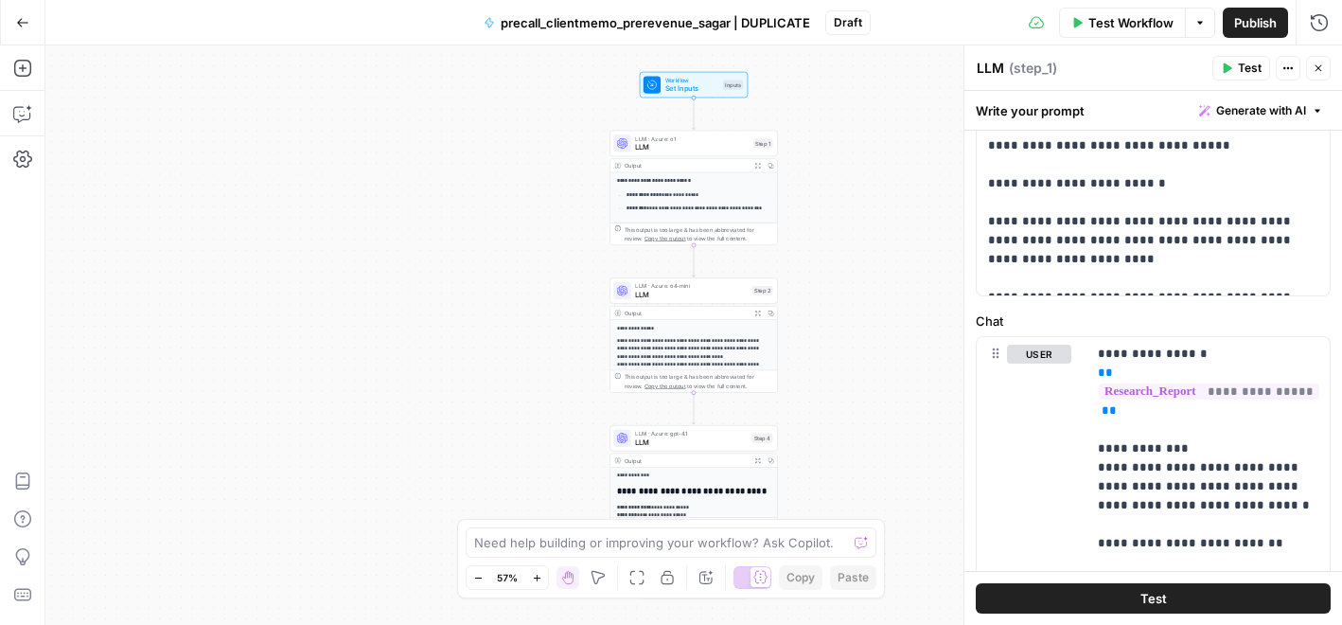
scroll to position [697, 0]
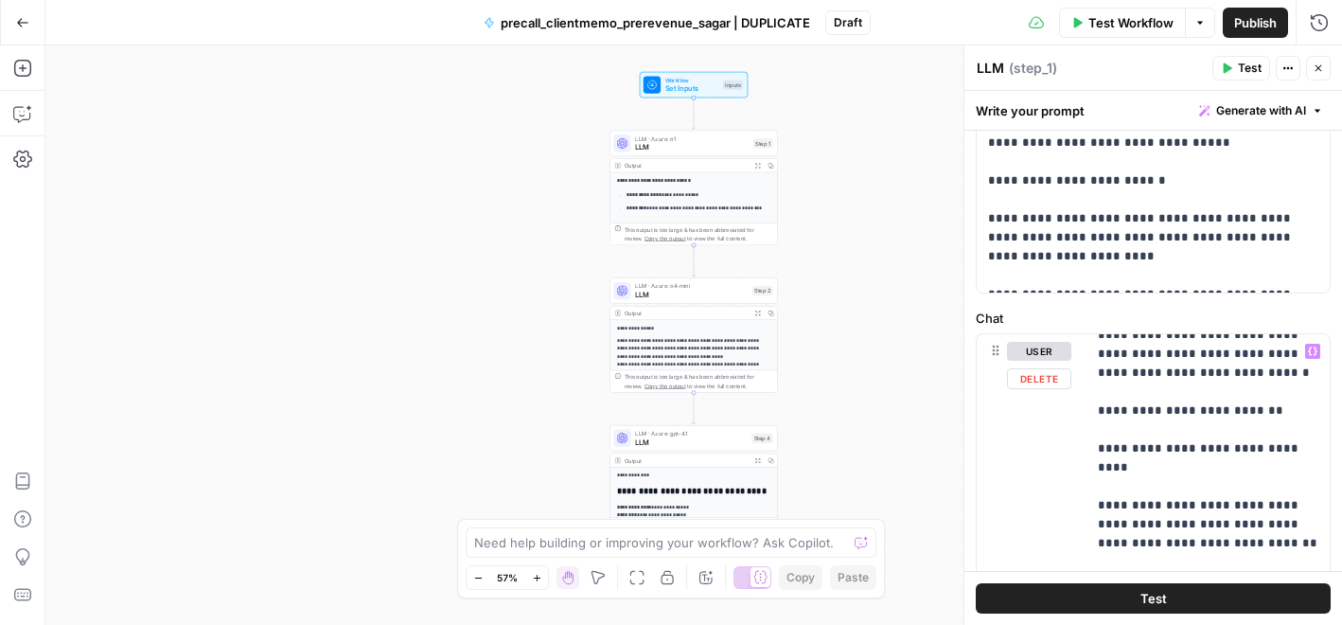
scroll to position [0, 0]
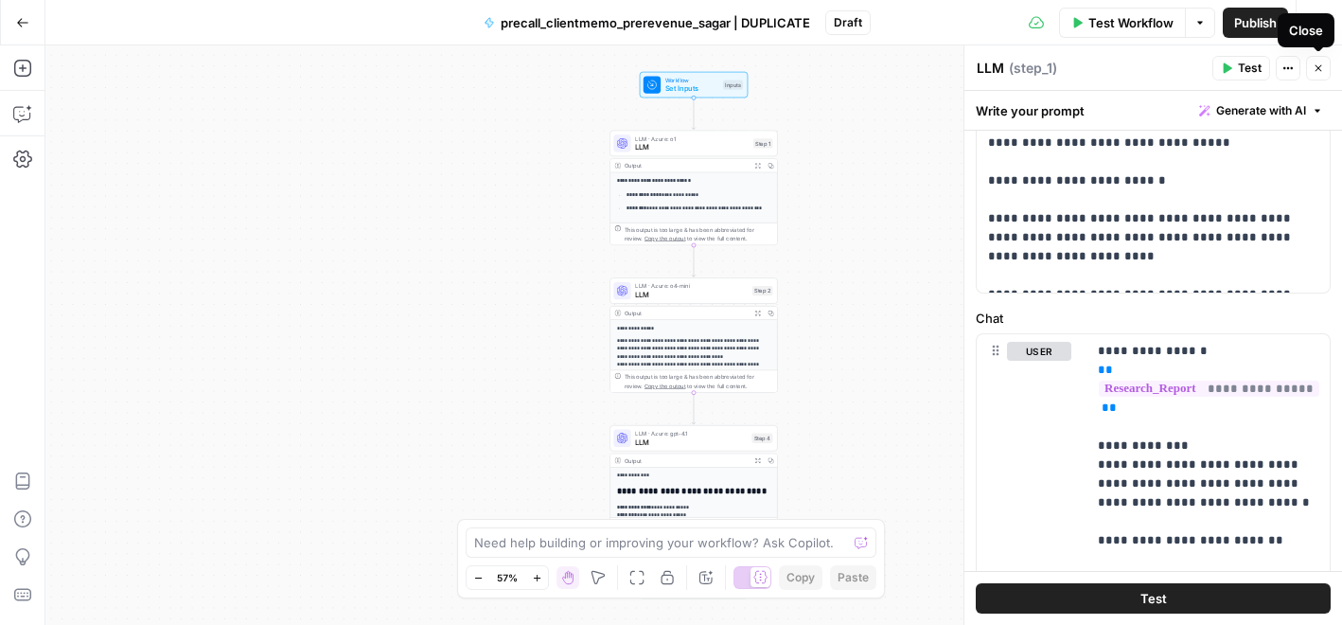
click at [1321, 72] on icon "button" at bounding box center [1317, 67] width 11 height 11
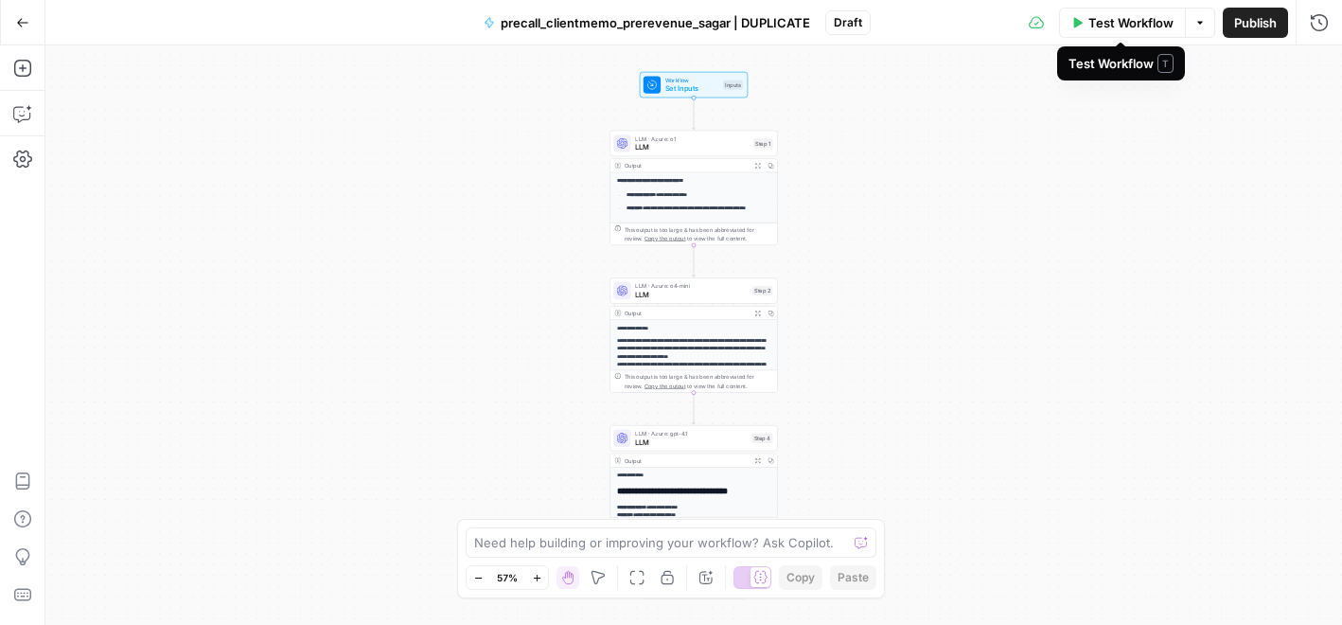
click at [1203, 29] on button "Options" at bounding box center [1200, 23] width 30 height 30
click at [1166, 68] on span "Run Test" at bounding box center [1145, 67] width 83 height 19
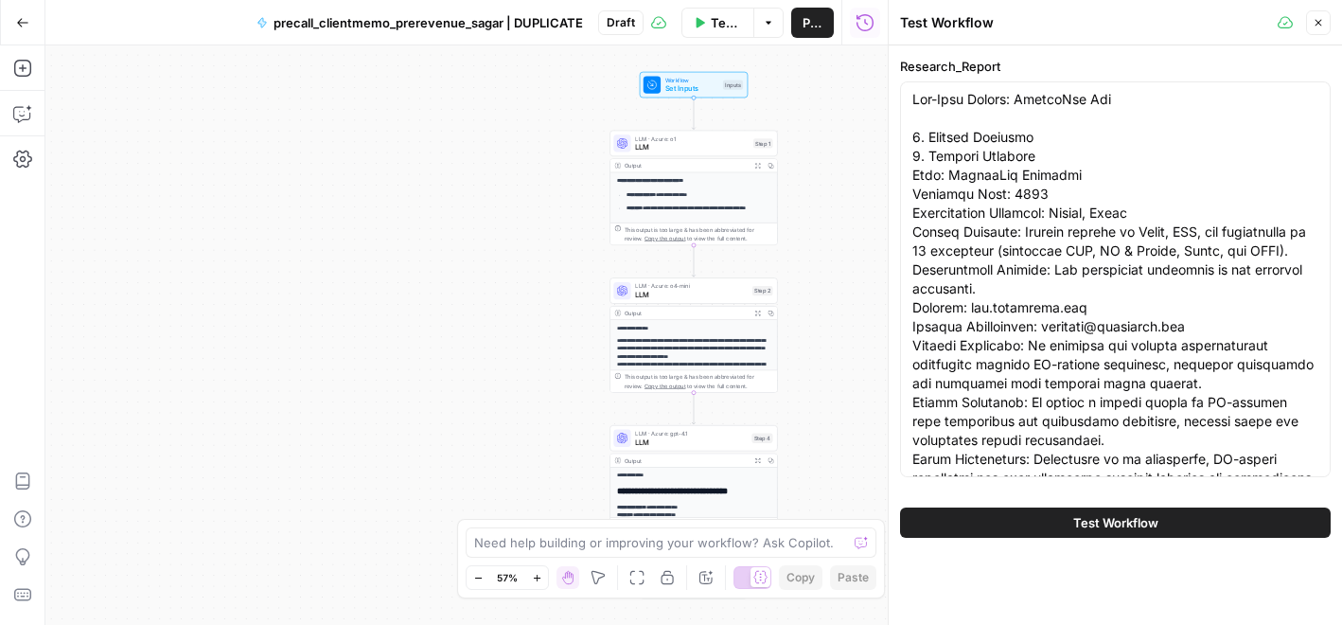
click at [1207, 524] on button "Test Workflow" at bounding box center [1115, 522] width 431 height 30
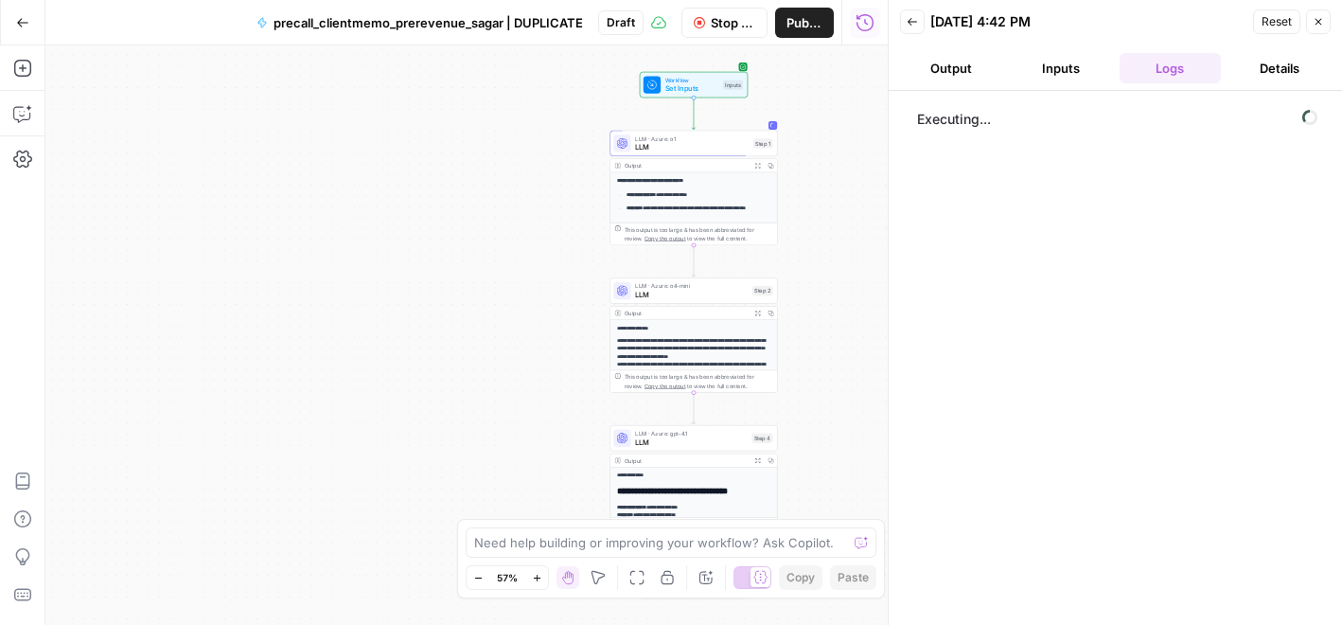
click at [947, 64] on button "Output" at bounding box center [951, 68] width 102 height 30
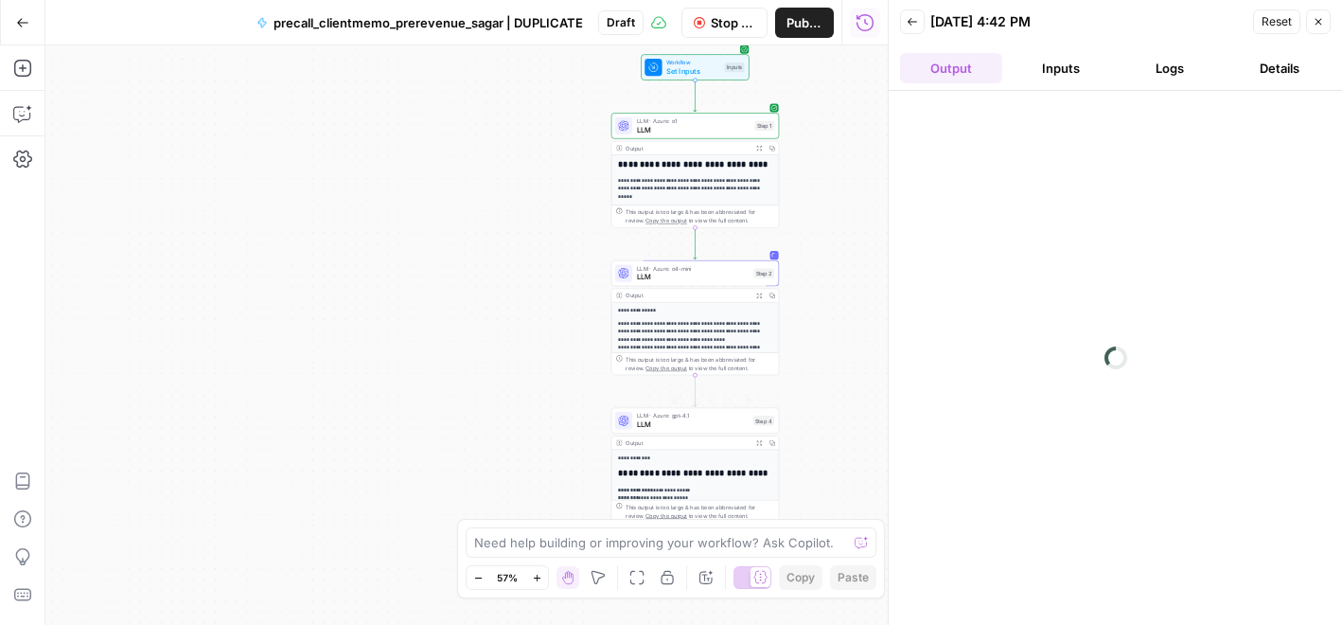
click at [1179, 60] on button "Logs" at bounding box center [1170, 68] width 102 height 30
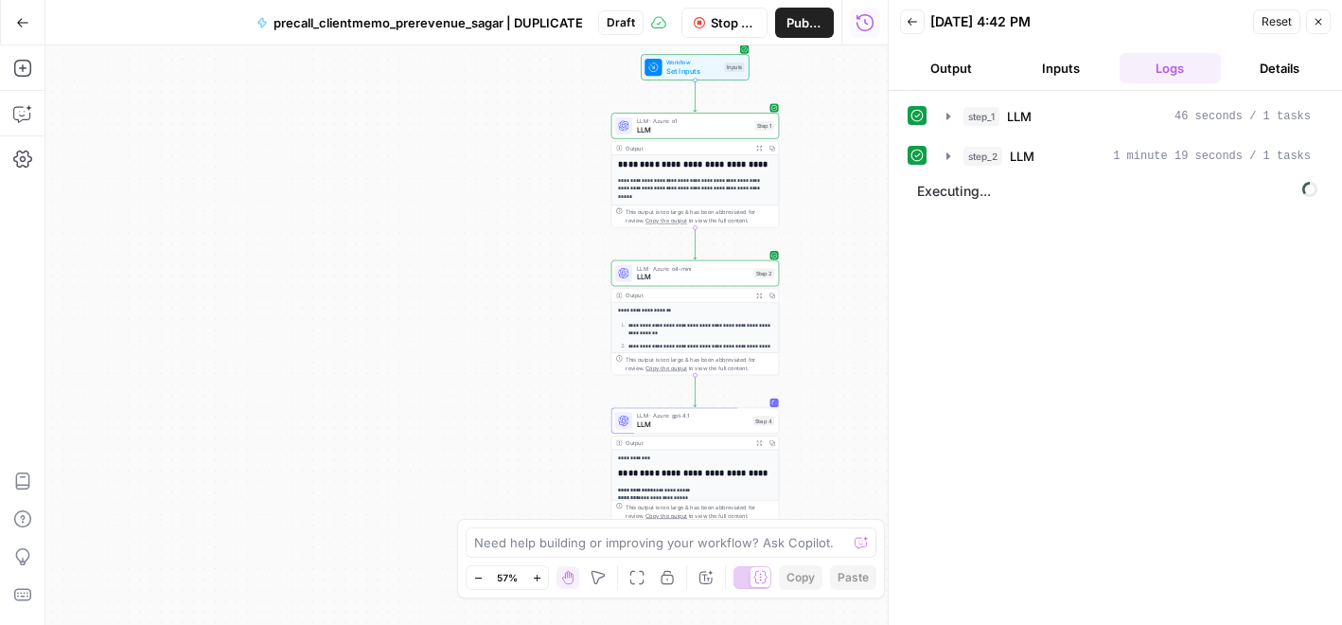
click at [950, 73] on button "Output" at bounding box center [951, 68] width 102 height 30
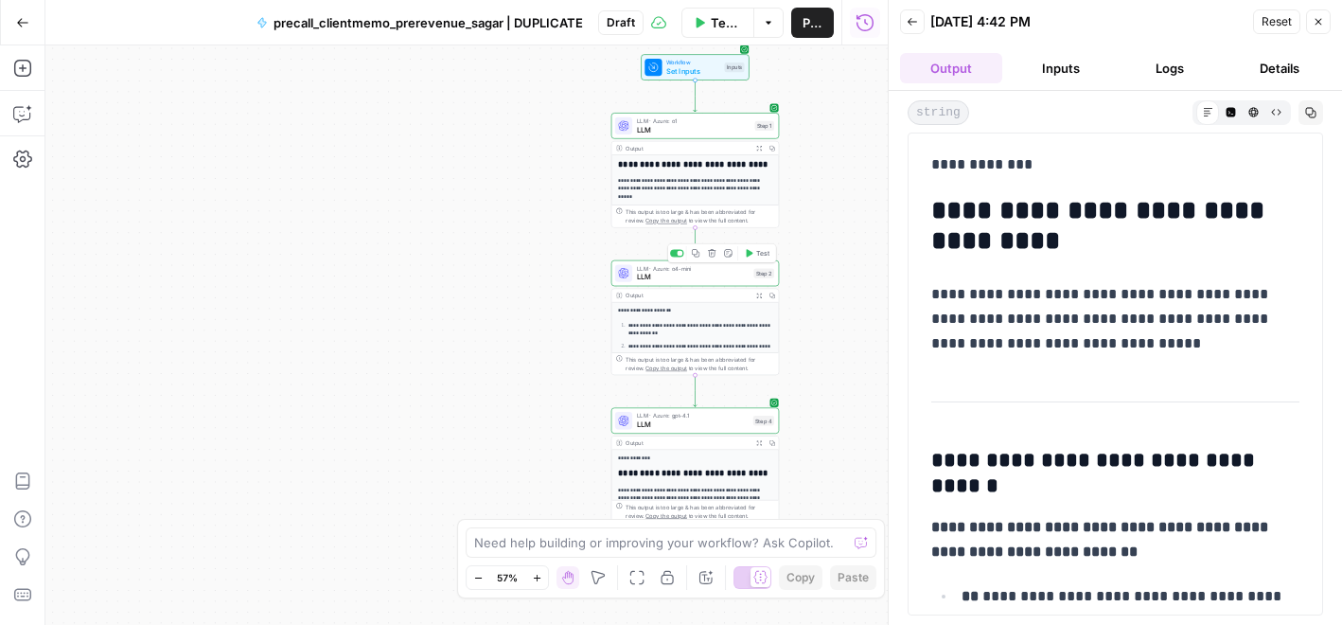
click at [719, 277] on span "LLM" at bounding box center [693, 277] width 113 height 10
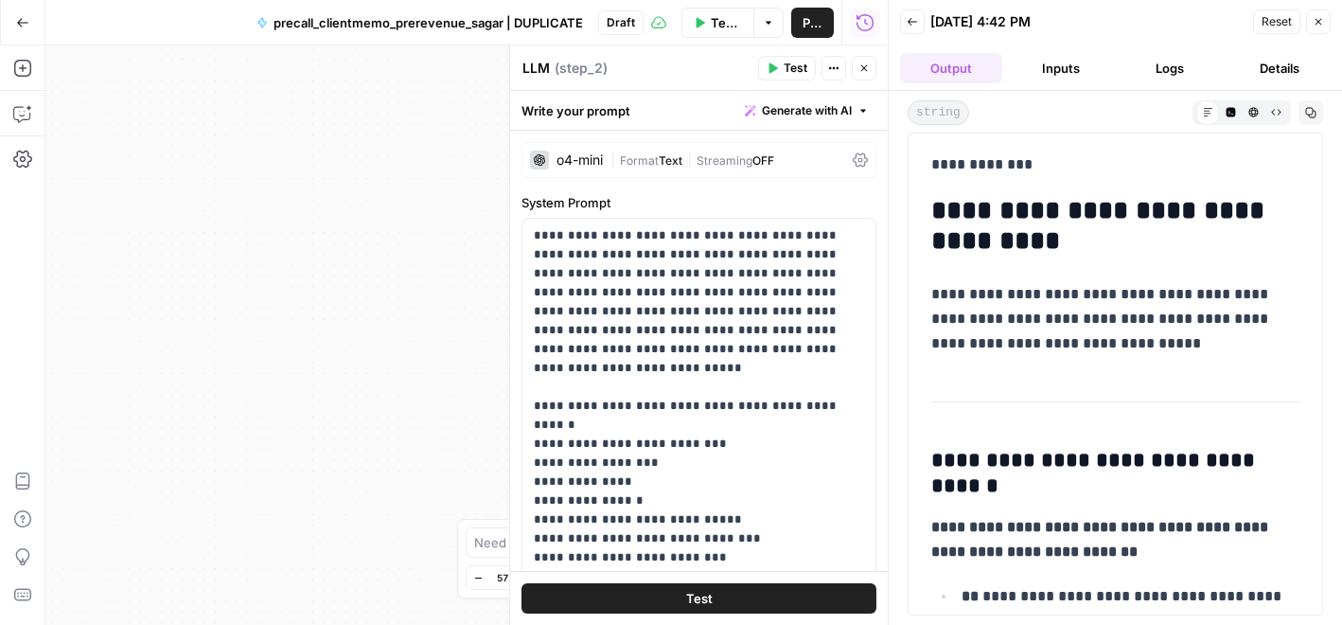
click at [605, 163] on div "o4-mini | Format Text | Streaming OFF" at bounding box center [698, 160] width 355 height 36
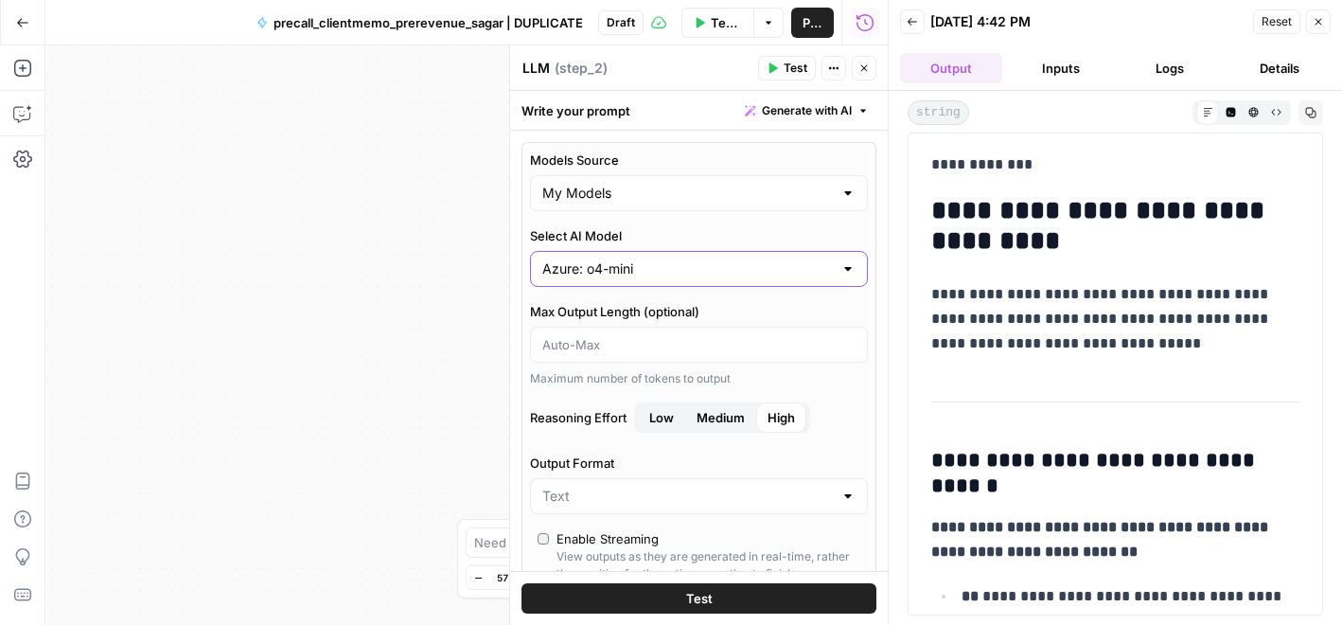
click at [724, 266] on input "Azure: o4-mini" at bounding box center [687, 268] width 290 height 19
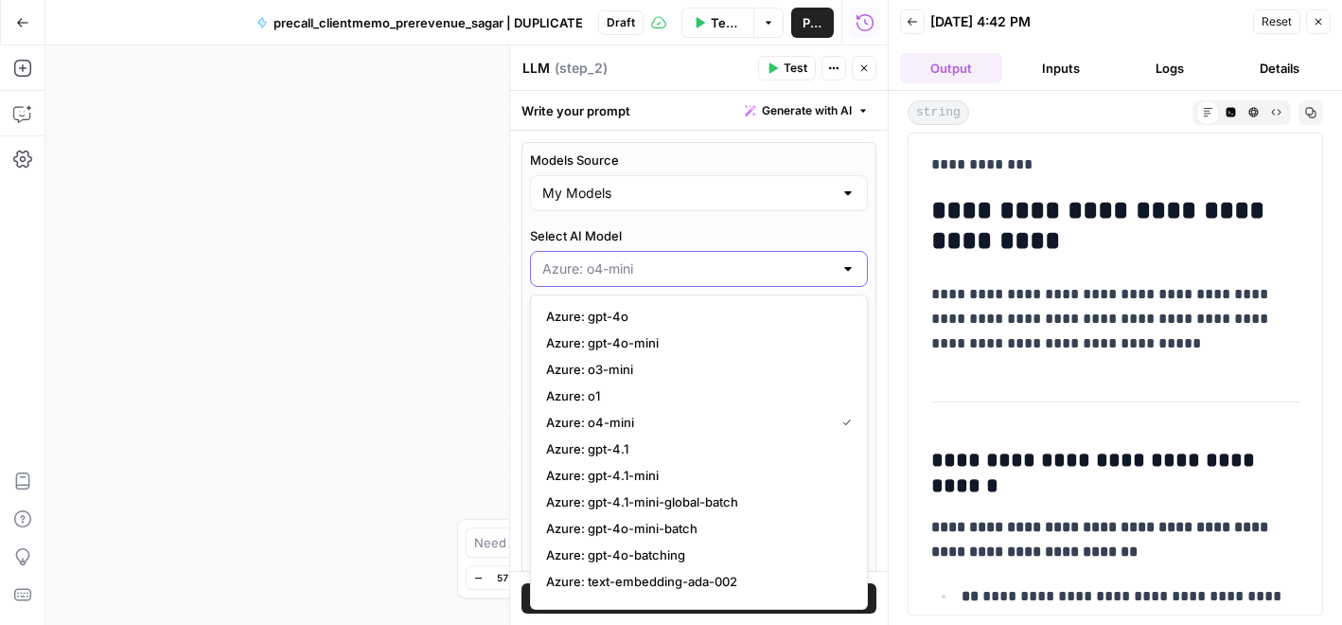
click at [724, 266] on input "Select AI Model" at bounding box center [687, 268] width 290 height 19
click at [784, 226] on label "Select AI Model" at bounding box center [699, 235] width 338 height 19
click at [784, 259] on input "Select AI Model" at bounding box center [687, 268] width 290 height 19
click at [864, 62] on icon "button" at bounding box center [863, 67] width 11 height 11
type input "Azure: o4-mini"
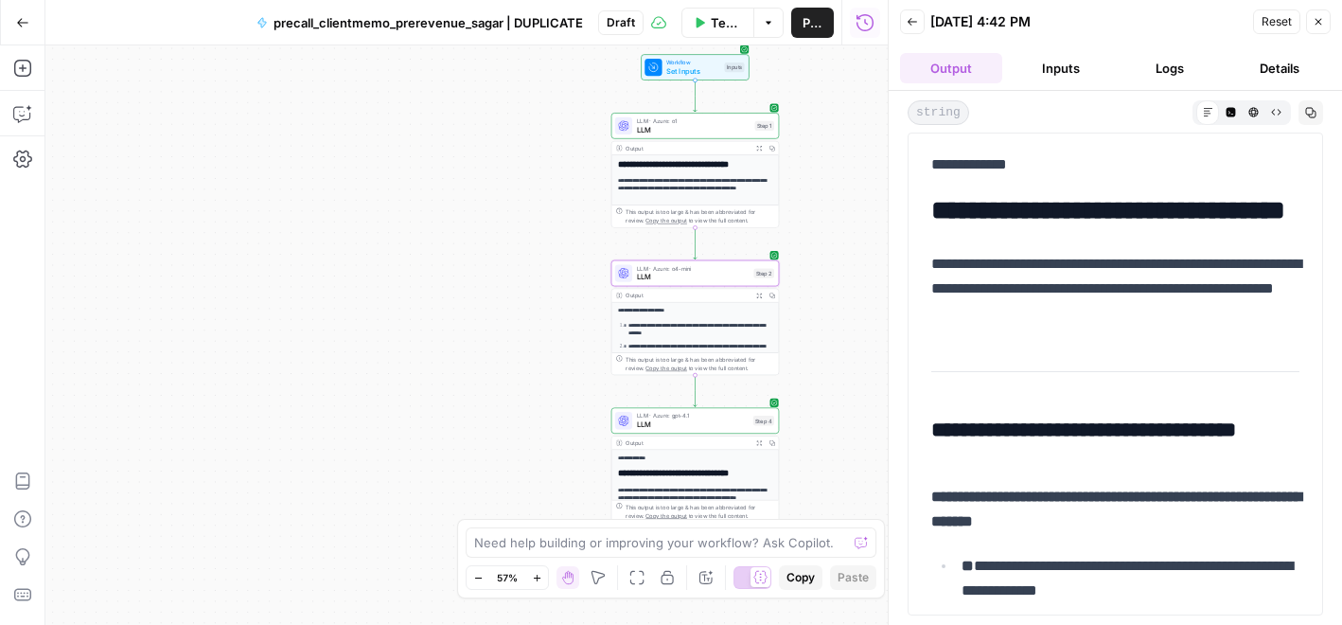
scroll to position [165, 0]
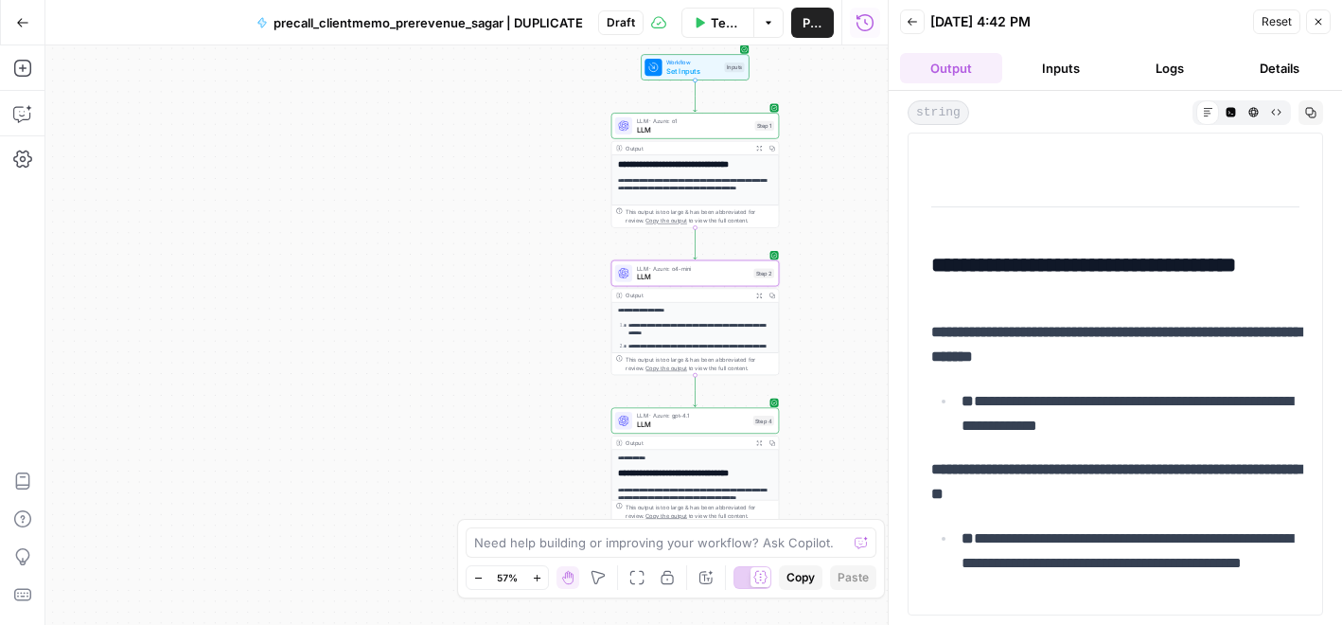
click at [1171, 57] on button "Logs" at bounding box center [1170, 68] width 102 height 30
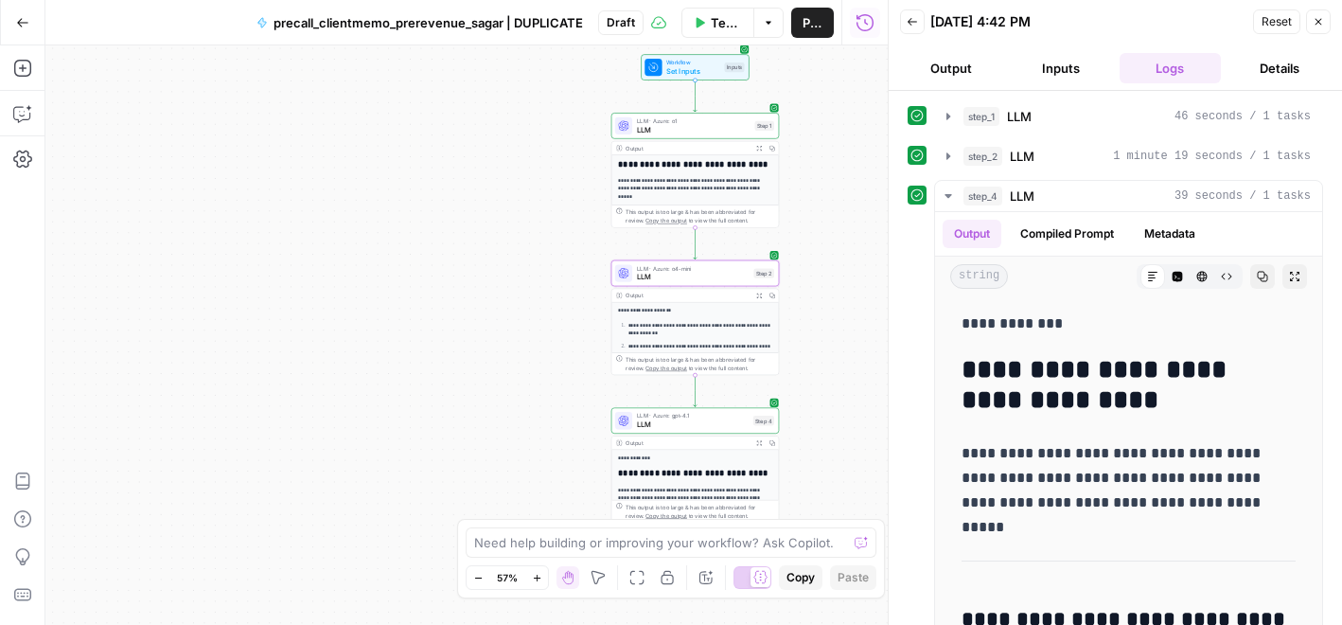
click at [966, 68] on button "Output" at bounding box center [951, 68] width 102 height 30
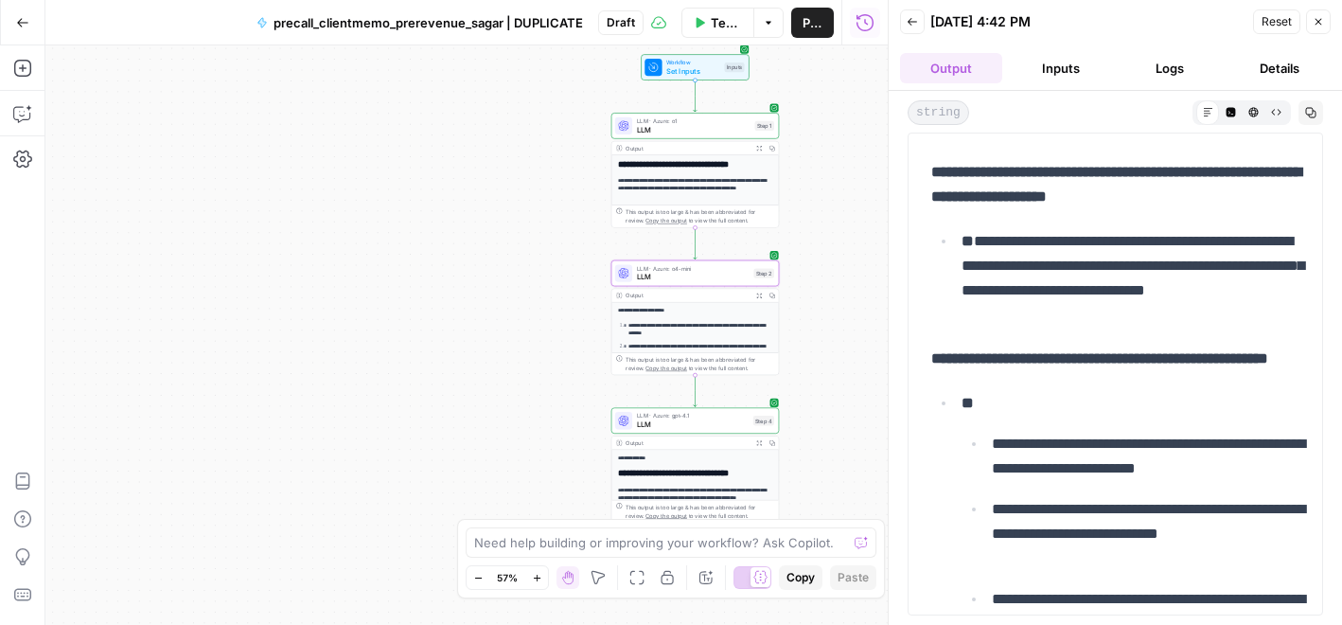
scroll to position [0, 0]
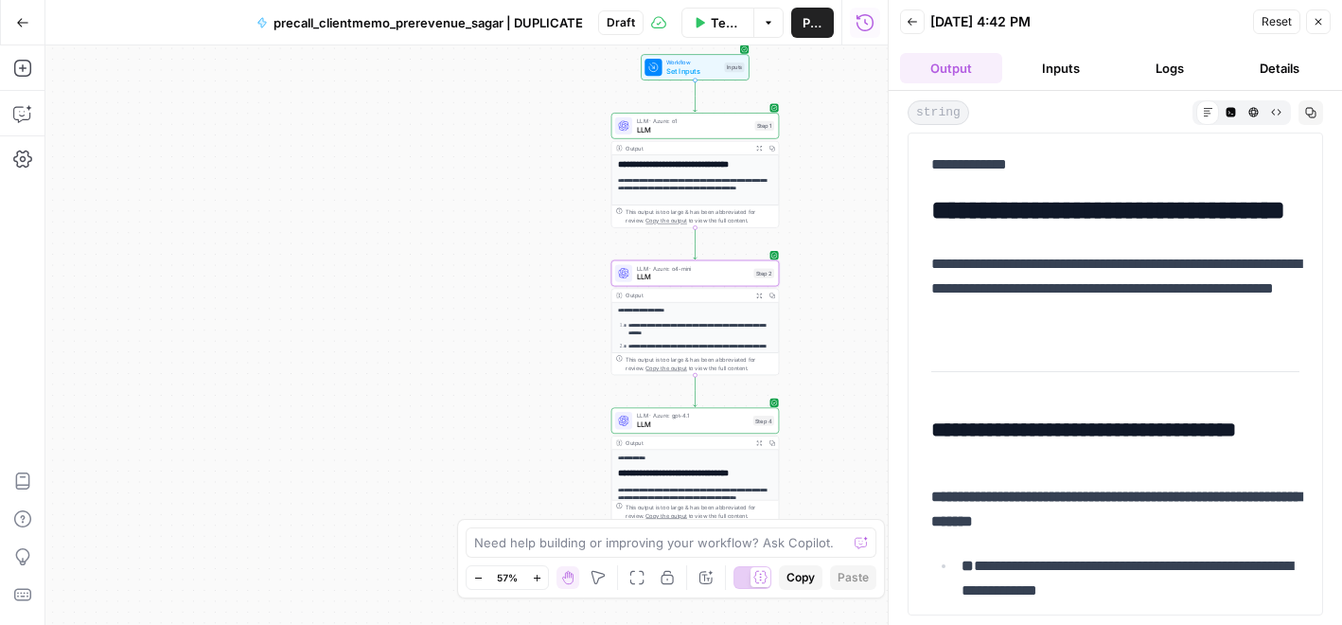
click at [1311, 114] on icon "button" at bounding box center [1310, 112] width 11 height 11
click at [935, 167] on p "**********" at bounding box center [1115, 164] width 368 height 25
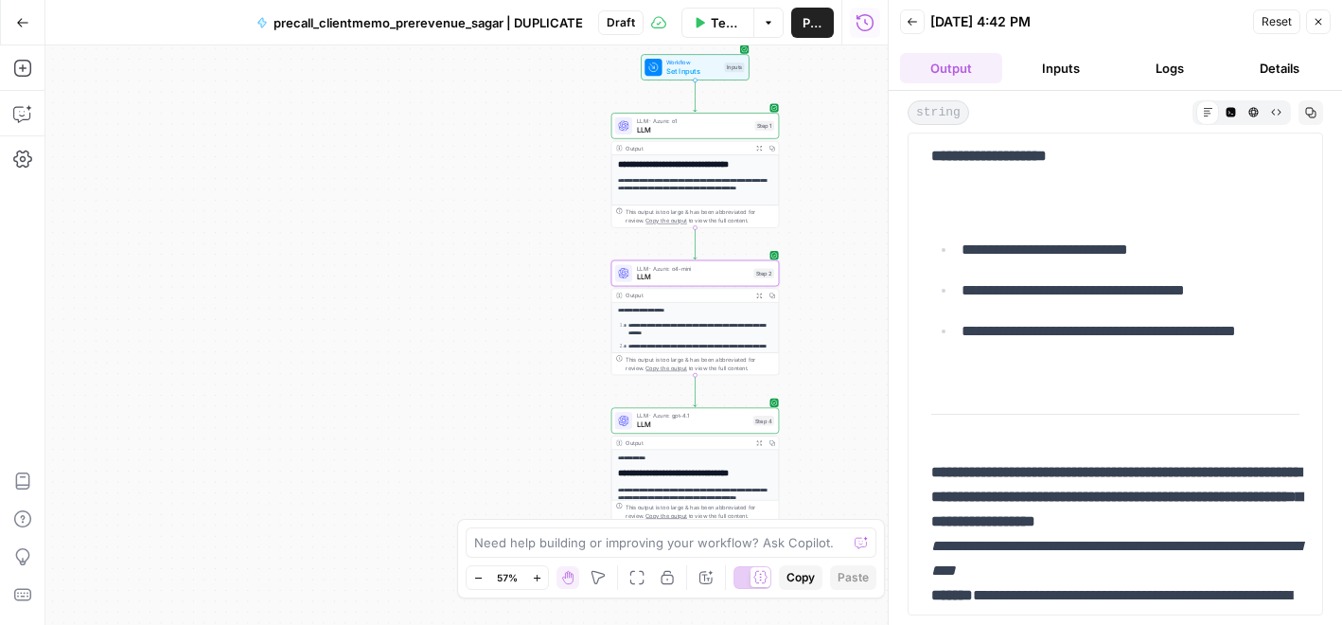
scroll to position [13072, 0]
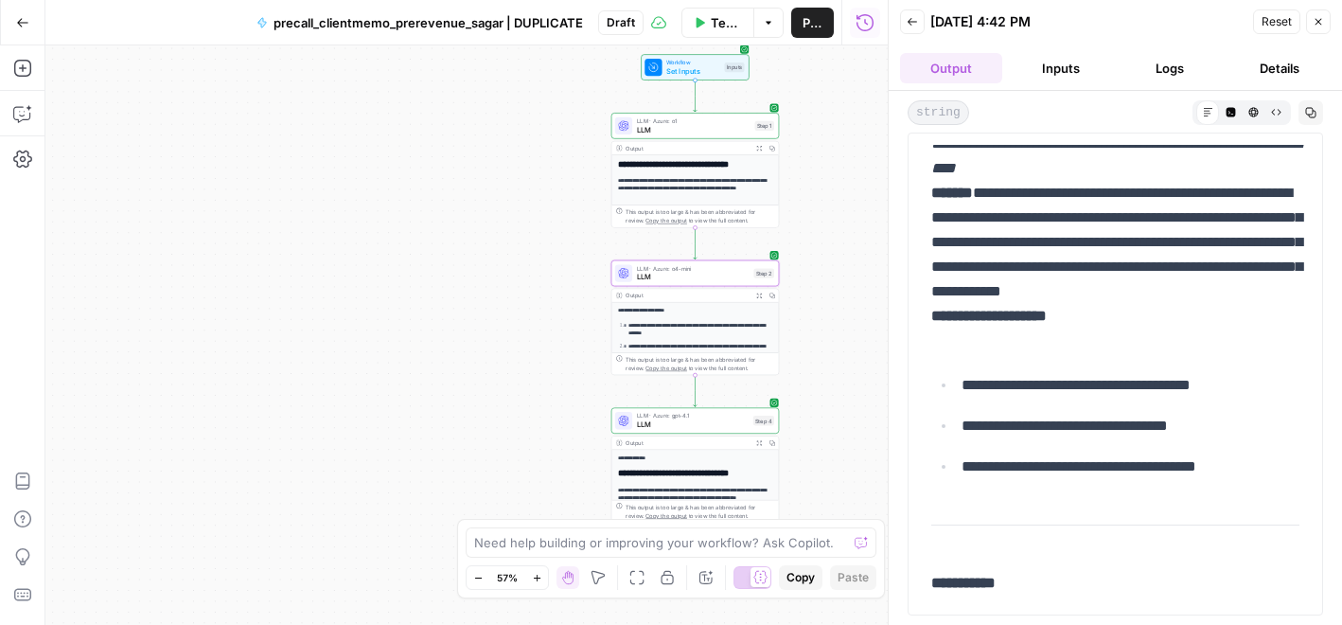
drag, startPoint x: 931, startPoint y: 167, endPoint x: 1069, endPoint y: 583, distance: 437.8
copy div "**********"
click at [687, 279] on span "LLM" at bounding box center [693, 277] width 113 height 10
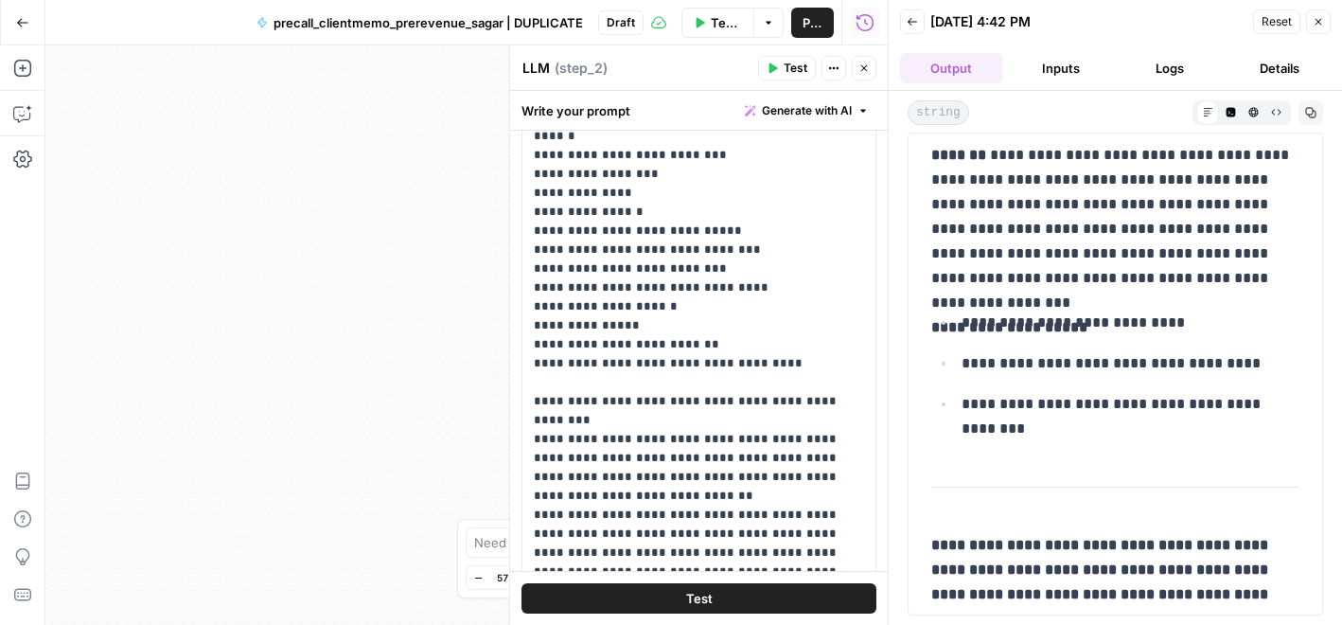
scroll to position [0, 0]
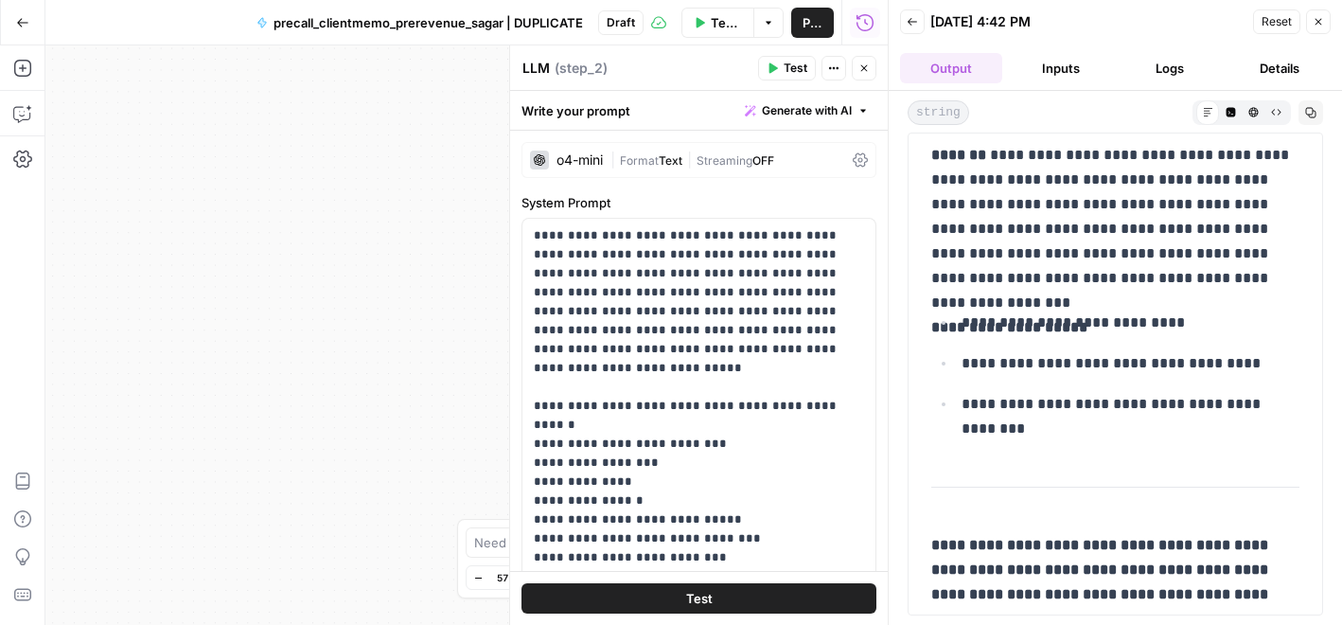
click at [866, 75] on button "Close" at bounding box center [864, 68] width 25 height 25
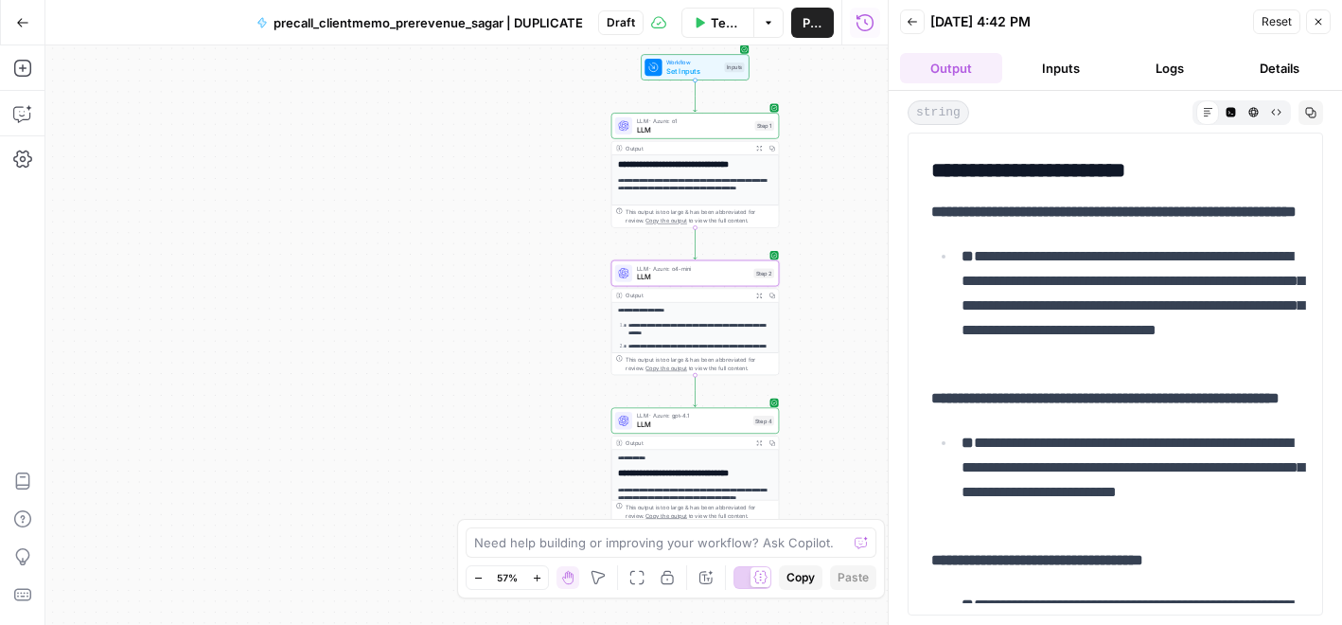
scroll to position [2070, 0]
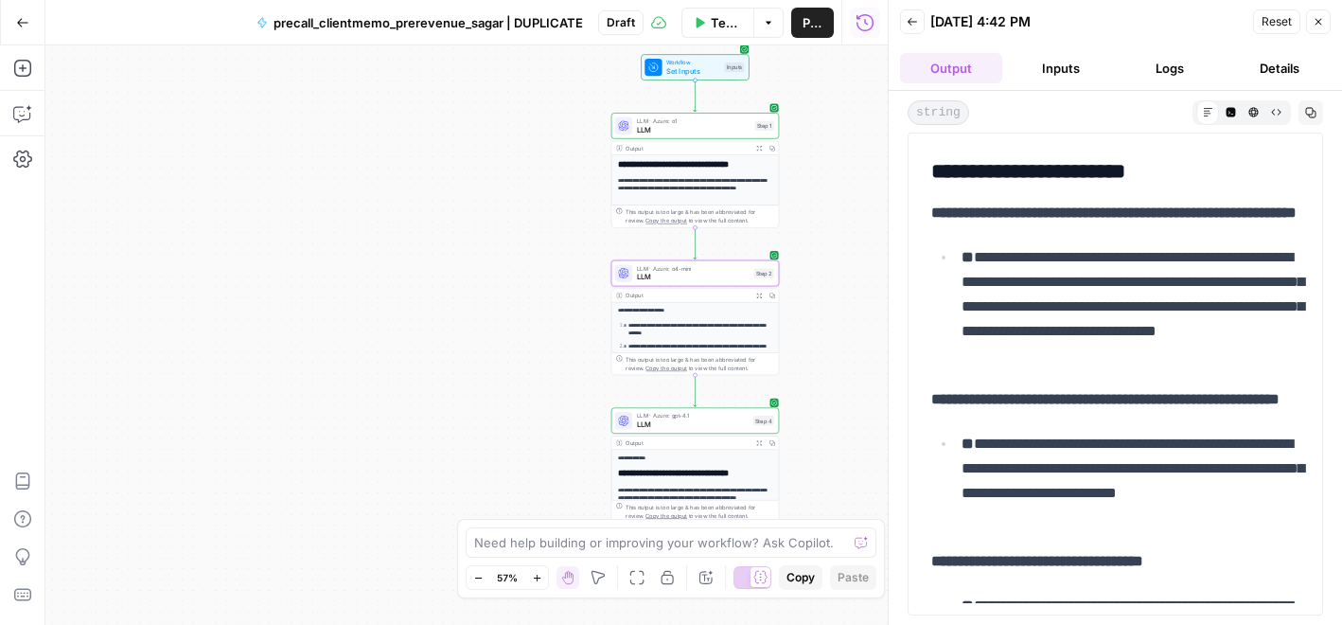
click at [911, 17] on icon "button" at bounding box center [911, 21] width 11 height 11
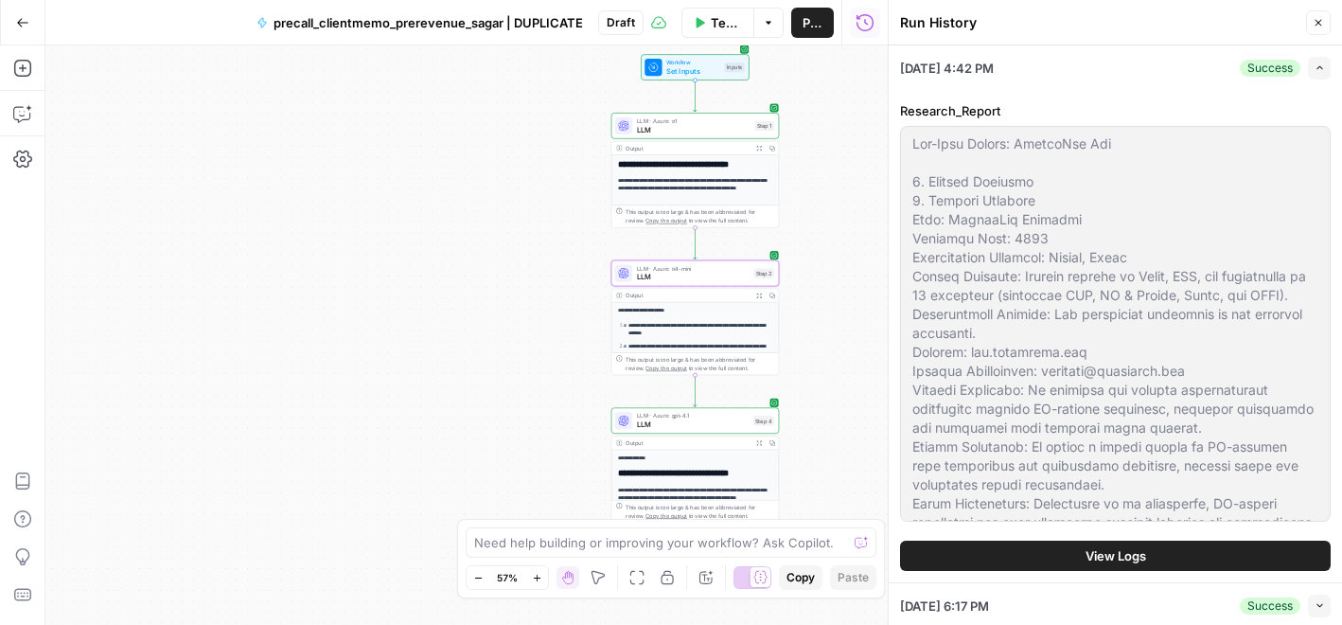
click at [719, 128] on span "LLM" at bounding box center [694, 129] width 114 height 10
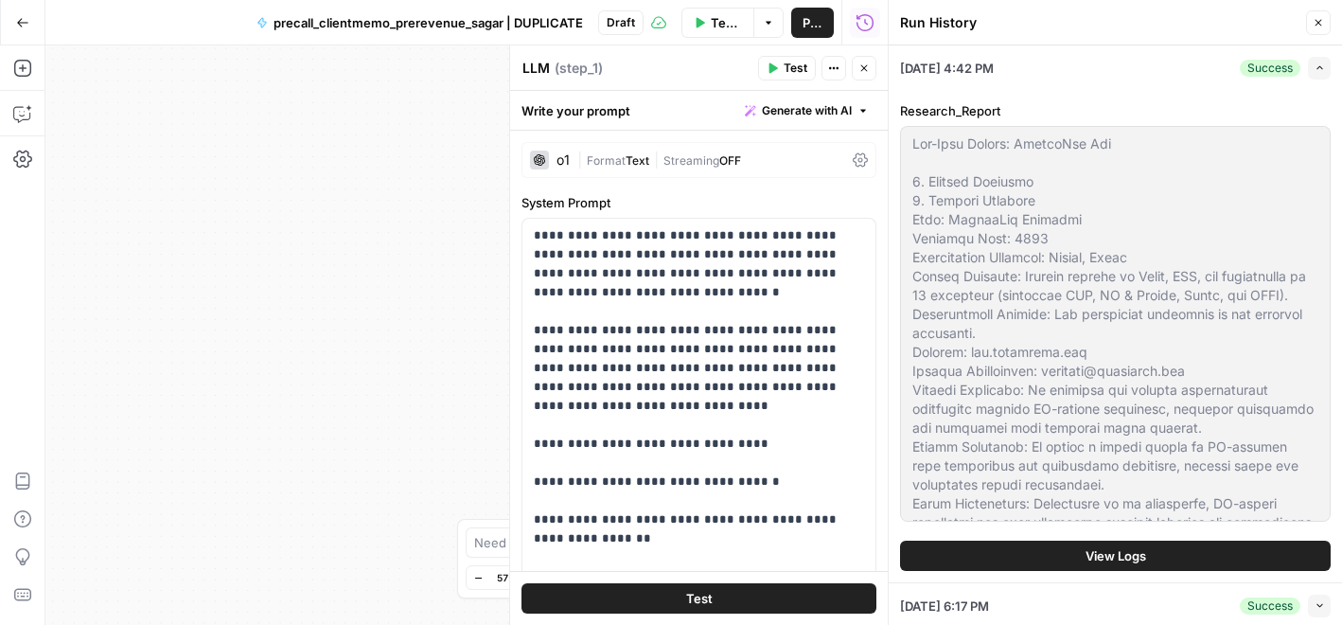
scroll to position [115, 0]
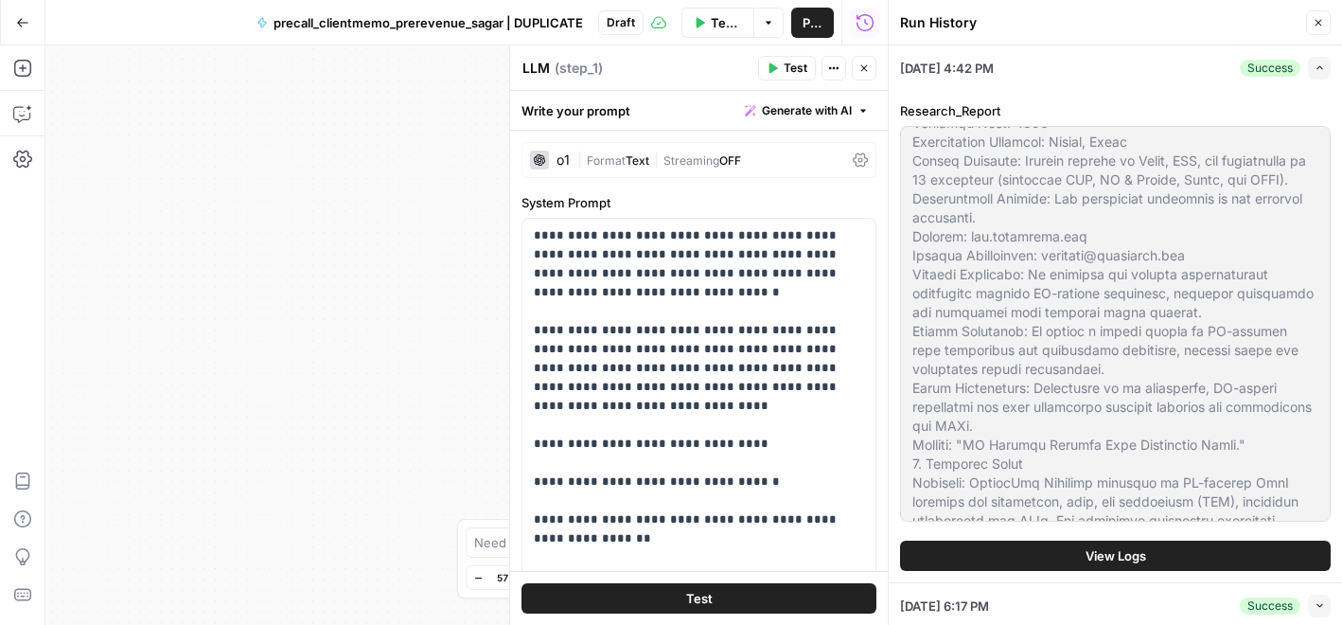
click at [1316, 23] on icon "button" at bounding box center [1317, 22] width 11 height 11
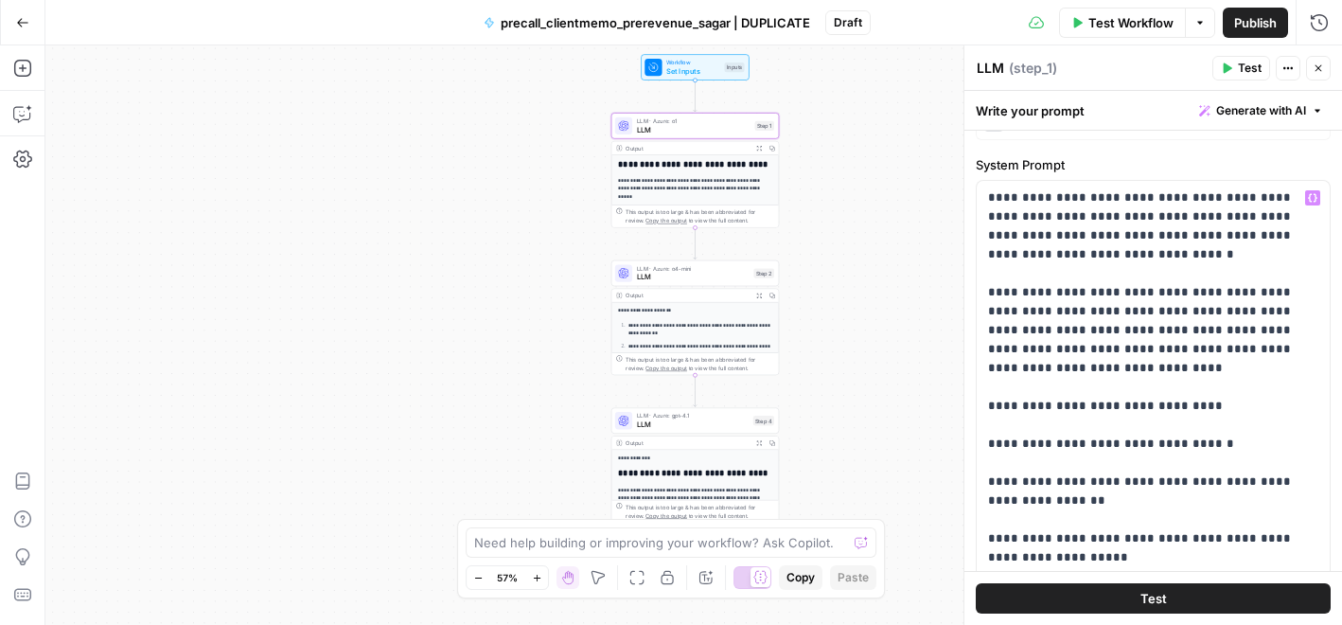
scroll to position [0, 0]
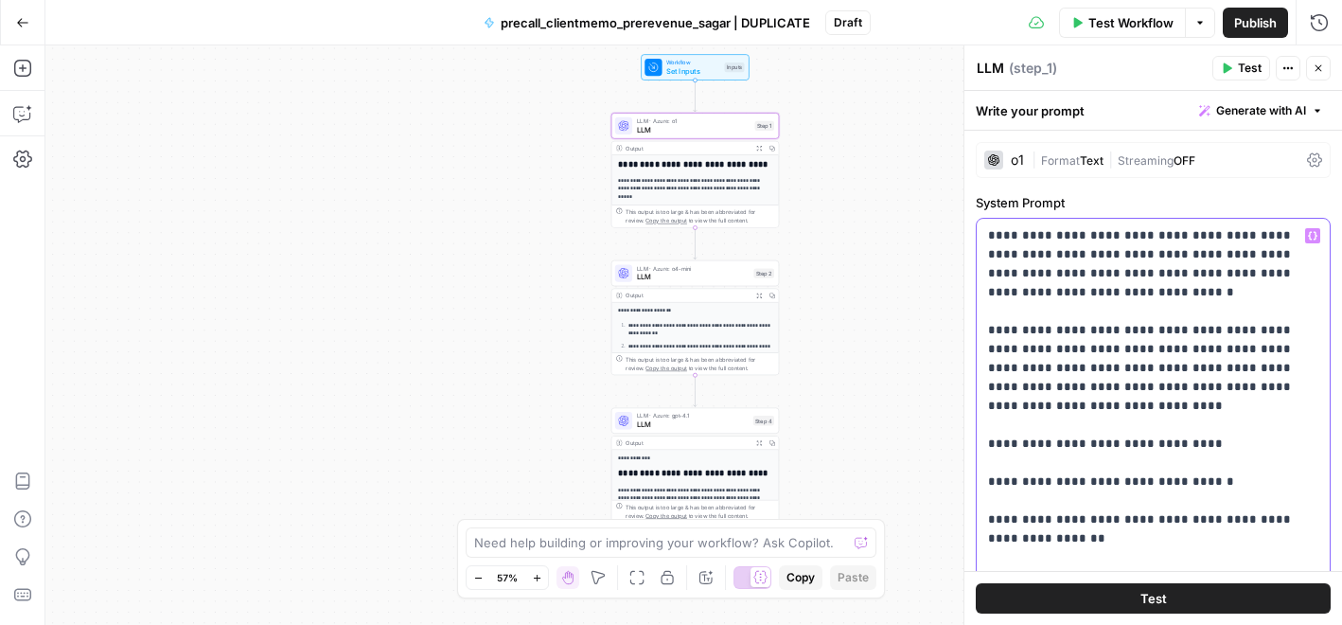
copy p "**********"
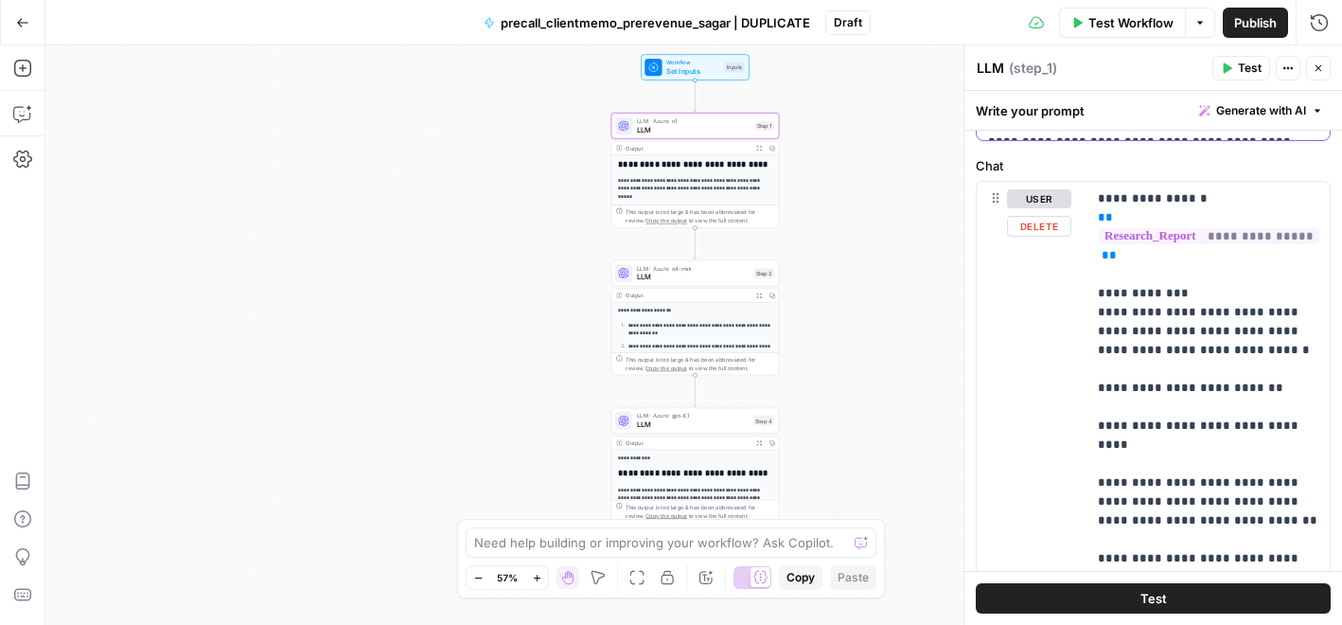
scroll to position [849, 0]
click at [1086, 290] on div "**********" at bounding box center [1207, 568] width 243 height 771
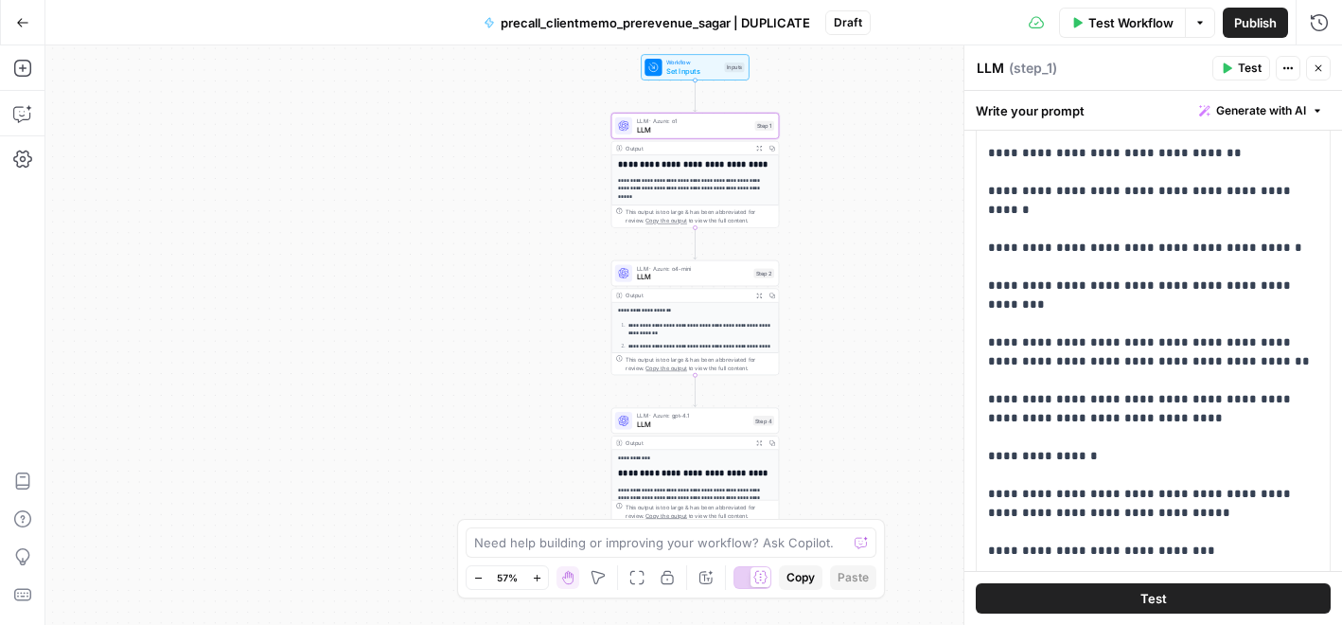
scroll to position [186, 0]
